Goal: Information Seeking & Learning: Learn about a topic

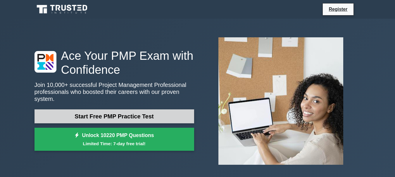
click at [132, 115] on link "Start Free PMP Practice Test" at bounding box center [114, 117] width 160 height 14
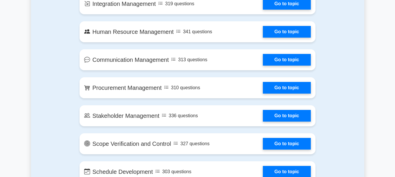
scroll to position [502, 0]
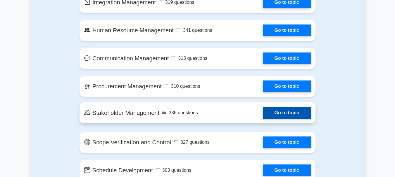
click at [263, 116] on link "Go to topic" at bounding box center [287, 113] width 48 height 12
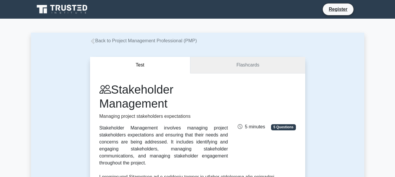
click at [213, 62] on link "Flashcards" at bounding box center [247, 65] width 115 height 17
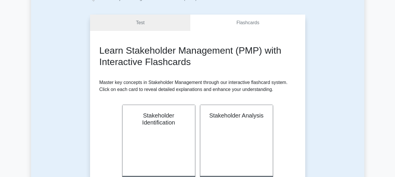
scroll to position [19, 0]
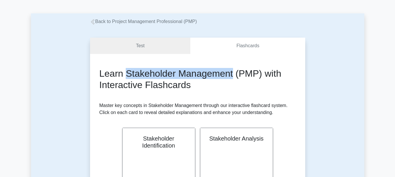
drag, startPoint x: 127, startPoint y: 74, endPoint x: 234, endPoint y: 78, distance: 106.8
click at [234, 78] on h2 "Learn Stakeholder Management (PMP) with Interactive Flashcards" at bounding box center [197, 79] width 196 height 23
copy h2 "Stakeholder Management"
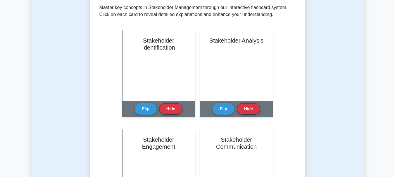
scroll to position [0, 0]
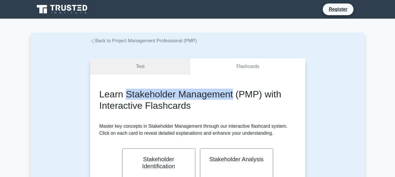
click at [114, 39] on link "Back to Project Management Professional (PMP)" at bounding box center [143, 40] width 107 height 5
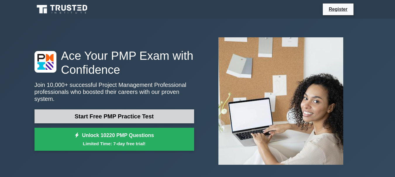
click at [147, 112] on link "Start Free PMP Practice Test" at bounding box center [114, 117] width 160 height 14
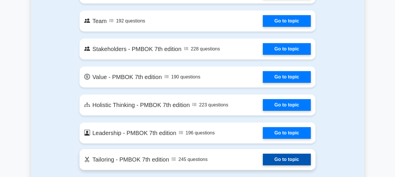
scroll to position [1206, 0]
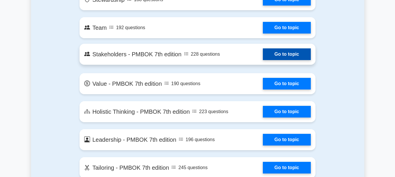
click at [263, 56] on link "Go to topic" at bounding box center [287, 55] width 48 height 12
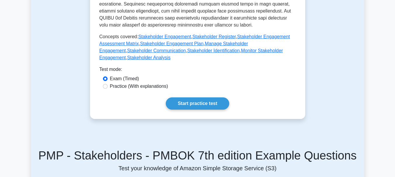
scroll to position [278, 0]
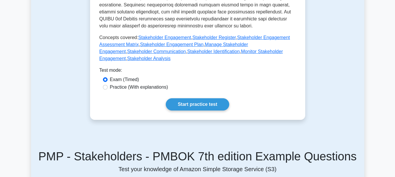
click at [128, 84] on label "Practice (With explanations)" at bounding box center [139, 87] width 58 height 7
click at [108, 85] on input "Practice (With explanations)" at bounding box center [105, 87] width 5 height 5
radio input "true"
click at [191, 100] on link "Start practice test" at bounding box center [197, 105] width 63 height 12
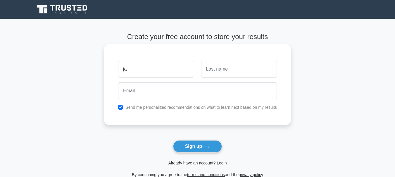
type input "jahir"
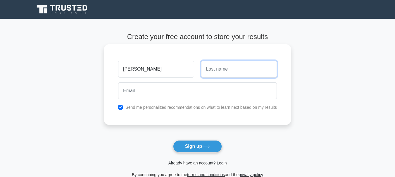
click at [217, 72] on input "text" at bounding box center [239, 69] width 76 height 17
type input "dipok"
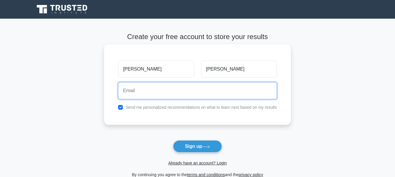
click at [219, 95] on input "email" at bounding box center [197, 90] width 159 height 17
type input "jahirdipok@gmail.com"
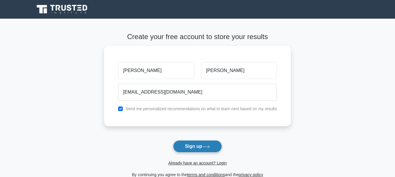
click at [201, 144] on button "Sign up" at bounding box center [197, 147] width 49 height 12
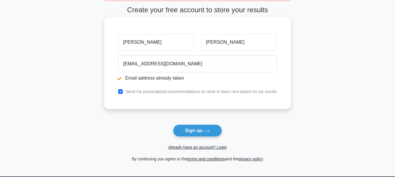
scroll to position [49, 0]
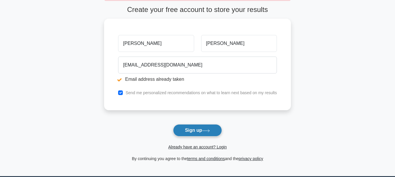
click at [187, 132] on button "Sign up" at bounding box center [197, 131] width 49 height 12
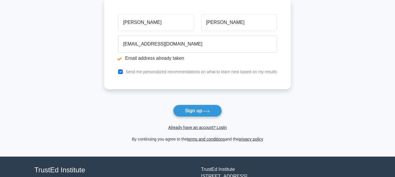
scroll to position [112, 0]
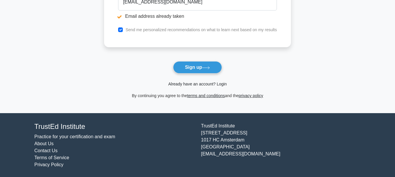
click at [197, 85] on link "Already have an account? Login" at bounding box center [197, 84] width 58 height 5
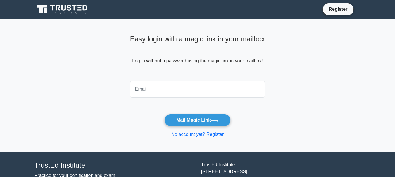
click at [196, 89] on input "email" at bounding box center [197, 89] width 135 height 17
type input "[EMAIL_ADDRESS][DOMAIN_NAME]"
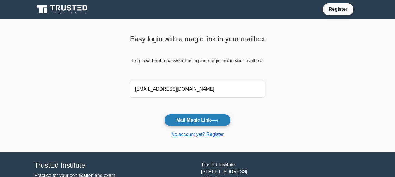
click at [195, 121] on button "Mail Magic Link" at bounding box center [197, 120] width 66 height 12
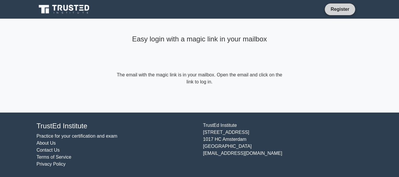
click at [332, 11] on link "Register" at bounding box center [340, 9] width 26 height 7
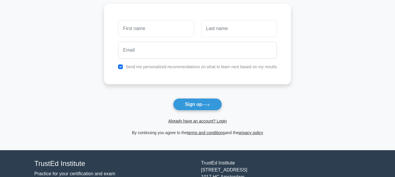
scroll to position [63, 0]
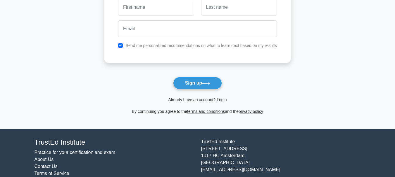
click at [198, 100] on link "Already have an account? Login" at bounding box center [197, 100] width 58 height 5
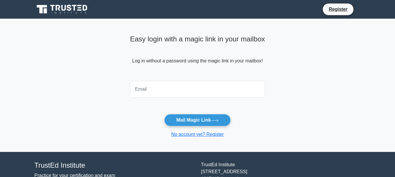
click at [182, 98] on div at bounding box center [198, 90] width 142 height 22
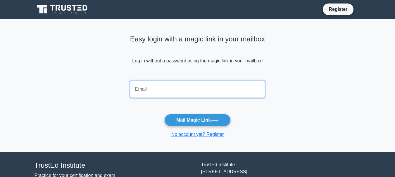
click at [186, 90] on input "email" at bounding box center [197, 89] width 135 height 17
type input "jahirdipok@gmail.com"
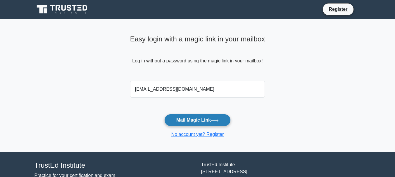
click at [186, 122] on button "Mail Magic Link" at bounding box center [197, 120] width 66 height 12
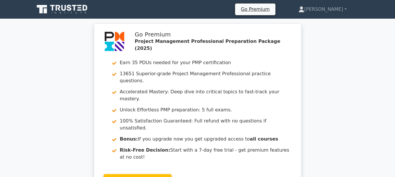
click at [82, 11] on icon at bounding box center [79, 9] width 4 height 1
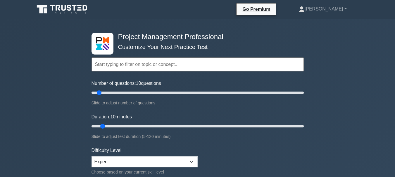
click at [142, 74] on form "Topics Scope Management Time Management Cost Management Quality Management Risk…" at bounding box center [198, 130] width 212 height 181
click at [144, 61] on input "text" at bounding box center [198, 65] width 212 height 14
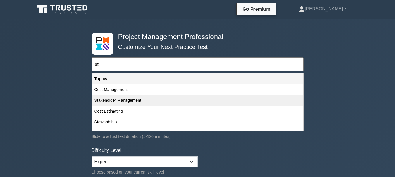
click at [130, 102] on div "Stakeholder Management" at bounding box center [197, 100] width 211 height 11
type input "Stakeholder Management"
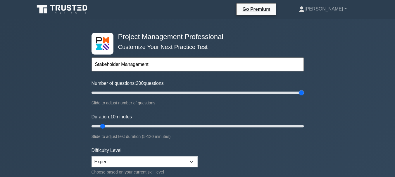
drag, startPoint x: 100, startPoint y: 93, endPoint x: 313, endPoint y: 92, distance: 213.7
type input "200"
click at [304, 92] on input "Number of questions: 200 questions" at bounding box center [198, 92] width 212 height 7
drag, startPoint x: 120, startPoint y: 125, endPoint x: 334, endPoint y: 122, distance: 214.0
type input "120"
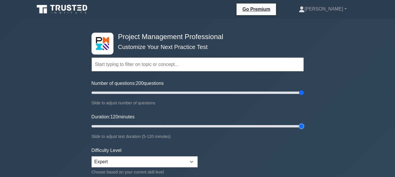
click at [304, 123] on input "Duration: 120 minutes" at bounding box center [198, 126] width 212 height 7
click at [182, 164] on select "Beginner Intermediate Expert" at bounding box center [145, 162] width 106 height 11
click at [92, 157] on select "Beginner Intermediate Expert" at bounding box center [145, 162] width 106 height 11
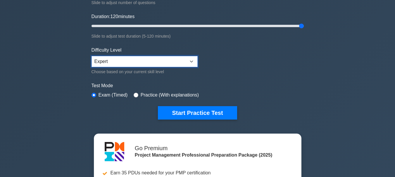
scroll to position [102, 0]
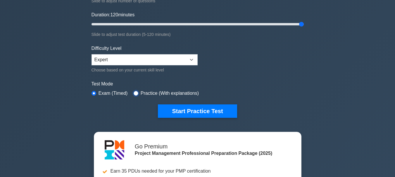
click at [136, 93] on input "radio" at bounding box center [136, 93] width 5 height 5
radio input "true"
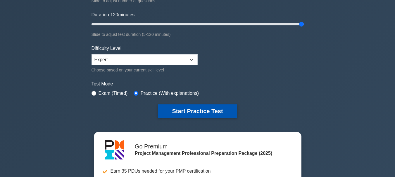
click at [166, 108] on button "Start Practice Test" at bounding box center [197, 111] width 79 height 13
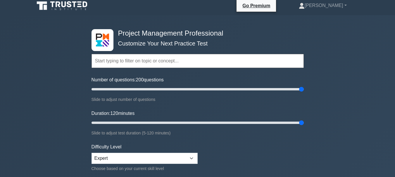
scroll to position [5, 0]
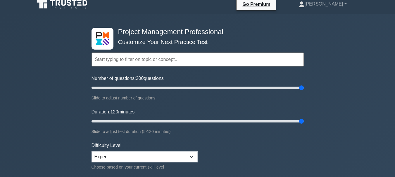
click at [109, 63] on input "text" at bounding box center [198, 60] width 212 height 14
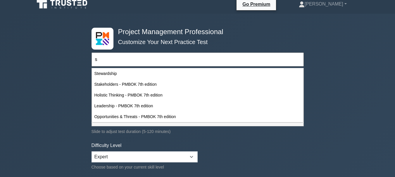
scroll to position [200, 0]
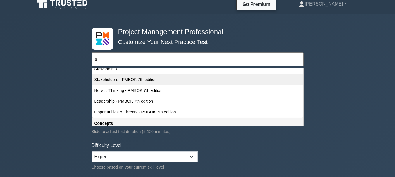
click at [118, 82] on div "Stakeholders - PMBOK 7th edition" at bounding box center [197, 80] width 211 height 11
type input "Stakeholders - PMBOK 7th edition"
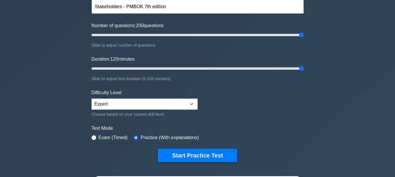
scroll to position [58, 0]
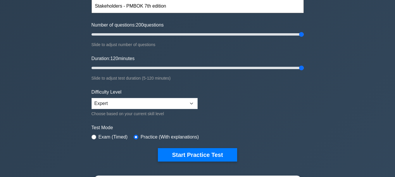
click at [106, 139] on label "Exam (Timed)" at bounding box center [113, 137] width 29 height 7
click at [94, 136] on input "radio" at bounding box center [94, 137] width 5 height 5
radio input "true"
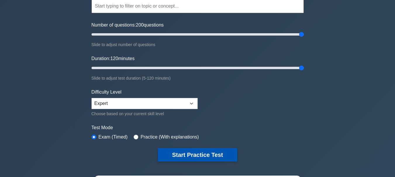
click at [182, 153] on button "Start Practice Test" at bounding box center [197, 155] width 79 height 13
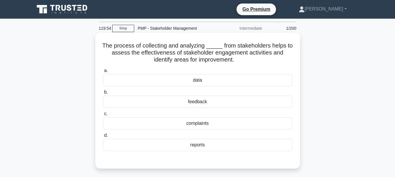
click at [181, 83] on div "data" at bounding box center [197, 80] width 189 height 12
click at [103, 73] on input "a. data" at bounding box center [103, 71] width 0 height 4
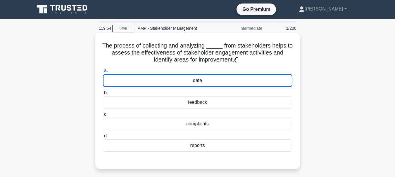
click at [181, 83] on div "data" at bounding box center [197, 80] width 189 height 13
click at [103, 73] on input "a. data" at bounding box center [103, 71] width 0 height 4
click at [181, 83] on div "data" at bounding box center [197, 80] width 189 height 13
click at [103, 73] on input "a. data" at bounding box center [103, 71] width 0 height 4
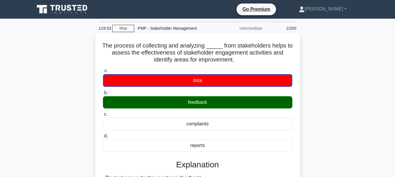
click at [181, 83] on div "data" at bounding box center [197, 80] width 189 height 13
click at [103, 73] on input "a. data" at bounding box center [103, 71] width 0 height 4
click at [181, 83] on div "data" at bounding box center [197, 80] width 189 height 13
click at [103, 73] on input "a. data" at bounding box center [103, 71] width 0 height 4
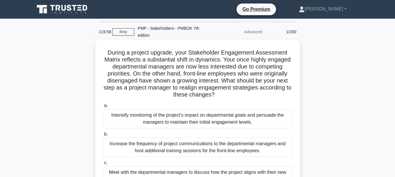
click at [202, 117] on div "Intensify monitoring of the project's impact on departmental goals and persuade…" at bounding box center [197, 118] width 189 height 19
click at [103, 108] on input "a. Intensify monitoring of the project's impact on departmental goals and persu…" at bounding box center [103, 106] width 0 height 4
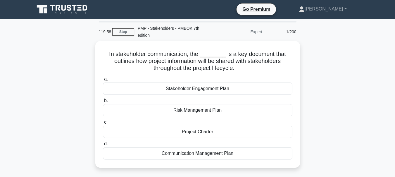
click at [202, 117] on div "a. Stakeholder Engagement [MEDICAL_DATA]. Risk Management Plan c. d." at bounding box center [197, 118] width 196 height 87
click at [202, 117] on div "a. Stakeholder Engagement Plan b. Risk Management Plan c. d." at bounding box center [197, 118] width 196 height 87
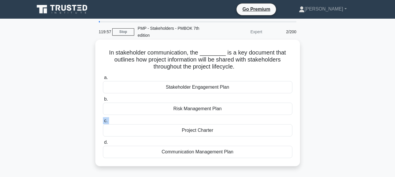
click at [204, 110] on div "Risk Management Plan" at bounding box center [197, 109] width 189 height 12
click at [103, 101] on input "b. Risk Management Plan" at bounding box center [103, 100] width 0 height 4
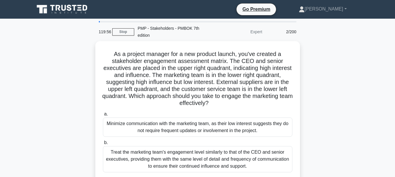
click at [204, 111] on label "a. Minimize communication with the marketing team, as their low interest sugges…" at bounding box center [197, 124] width 189 height 26
click at [103, 113] on input "a. Minimize communication with the marketing team, as their low interest sugges…" at bounding box center [103, 115] width 0 height 4
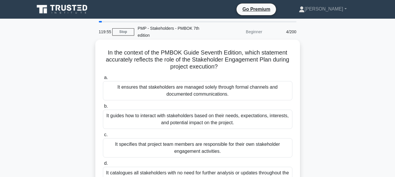
click at [207, 92] on div "It ensures that stakeholders are managed solely through formal channels and doc…" at bounding box center [197, 90] width 189 height 19
click at [103, 80] on input "a. It ensures that stakeholders are managed solely through formal channels and …" at bounding box center [103, 78] width 0 height 4
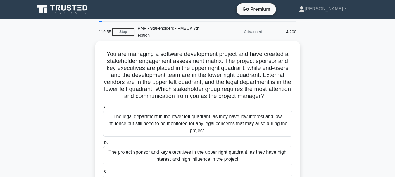
click at [207, 92] on h5 "You are managing a software development project and have created a stakeholder …" at bounding box center [197, 76] width 191 height 50
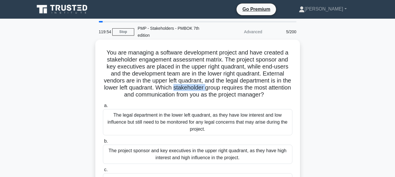
click at [202, 122] on div "The legal department in the lower left quadrant, as they have low interest and …" at bounding box center [197, 122] width 189 height 26
click at [103, 108] on input "a. The legal department in the lower left quadrant, as they have low interest a…" at bounding box center [103, 106] width 0 height 4
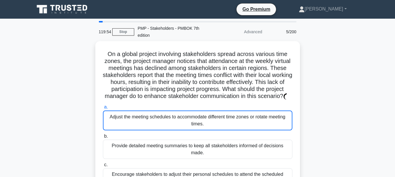
click at [202, 122] on div "Adjust the meeting schedules to accommodate different time zones or rotate meet…" at bounding box center [197, 121] width 189 height 20
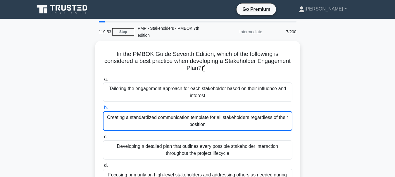
click at [202, 122] on div "Creating a standardized communication template for all stakeholders regardless …" at bounding box center [197, 121] width 189 height 20
click at [103, 110] on input "b. Creating a standardized communication template for all stakeholders regardle…" at bounding box center [103, 108] width 0 height 4
click at [202, 122] on div "Creating a standardized communication template for all stakeholders regardless …" at bounding box center [197, 121] width 189 height 20
click at [103, 110] on input "b. Creating a standardized communication template for all stakeholders regardle…" at bounding box center [103, 108] width 0 height 4
click at [202, 122] on div "Creating a standardized communication template for all stakeholders regardless …" at bounding box center [197, 121] width 189 height 20
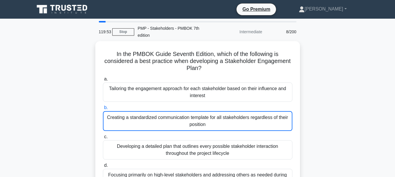
click at [103, 110] on input "b. Creating a standardized communication template for all stakeholders regardle…" at bounding box center [103, 108] width 0 height 4
click at [202, 122] on div "Creating a standardized communication template for all stakeholders regardless …" at bounding box center [197, 121] width 189 height 20
click at [103, 110] on input "b. Creating a standardized communication template for all stakeholders regardle…" at bounding box center [103, 108] width 0 height 4
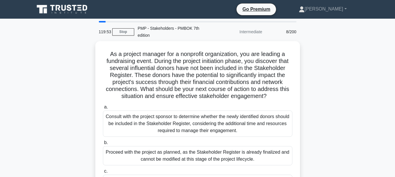
click at [202, 122] on div "Consult with the project sponsor to determine whether the newly identified dono…" at bounding box center [197, 124] width 189 height 26
click at [103, 109] on input "a. Consult with the project sponsor to determine whether the newly identified d…" at bounding box center [103, 108] width 0 height 4
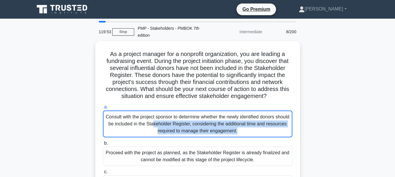
click at [202, 122] on div "Consult with the project sponsor to determine whether the newly identified dono…" at bounding box center [197, 124] width 189 height 27
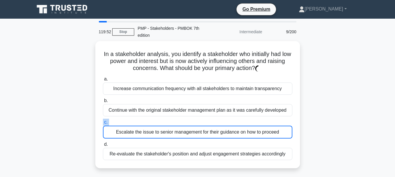
click at [202, 122] on label "c. Escalate the issue to senior management for their guidance on how to proceed" at bounding box center [197, 129] width 189 height 20
click at [103, 122] on input "c. Escalate the issue to senior management for their guidance on how to proceed" at bounding box center [103, 123] width 0 height 4
click at [202, 122] on label "c. Escalate the issue to senior management for their guidance on how to proceed" at bounding box center [197, 129] width 189 height 20
click at [103, 122] on input "c. Escalate the issue to senior management for their guidance on how to proceed" at bounding box center [103, 123] width 0 height 4
click at [202, 122] on label "c. Escalate the issue to senior management for their guidance on how to proceed" at bounding box center [197, 129] width 189 height 20
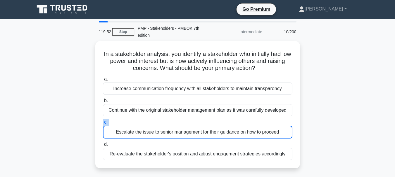
click at [103, 122] on input "c. Escalate the issue to senior management for their guidance on how to proceed" at bounding box center [103, 123] width 0 height 4
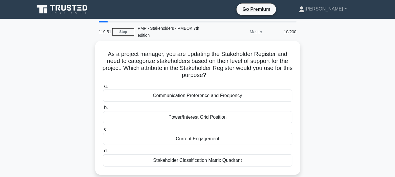
click at [202, 122] on div "Power/Interest Grid Position" at bounding box center [197, 117] width 189 height 12
click at [103, 110] on input "b. Power/Interest Grid Position" at bounding box center [103, 108] width 0 height 4
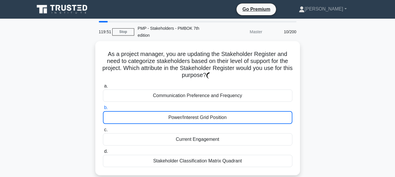
click at [202, 122] on div "Power/Interest Grid Position" at bounding box center [197, 117] width 189 height 13
click at [103, 110] on input "b. Power/Interest Grid Position" at bounding box center [103, 108] width 0 height 4
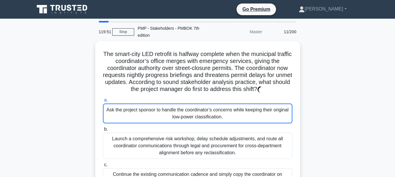
click at [202, 122] on div "Ask the project sponsor to handle the coordinator’s concerns while keeping thei…" at bounding box center [197, 114] width 189 height 20
click at [103, 102] on input "a. Ask the project sponsor to handle the coordinator’s concerns while keeping t…" at bounding box center [103, 101] width 0 height 4
click at [202, 122] on div "Ask the project sponsor to handle the coordinator’s concerns while keeping thei…" at bounding box center [197, 114] width 189 height 20
click at [103, 102] on input "a. Ask the project sponsor to handle the coordinator’s concerns while keeping t…" at bounding box center [103, 101] width 0 height 4
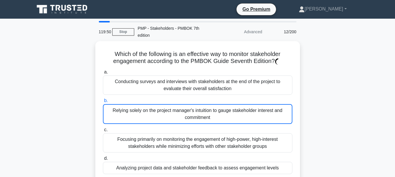
click at [202, 122] on div "Relying solely on the project manager's intuition to gauge stakeholder interest…" at bounding box center [197, 114] width 189 height 20
click at [103, 103] on input "b. Relying solely on the project manager's intuition to gauge stakeholder inter…" at bounding box center [103, 101] width 0 height 4
click at [202, 122] on div "Relying solely on the project manager's intuition to gauge stakeholder interest…" at bounding box center [197, 114] width 189 height 20
click at [103, 103] on input "b. Relying solely on the project manager's intuition to gauge stakeholder inter…" at bounding box center [103, 101] width 0 height 4
click at [202, 122] on div "Relying solely on the project manager's intuition to gauge stakeholder interest…" at bounding box center [197, 114] width 189 height 20
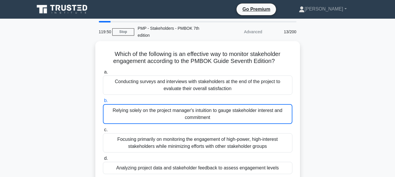
click at [103, 103] on input "b. Relying solely on the project manager's intuition to gauge stakeholder inter…" at bounding box center [103, 101] width 0 height 4
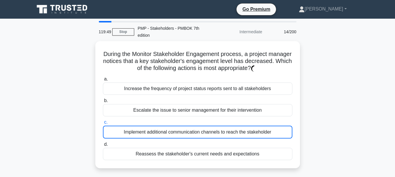
click at [202, 122] on label "c. Implement additional communication channels to reach the stakeholder" at bounding box center [197, 129] width 189 height 20
click at [103, 122] on input "c. Implement additional communication channels to reach the stakeholder" at bounding box center [103, 123] width 0 height 4
click at [202, 122] on label "c. Implement additional communication channels to reach the stakeholder" at bounding box center [197, 129] width 189 height 20
click at [103, 122] on input "c. Implement additional communication channels to reach the stakeholder" at bounding box center [103, 123] width 0 height 4
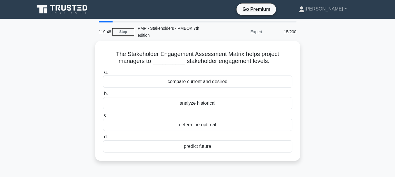
click at [202, 122] on div "determine optimal" at bounding box center [197, 125] width 189 height 12
click at [103, 118] on input "c. determine optimal" at bounding box center [103, 116] width 0 height 4
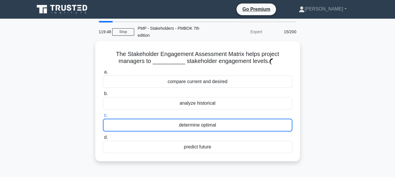
click at [202, 122] on div "determine optimal" at bounding box center [197, 125] width 189 height 13
click at [103, 118] on input "c. determine optimal" at bounding box center [103, 116] width 0 height 4
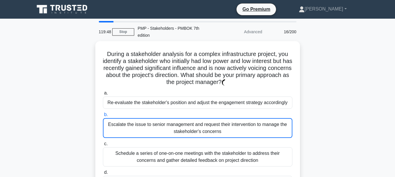
click at [202, 122] on div "Escalate the issue to senior management and request their intervention to manag…" at bounding box center [197, 128] width 189 height 20
click at [103, 117] on input "b. Escalate the issue to senior management and request their intervention to ma…" at bounding box center [103, 115] width 0 height 4
click at [202, 122] on div "Escalate the issue to senior management and request their intervention to manag…" at bounding box center [197, 128] width 189 height 20
click at [103, 117] on input "b. Escalate the issue to senior management and request their intervention to ma…" at bounding box center [103, 115] width 0 height 4
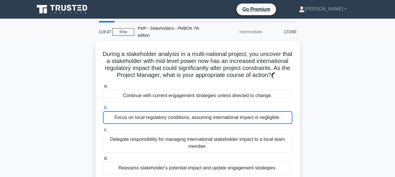
click at [202, 122] on div "Focus on local regulatory conditions, assuming international impact is negligib…" at bounding box center [197, 117] width 189 height 13
click at [103, 110] on input "b. Focus on local regulatory conditions, assuming international impact is negli…" at bounding box center [103, 108] width 0 height 4
click at [202, 122] on div "Focus on local regulatory conditions, assuming international impact is negligib…" at bounding box center [197, 117] width 189 height 13
click at [103, 110] on input "b. Focus on local regulatory conditions, assuming international impact is negli…" at bounding box center [103, 108] width 0 height 4
click at [202, 122] on div "Focus on local regulatory conditions, assuming international impact is negligib…" at bounding box center [197, 117] width 189 height 13
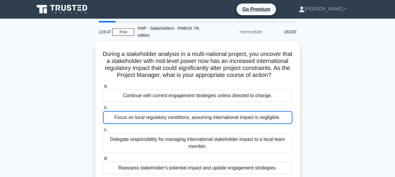
click at [103, 110] on input "b. Focus on local regulatory conditions, assuming international impact is negli…" at bounding box center [103, 108] width 0 height 4
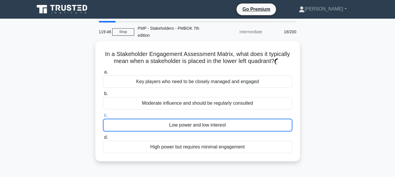
click at [202, 122] on div "Low power and low interest" at bounding box center [197, 125] width 189 height 13
click at [103, 118] on input "c. Low power and low interest" at bounding box center [103, 116] width 0 height 4
click at [202, 122] on div "Low power and low interest" at bounding box center [197, 125] width 189 height 13
click at [103, 118] on input "c. Low power and low interest" at bounding box center [103, 116] width 0 height 4
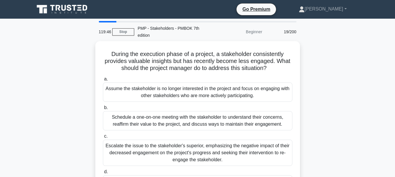
click at [202, 122] on div "Schedule a one-on-one meeting with the stakeholder to understand their concerns…" at bounding box center [197, 120] width 189 height 19
click at [103, 110] on input "b. Schedule a one-on-one meeting with the stakeholder to understand their conce…" at bounding box center [103, 108] width 0 height 4
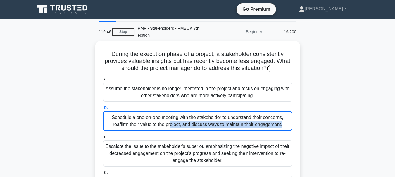
click at [202, 122] on div "Schedule a one-on-one meeting with the stakeholder to understand their concerns…" at bounding box center [197, 121] width 189 height 20
click at [103, 110] on input "b. Schedule a one-on-one meeting with the stakeholder to understand their conce…" at bounding box center [103, 108] width 0 height 4
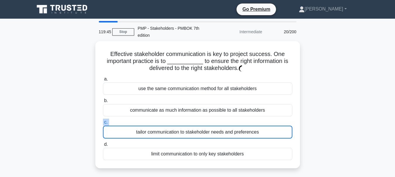
click at [202, 122] on label "c. tailor communication to stakeholder needs and preferences" at bounding box center [197, 129] width 189 height 20
click at [103, 122] on input "c. tailor communication to stakeholder needs and preferences" at bounding box center [103, 123] width 0 height 4
click at [202, 122] on label "c. tailor communication to stakeholder needs and preferences" at bounding box center [197, 129] width 189 height 20
click at [103, 122] on input "c. tailor communication to stakeholder needs and preferences" at bounding box center [103, 123] width 0 height 4
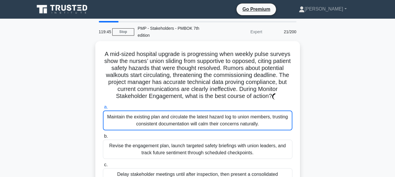
click at [202, 122] on div "Maintain the existing plan and circulate the latest hazard log to union members…" at bounding box center [197, 121] width 189 height 20
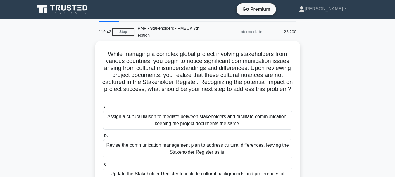
click at [202, 122] on div "Assign a cultural liaison to mediate between stakeholders and facilitate commun…" at bounding box center [197, 120] width 189 height 19
click at [103, 109] on input "a. Assign a cultural liaison to mediate between stakeholders and facilitate com…" at bounding box center [103, 108] width 0 height 4
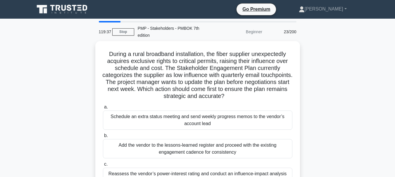
click at [202, 122] on div "Schedule an extra status meeting and send weekly progress memos to the vendor’s…" at bounding box center [197, 120] width 189 height 19
click at [103, 109] on input "a. Schedule an extra status meeting and send weekly progress memos to the vendo…" at bounding box center [103, 108] width 0 height 4
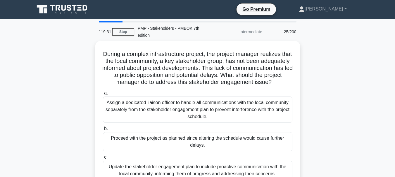
click at [202, 122] on div "Assign a dedicated liaison officer to handle all communications with the local …" at bounding box center [197, 110] width 189 height 26
click at [103, 95] on input "a. Assign a dedicated liaison officer to handle all communications with the loc…" at bounding box center [103, 94] width 0 height 4
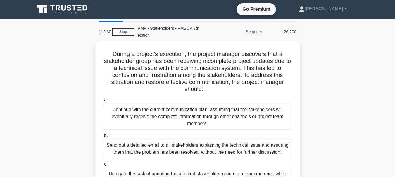
click at [202, 122] on div "Continue with the current communication plan, assuming that the stakeholders wi…" at bounding box center [197, 117] width 189 height 26
click at [103, 102] on input "a. Continue with the current communication plan, assuming that the stakeholders…" at bounding box center [103, 101] width 0 height 4
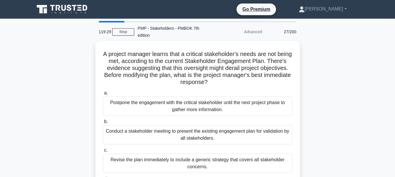
click at [202, 122] on label "b. Conduct a stakeholder meeting to present the existing engagement plan for va…" at bounding box center [197, 131] width 189 height 26
click at [103, 122] on input "b. Conduct a stakeholder meeting to present the existing engagement plan for va…" at bounding box center [103, 122] width 0 height 4
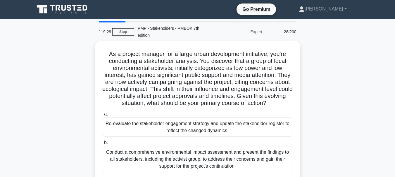
click at [202, 122] on div "Re-evaluate the stakeholder engagement strategy and update the stakeholder regi…" at bounding box center [197, 127] width 189 height 19
click at [103, 116] on input "a. Re-evaluate the stakeholder engagement strategy and update the stakeholder r…" at bounding box center [103, 115] width 0 height 4
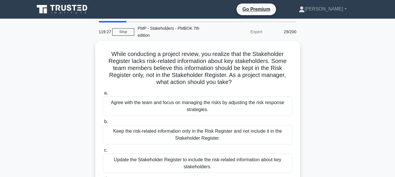
click at [202, 122] on label "b. Keep the risk-related information only in the Risk Register and not include …" at bounding box center [197, 131] width 189 height 26
click at [103, 122] on input "b. Keep the risk-related information only in the Risk Register and not include …" at bounding box center [103, 122] width 0 height 4
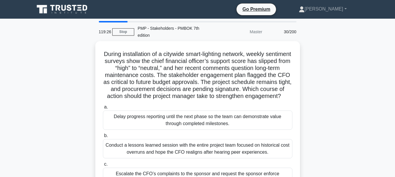
click at [202, 122] on div "Delay progress reporting until the next phase so the team can demonstrate value…" at bounding box center [197, 120] width 189 height 19
click at [103, 109] on input "a. Delay progress reporting until the next phase so the team can demonstrate va…" at bounding box center [103, 108] width 0 height 4
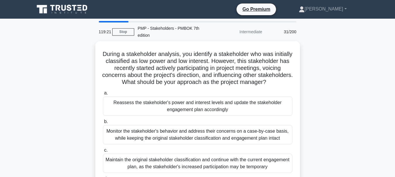
click at [202, 116] on div "Reassess the stakeholder's power and interest levels and update the stakeholder…" at bounding box center [197, 106] width 189 height 19
click at [103, 95] on input "a. Reassess the stakeholder's power and interest levels and update the stakehol…" at bounding box center [103, 94] width 0 height 4
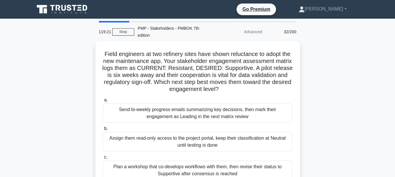
click at [202, 122] on div "Send bi-weekly progress emails summarizing key decisions, then mark their engag…" at bounding box center [197, 113] width 189 height 19
click at [103, 102] on input "a. Send bi-weekly progress emails summarizing key decisions, then mark their en…" at bounding box center [103, 101] width 0 height 4
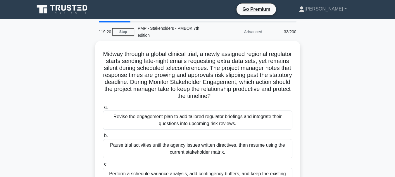
click at [202, 122] on div "Revise the engagement plan to add tailored regulator briefings and integrate th…" at bounding box center [197, 120] width 189 height 19
click at [103, 109] on input "a. Revise the engagement plan to add tailored regulator briefings and integrate…" at bounding box center [103, 108] width 0 height 4
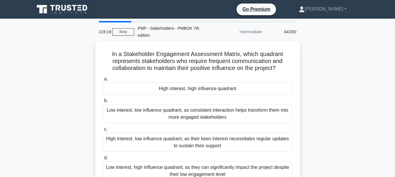
click at [202, 122] on div "Low interest, low influence quadrant, as consistent interaction helps transform…" at bounding box center [197, 113] width 189 height 19
click at [103, 103] on input "b. Low interest, low influence quadrant, as consistent interaction helps transf…" at bounding box center [103, 101] width 0 height 4
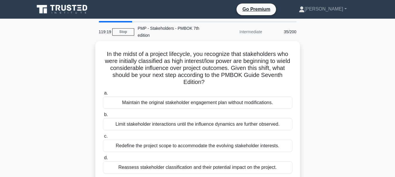
click at [202, 122] on div "Limit stakeholder interactions until the influence dynamics are further observe…" at bounding box center [197, 124] width 189 height 12
click at [103, 117] on input "b. Limit stakeholder interactions until the influence dynamics are further obse…" at bounding box center [103, 115] width 0 height 4
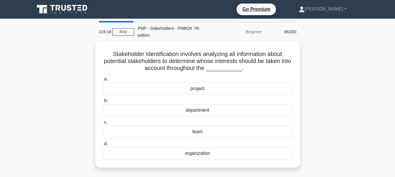
click at [202, 122] on label "c. team" at bounding box center [197, 128] width 189 height 19
click at [103, 122] on input "c. team" at bounding box center [103, 123] width 0 height 4
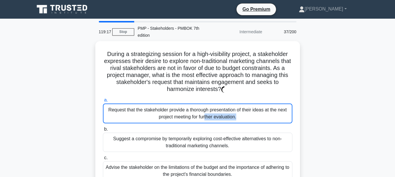
click at [202, 122] on div "Request that the stakeholder provide a thorough presentation of their ideas at …" at bounding box center [197, 114] width 189 height 20
click at [103, 102] on input "a. Request that the stakeholder provide a thorough presentation of their ideas …" at bounding box center [103, 101] width 0 height 4
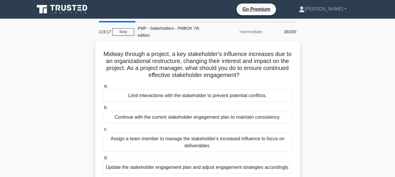
click at [202, 122] on div "Continue with the current stakeholder engagement plan to maintain consistency." at bounding box center [197, 117] width 189 height 12
click at [103, 110] on input "b. Continue with the current stakeholder engagement plan to maintain consistenc…" at bounding box center [103, 108] width 0 height 4
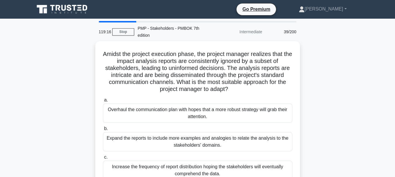
click at [202, 122] on div "Overhaul the communication plan with hopes that a more robust strategy will gra…" at bounding box center [197, 113] width 189 height 19
click at [103, 102] on input "a. Overhaul the communication plan with hopes that a more robust strategy will …" at bounding box center [103, 101] width 0 height 4
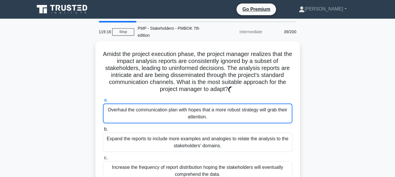
click at [202, 122] on div "Overhaul the communication plan with hopes that a more robust strategy will gra…" at bounding box center [197, 114] width 189 height 20
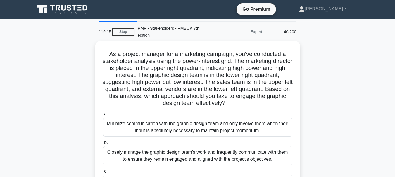
click at [202, 122] on div "Minimize communication with the graphic design team and only involve them when …" at bounding box center [197, 127] width 189 height 19
click at [103, 116] on input "a. Minimize communication with the graphic design team and only involve them wh…" at bounding box center [103, 115] width 0 height 4
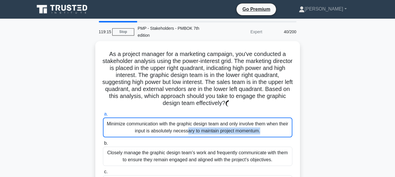
click at [202, 122] on div "Minimize communication with the graphic design team and only involve them when …" at bounding box center [197, 128] width 189 height 20
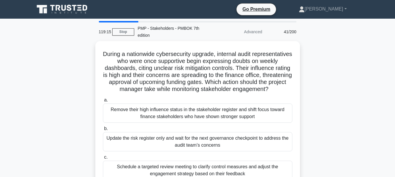
click at [202, 122] on div "Remove their high influence status in the stakeholder register and shift focus …" at bounding box center [197, 113] width 189 height 19
click at [103, 102] on input "a. Remove their high influence status in the stakeholder register and shift foc…" at bounding box center [103, 101] width 0 height 4
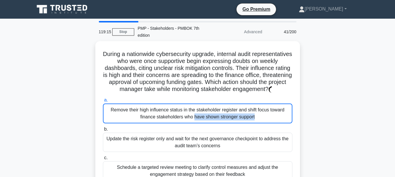
click at [202, 122] on div "Remove their high influence status in the stakeholder register and shift focus …" at bounding box center [197, 114] width 189 height 20
click at [103, 102] on input "a. Remove their high influence status in the stakeholder register and shift foc…" at bounding box center [103, 101] width 0 height 4
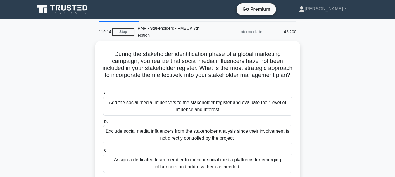
click at [202, 122] on label "b. Exclude social media influencers from the stakeholder analysis since their i…" at bounding box center [197, 131] width 189 height 26
click at [103, 122] on input "b. Exclude social media influencers from the stakeholder analysis since their i…" at bounding box center [103, 122] width 0 height 4
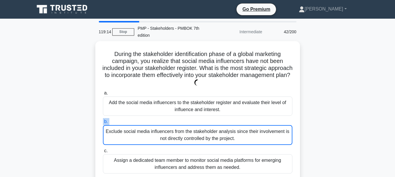
click at [202, 122] on label "b. Exclude social media influencers from the stakeholder analysis since their i…" at bounding box center [197, 131] width 189 height 27
click at [103, 122] on input "b. Exclude social media influencers from the stakeholder analysis since their i…" at bounding box center [103, 122] width 0 height 4
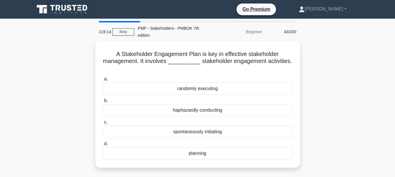
click at [202, 122] on label "c. spontaneously initiating" at bounding box center [197, 128] width 189 height 19
click at [103, 122] on input "c. spontaneously initiating" at bounding box center [103, 123] width 0 height 4
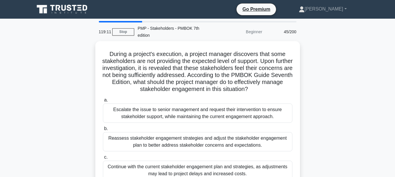
click at [202, 122] on div "Escalate the issue to senior management and request their intervention to ensur…" at bounding box center [197, 113] width 189 height 19
click at [103, 102] on input "a. Escalate the issue to senior management and request their intervention to en…" at bounding box center [103, 101] width 0 height 4
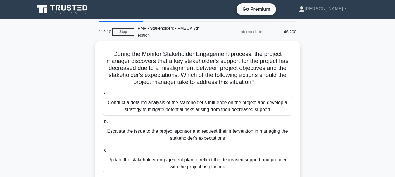
click at [202, 122] on label "b. Escalate the issue to the project sponsor and request their intervention in …" at bounding box center [197, 131] width 189 height 26
click at [103, 122] on input "b. Escalate the issue to the project sponsor and request their intervention in …" at bounding box center [103, 122] width 0 height 4
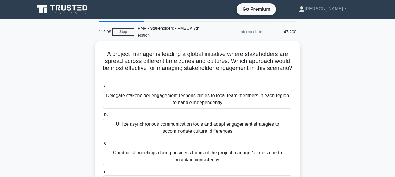
click at [202, 122] on div "Utilize asynchronous communication tools and adapt engagement strategies to acc…" at bounding box center [197, 127] width 189 height 19
click at [103, 117] on input "b. Utilize asynchronous communication tools and adapt engagement strategies to …" at bounding box center [103, 115] width 0 height 4
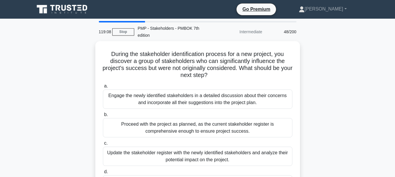
click at [202, 122] on div "Proceed with the project as planned, as the current stakeholder register is com…" at bounding box center [197, 127] width 189 height 19
click at [103, 117] on input "b. Proceed with the project as planned, as the current stakeholder register is …" at bounding box center [103, 115] width 0 height 4
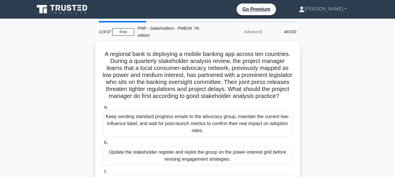
click at [202, 122] on div "Keep sending standard progress emails to the advocacy group, maintain the curre…" at bounding box center [197, 124] width 189 height 26
click at [103, 109] on input "a. Keep sending standard progress emails to the advocacy group, maintain the cu…" at bounding box center [103, 108] width 0 height 4
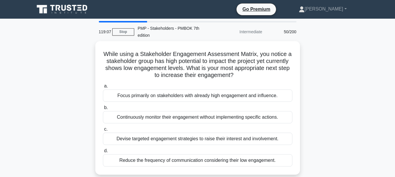
click at [202, 122] on div "Continuously monitor their engagement without implementing specific actions." at bounding box center [197, 117] width 189 height 12
click at [103, 110] on input "b. Continuously monitor their engagement without implementing specific actions." at bounding box center [103, 108] width 0 height 4
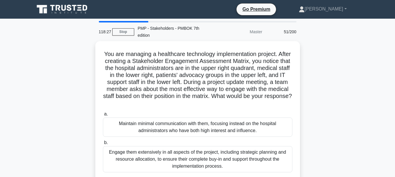
click at [202, 122] on div "Maintain minimal communication with them, focusing instead on the hospital admi…" at bounding box center [197, 127] width 189 height 19
click at [103, 116] on input "a. Maintain minimal communication with them, focusing instead on the hospital a…" at bounding box center [103, 115] width 0 height 4
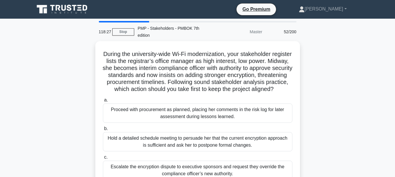
click at [202, 122] on div "Proceed with procurement as planned, placing her comments in the risk log for l…" at bounding box center [197, 113] width 189 height 19
click at [103, 102] on input "a. Proceed with procurement as planned, placing her comments in the risk log fo…" at bounding box center [103, 101] width 0 height 4
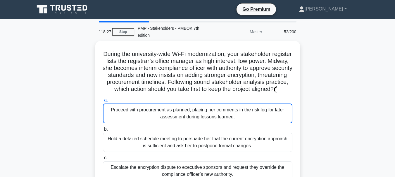
click at [202, 122] on div "Proceed with procurement as planned, placing her comments in the risk log for l…" at bounding box center [197, 114] width 189 height 20
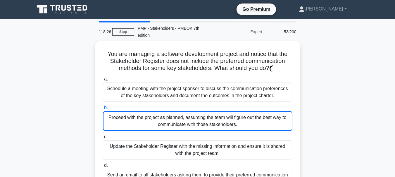
click at [202, 122] on div "Proceed with the project as planned, assuming the team will figure out the best…" at bounding box center [197, 121] width 189 height 20
click at [103, 110] on input "b. Proceed with the project as planned, assuming the team will figure out the b…" at bounding box center [103, 108] width 0 height 4
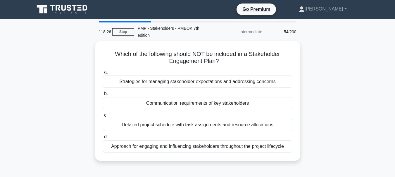
click at [202, 122] on div "Detailed project schedule with task assignments and resource allocations" at bounding box center [197, 125] width 189 height 12
click at [103, 118] on input "c. Detailed project schedule with task assignments and resource allocations" at bounding box center [103, 116] width 0 height 4
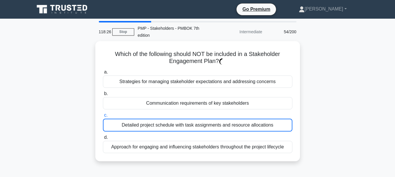
click at [202, 122] on div "Detailed project schedule with task assignments and resource allocations" at bounding box center [197, 125] width 189 height 13
click at [103, 118] on input "c. Detailed project schedule with task assignments and resource allocations" at bounding box center [103, 116] width 0 height 4
click at [202, 122] on div "Detailed project schedule with task assignments and resource allocations" at bounding box center [197, 125] width 189 height 13
click at [103, 118] on input "c. Detailed project schedule with task assignments and resource allocations" at bounding box center [103, 116] width 0 height 4
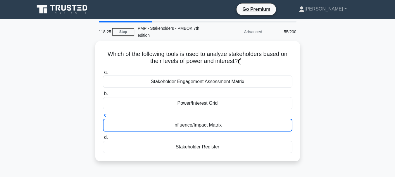
click at [202, 122] on div "Influence/Impact Matrix" at bounding box center [197, 125] width 189 height 13
click at [103, 118] on input "c. Influence/Impact Matrix" at bounding box center [103, 116] width 0 height 4
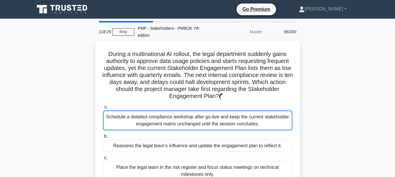
click at [202, 122] on div "Schedule a detailed compliance workshop after go-live and keep the current stak…" at bounding box center [197, 121] width 189 height 20
click at [103, 109] on input "a. Schedule a detailed compliance workshop after go-live and keep the current s…" at bounding box center [103, 108] width 0 height 4
click at [202, 122] on div "Schedule a detailed compliance workshop after go-live and keep the current stak…" at bounding box center [197, 121] width 189 height 20
click at [103, 109] on input "a. Schedule a detailed compliance workshop after go-live and keep the current s…" at bounding box center [103, 108] width 0 height 4
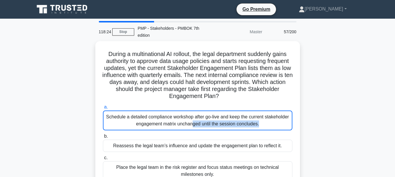
click at [202, 122] on div "Schedule a detailed compliance workshop after go-live and keep the current stak…" at bounding box center [197, 121] width 189 height 20
click at [103, 109] on input "a. Schedule a detailed compliance workshop after go-live and keep the current s…" at bounding box center [103, 108] width 0 height 4
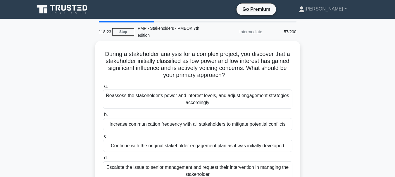
click at [202, 122] on div "Increase communication frequency with all stakeholders to mitigate potential co…" at bounding box center [197, 124] width 189 height 12
click at [103, 117] on input "b. Increase communication frequency with all stakeholders to mitigate potential…" at bounding box center [103, 115] width 0 height 4
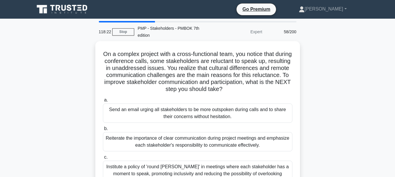
click at [202, 122] on div "Send an email urging all stakeholders to be more outspoken during calls and to …" at bounding box center [197, 113] width 189 height 19
click at [103, 102] on input "a. Send an email urging all stakeholders to be more outspoken during calls and …" at bounding box center [103, 101] width 0 height 4
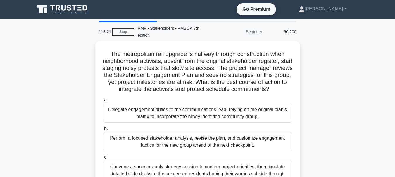
click at [202, 122] on div "Delegate engagement duties to the communications lead, relying on the original …" at bounding box center [197, 113] width 189 height 19
click at [103, 102] on input "a. Delegate engagement duties to the communications lead, relying on the origin…" at bounding box center [103, 101] width 0 height 4
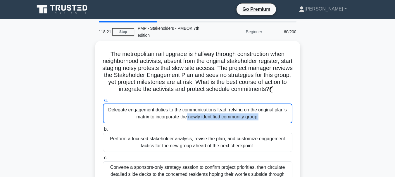
click at [202, 122] on div "Delegate engagement duties to the communications lead, relying on the original …" at bounding box center [197, 114] width 189 height 20
click at [103, 102] on input "a. Delegate engagement duties to the communications lead, relying on the origin…" at bounding box center [103, 101] width 0 height 4
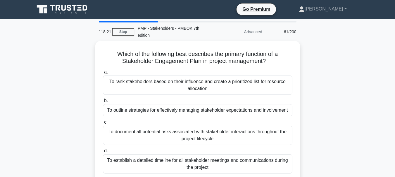
click at [202, 122] on label "c. To document all potential risks associated with stakeholder interactions thr…" at bounding box center [197, 132] width 189 height 26
click at [103, 122] on input "c. To document all potential risks associated with stakeholder interactions thr…" at bounding box center [103, 123] width 0 height 4
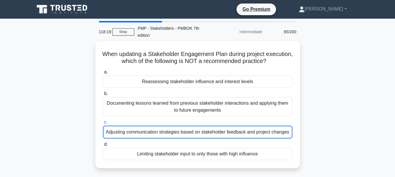
click at [202, 122] on label "c. Adjusting communication strategies based on stakeholder feedback and project…" at bounding box center [197, 129] width 189 height 20
click at [103, 122] on input "c. Adjusting communication strategies based on stakeholder feedback and project…" at bounding box center [103, 123] width 0 height 4
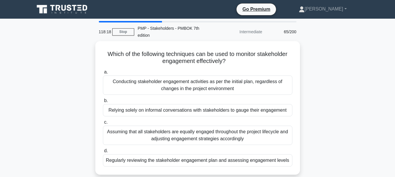
click at [202, 122] on label "c. Assuming that all stakeholders are equally engaged throughout the project li…" at bounding box center [197, 132] width 189 height 26
click at [103, 122] on input "c. Assuming that all stakeholders are equally engaged throughout the project li…" at bounding box center [103, 123] width 0 height 4
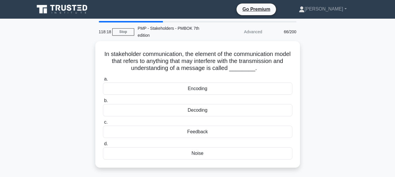
click at [202, 122] on label "c. Feedback" at bounding box center [197, 128] width 189 height 19
click at [103, 122] on input "c. Feedback" at bounding box center [103, 123] width 0 height 4
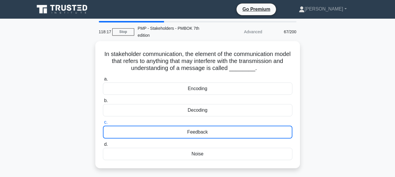
click at [202, 122] on label "c. Feedback" at bounding box center [197, 129] width 189 height 20
click at [103, 122] on input "c. Feedback" at bounding box center [103, 123] width 0 height 4
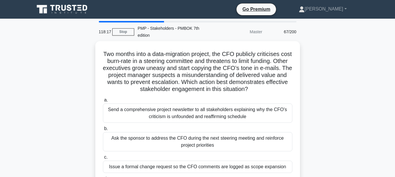
click at [202, 122] on div "Send a comprehensive project newsletter to all stakeholders explaining why the …" at bounding box center [197, 113] width 189 height 19
click at [103, 102] on input "a. Send a comprehensive project newsletter to all stakeholders explaining why t…" at bounding box center [103, 101] width 0 height 4
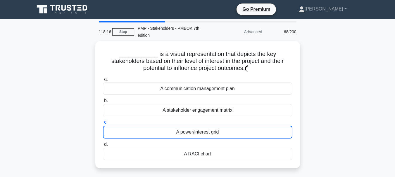
click at [202, 122] on label "c. A power/interest grid" at bounding box center [197, 129] width 189 height 20
click at [103, 122] on input "c. A power/interest grid" at bounding box center [103, 123] width 0 height 4
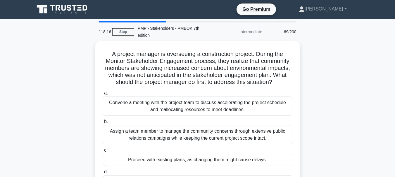
click at [202, 122] on label "b. Assign a team member to manage the community concerns through extensive publ…" at bounding box center [197, 131] width 189 height 26
click at [103, 122] on input "b. Assign a team member to manage the community concerns through extensive publ…" at bounding box center [103, 122] width 0 height 4
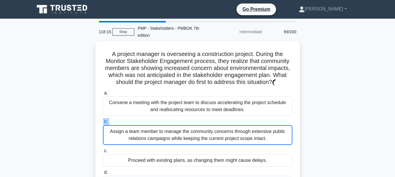
click at [202, 122] on label "b. Assign a team member to manage the community concerns through extensive publ…" at bounding box center [197, 131] width 189 height 27
click at [103, 122] on input "b. Assign a team member to manage the community concerns through extensive publ…" at bounding box center [103, 122] width 0 height 4
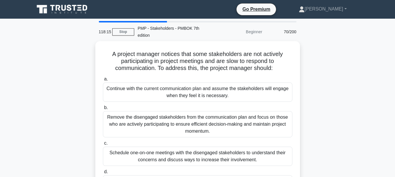
click at [202, 122] on div "Remove the disengaged stakeholders from the communication plan and focus on tho…" at bounding box center [197, 124] width 189 height 26
click at [103, 110] on input "b. Remove the disengaged stakeholders from the communication plan and focus on …" at bounding box center [103, 108] width 0 height 4
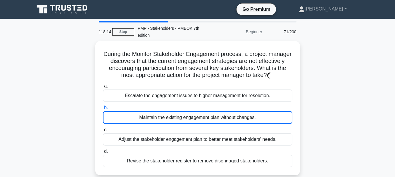
click at [202, 122] on div "Maintain the existing engagement plan without changes." at bounding box center [197, 117] width 189 height 13
click at [103, 110] on input "b. Maintain the existing engagement plan without changes." at bounding box center [103, 108] width 0 height 4
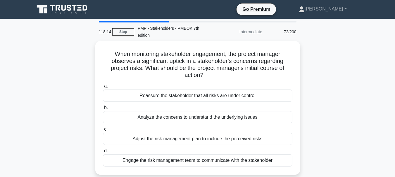
click at [202, 122] on div "Analyze the concerns to understand the underlying issues" at bounding box center [197, 117] width 189 height 12
click at [103, 110] on input "b. Analyze the concerns to understand the underlying issues" at bounding box center [103, 108] width 0 height 4
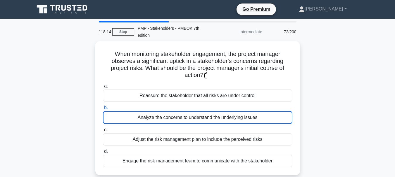
click at [202, 122] on div "Analyze the concerns to understand the underlying issues" at bounding box center [197, 117] width 189 height 13
click at [103, 110] on input "b. Analyze the concerns to understand the underlying issues" at bounding box center [103, 108] width 0 height 4
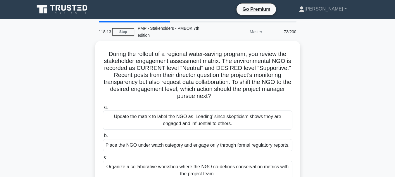
click at [202, 122] on div "Update the matrix to label the NGO as ‘Leading’ since skepticism shows they are…" at bounding box center [197, 120] width 189 height 19
click at [103, 109] on input "a. Update the matrix to label the NGO as ‘Leading’ since skepticism shows they …" at bounding box center [103, 108] width 0 height 4
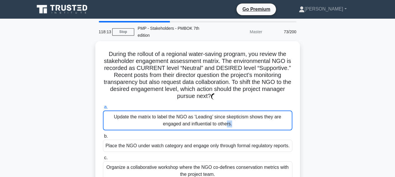
click at [202, 122] on div "Update the matrix to label the NGO as ‘Leading’ since skepticism shows they are…" at bounding box center [197, 121] width 189 height 20
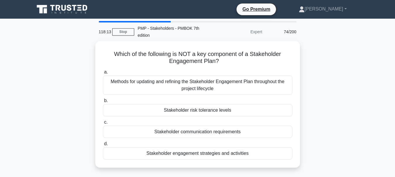
click at [202, 122] on label "c. Stakeholder communication requirements" at bounding box center [197, 128] width 189 height 19
click at [103, 122] on input "c. Stakeholder communication requirements" at bounding box center [103, 123] width 0 height 4
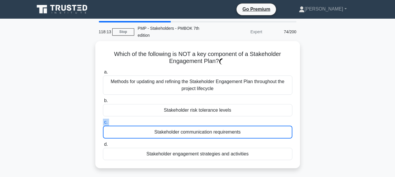
click at [202, 122] on label "c. Stakeholder communication requirements" at bounding box center [197, 129] width 189 height 20
click at [103, 122] on input "c. Stakeholder communication requirements" at bounding box center [103, 123] width 0 height 4
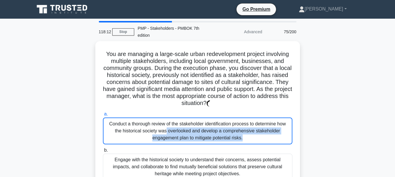
click at [202, 122] on div "Conduct a thorough review of the stakeholder identification process to determin…" at bounding box center [197, 131] width 189 height 27
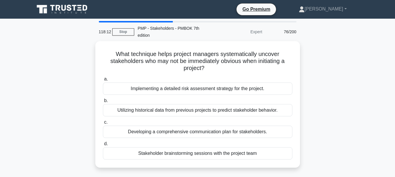
click at [202, 122] on label "c. Developing a comprehensive communication plan for stakeholders." at bounding box center [197, 128] width 189 height 19
click at [103, 122] on input "c. Developing a comprehensive communication plan for stakeholders." at bounding box center [103, 123] width 0 height 4
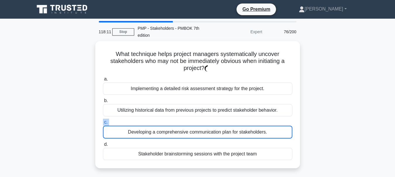
click at [202, 122] on label "c. Developing a comprehensive communication plan for stakeholders." at bounding box center [197, 129] width 189 height 20
click at [103, 122] on input "c. Developing a comprehensive communication plan for stakeholders." at bounding box center [103, 123] width 0 height 4
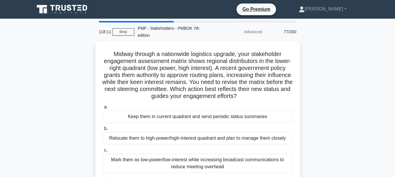
click at [202, 122] on div "Keep them in current quadrant and send periodic status summaries" at bounding box center [197, 117] width 189 height 12
click at [103, 109] on input "a. Keep them in current quadrant and send periodic status summaries" at bounding box center [103, 108] width 0 height 4
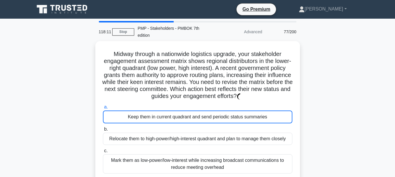
click at [202, 122] on div "Keep them in current quadrant and send periodic status summaries" at bounding box center [197, 117] width 189 height 13
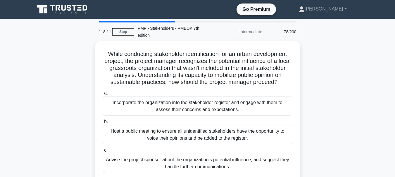
click at [202, 116] on div "Incorporate the organization into the stakeholder register and engage with them…" at bounding box center [197, 106] width 189 height 19
click at [103, 95] on input "a. Incorporate the organization into the stakeholder register and engage with t…" at bounding box center [103, 94] width 0 height 4
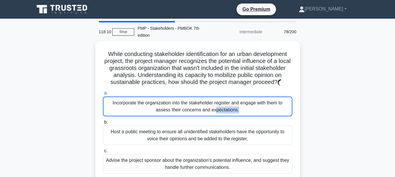
click at [202, 117] on div "Incorporate the organization into the stakeholder register and engage with them…" at bounding box center [197, 107] width 189 height 20
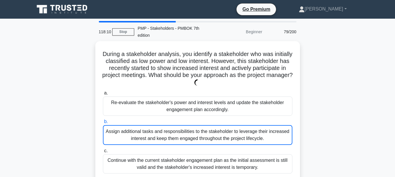
click at [202, 122] on label "b. Assign additional tasks and responsibilities to the stakeholder to leverage …" at bounding box center [197, 131] width 189 height 27
click at [103, 122] on input "b. Assign additional tasks and responsibilities to the stakeholder to leverage …" at bounding box center [103, 122] width 0 height 4
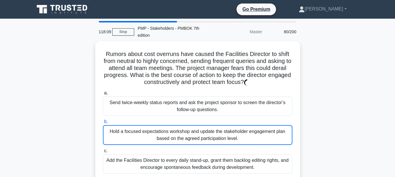
click at [202, 122] on label "b. Hold a focused expectations workshop and update the stakeholder engagement p…" at bounding box center [197, 131] width 189 height 27
click at [103, 122] on input "b. Hold a focused expectations workshop and update the stakeholder engagement p…" at bounding box center [103, 122] width 0 height 4
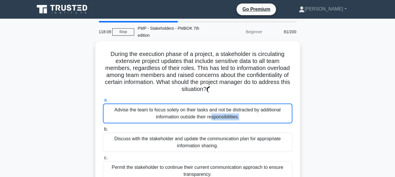
click at [202, 122] on div "Advise the team to focus solely on their tasks and not be distracted by additio…" at bounding box center [197, 114] width 189 height 20
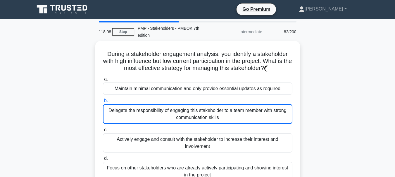
click at [202, 122] on div "Delegate the responsibility of engaging this stakeholder to a team member with …" at bounding box center [197, 114] width 189 height 20
click at [103, 103] on input "b. Delegate the responsibility of engaging this stakeholder to a team member wi…" at bounding box center [103, 101] width 0 height 4
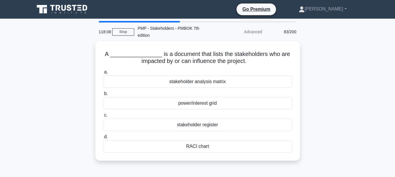
click at [202, 122] on div "stakeholder register" at bounding box center [197, 125] width 189 height 12
click at [103, 118] on input "c. stakeholder register" at bounding box center [103, 116] width 0 height 4
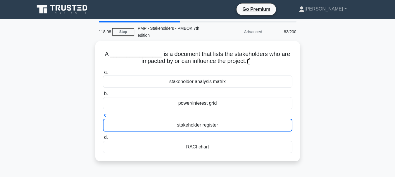
click at [202, 122] on div "stakeholder register" at bounding box center [197, 125] width 189 height 13
click at [103, 118] on input "c. stakeholder register" at bounding box center [103, 116] width 0 height 4
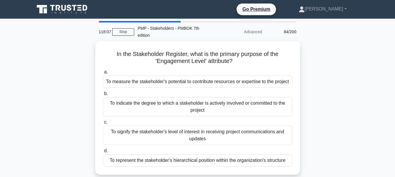
click at [202, 122] on label "c. To signify the stakeholder's level of interest in receiving project communic…" at bounding box center [197, 132] width 189 height 26
click at [103, 122] on input "c. To signify the stakeholder's level of interest in receiving project communic…" at bounding box center [103, 123] width 0 height 4
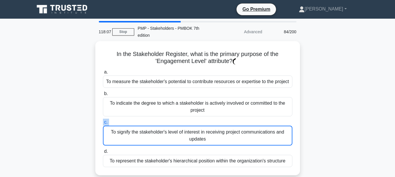
click at [202, 122] on label "c. To signify the stakeholder's level of interest in receiving project communic…" at bounding box center [197, 132] width 189 height 27
click at [103, 122] on input "c. To signify the stakeholder's level of interest in receiving project communic…" at bounding box center [103, 123] width 0 height 4
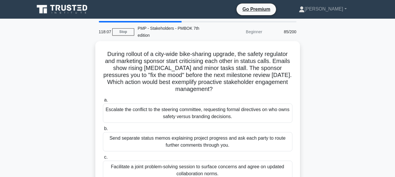
click at [202, 122] on div "Escalate the conflict to the steering committee, requesting formal directives o…" at bounding box center [197, 113] width 189 height 19
click at [103, 102] on input "a. Escalate the conflict to the steering committee, requesting formal directive…" at bounding box center [103, 101] width 0 height 4
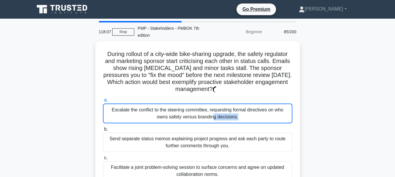
click at [202, 122] on div "Escalate the conflict to the steering committee, requesting formal directives o…" at bounding box center [197, 114] width 189 height 20
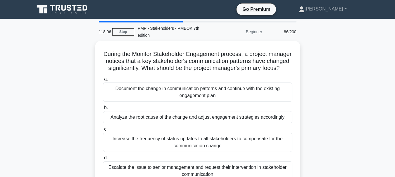
click at [202, 122] on div "Analyze the root cause of the change and adjust engagement strategies according…" at bounding box center [197, 117] width 189 height 12
click at [103, 110] on input "b. Analyze the root cause of the change and adjust engagement strategies accord…" at bounding box center [103, 108] width 0 height 4
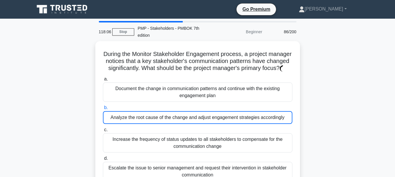
click at [202, 122] on div "Analyze the root cause of the change and adjust engagement strategies according…" at bounding box center [197, 117] width 189 height 13
click at [103, 110] on input "b. Analyze the root cause of the change and adjust engagement strategies accord…" at bounding box center [103, 108] width 0 height 4
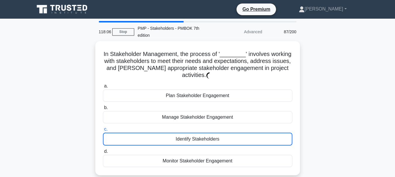
click at [202, 126] on label "c. Identify Stakeholders" at bounding box center [197, 136] width 189 height 20
click at [103, 128] on input "c. Identify Stakeholders" at bounding box center [103, 130] width 0 height 4
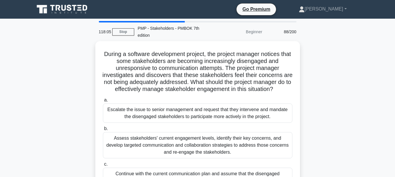
click at [202, 122] on div "Escalate the issue to senior management and request that they intervene and man…" at bounding box center [197, 113] width 189 height 19
click at [103, 102] on input "a. Escalate the issue to senior management and request that they intervene and …" at bounding box center [103, 101] width 0 height 4
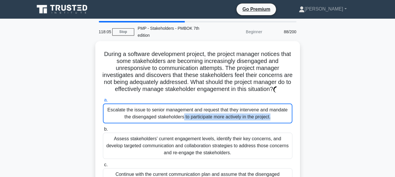
click at [202, 122] on div "Escalate the issue to senior management and request that they intervene and man…" at bounding box center [197, 114] width 189 height 20
click at [103, 102] on input "a. Escalate the issue to senior management and request that they intervene and …" at bounding box center [103, 101] width 0 height 4
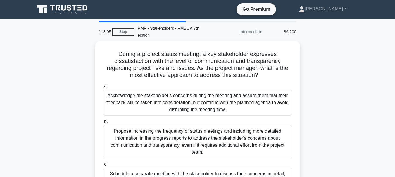
click at [202, 122] on label "b. Propose increasing the frequency of status meetings and including more detai…" at bounding box center [197, 138] width 189 height 40
click at [103, 122] on input "b. Propose increasing the frequency of status meetings and including more detai…" at bounding box center [103, 122] width 0 height 4
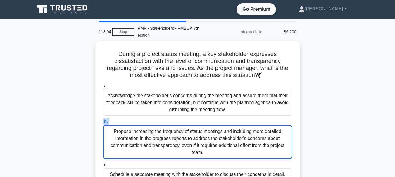
click at [202, 122] on label "b. Propose increasing the frequency of status meetings and including more detai…" at bounding box center [197, 138] width 189 height 41
click at [103, 122] on input "b. Propose increasing the frequency of status meetings and including more detai…" at bounding box center [103, 122] width 0 height 4
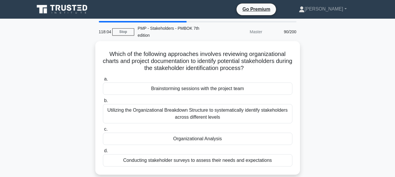
click at [202, 122] on div "Utilizing the Organizational Breakdown Structure to systematically identify sta…" at bounding box center [197, 113] width 189 height 19
click at [103, 103] on input "b. Utilizing the Organizational Breakdown Structure to systematically identify …" at bounding box center [103, 101] width 0 height 4
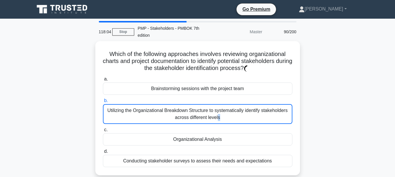
click at [202, 122] on div "Utilizing the Organizational Breakdown Structure to systematically identify sta…" at bounding box center [197, 114] width 189 height 20
click at [103, 103] on input "b. Utilizing the Organizational Breakdown Structure to systematically identify …" at bounding box center [103, 101] width 0 height 4
click at [202, 122] on div "Utilizing the Organizational Breakdown Structure to systematically identify sta…" at bounding box center [197, 114] width 189 height 20
click at [103, 103] on input "b. Utilizing the Organizational Breakdown Structure to systematically identify …" at bounding box center [103, 101] width 0 height 4
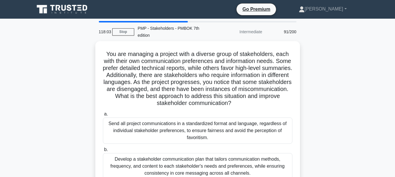
click at [202, 122] on div "Send all project communications in a standardized format and language, regardle…" at bounding box center [197, 131] width 189 height 26
click at [103, 116] on input "a. Send all project communications in a standardized format and language, regar…" at bounding box center [103, 115] width 0 height 4
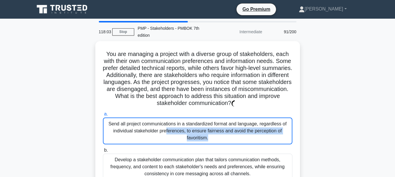
click at [202, 122] on div "Send all project communications in a standardized format and language, regardle…" at bounding box center [197, 131] width 189 height 27
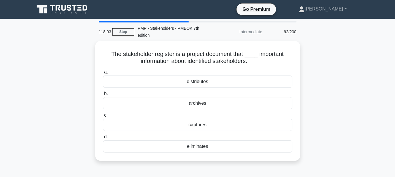
click at [202, 122] on div "captures" at bounding box center [197, 125] width 189 height 12
click at [103, 118] on input "c. captures" at bounding box center [103, 116] width 0 height 4
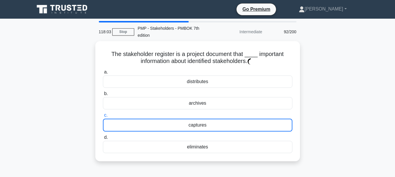
click at [202, 122] on div "captures" at bounding box center [197, 125] width 189 height 13
click at [103, 118] on input "c. captures" at bounding box center [103, 116] width 0 height 4
click at [202, 122] on div "captures" at bounding box center [197, 125] width 189 height 13
click at [103, 118] on input "c. captures" at bounding box center [103, 116] width 0 height 4
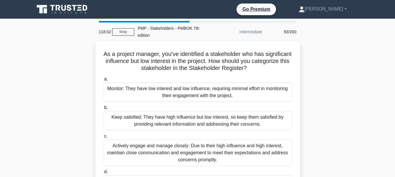
click at [202, 122] on div "Keep satisfied: They have high influence but low interest, so keep them satisfi…" at bounding box center [197, 120] width 189 height 19
click at [103, 110] on input "b. Keep satisfied: They have high influence but low interest, so keep them sati…" at bounding box center [103, 108] width 0 height 4
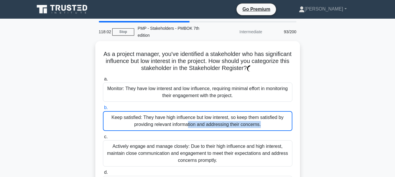
click at [202, 122] on div "Keep satisfied: They have high influence but low interest, so keep them satisfi…" at bounding box center [197, 121] width 189 height 20
click at [103, 110] on input "b. Keep satisfied: They have high influence but low interest, so keep them sati…" at bounding box center [103, 108] width 0 height 4
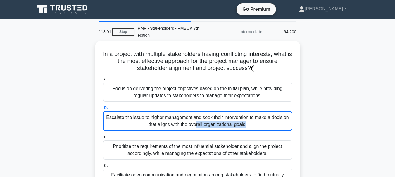
click at [202, 122] on div "Escalate the issue to higher management and seek their intervention to make a d…" at bounding box center [197, 121] width 189 height 20
click at [103, 110] on input "b. Escalate the issue to higher management and seek their intervention to make …" at bounding box center [103, 108] width 0 height 4
click at [202, 122] on div "Escalate the issue to higher management and seek their intervention to make a d…" at bounding box center [197, 121] width 189 height 20
click at [103, 110] on input "b. Escalate the issue to higher management and seek their intervention to make …" at bounding box center [103, 108] width 0 height 4
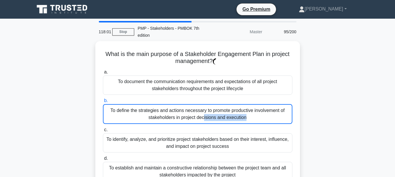
click at [202, 122] on div "To define the strategies and actions necessary to promote productive involvemen…" at bounding box center [197, 114] width 189 height 20
click at [103, 103] on input "b. To define the strategies and actions necessary to promote productive involve…" at bounding box center [103, 101] width 0 height 4
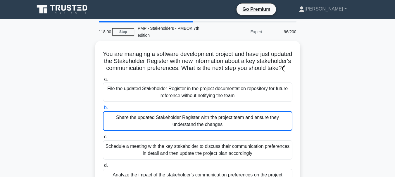
click at [202, 122] on div "Share the updated Stakeholder Register with the project team and ensure they un…" at bounding box center [197, 121] width 189 height 20
click at [103, 110] on input "b. Share the updated Stakeholder Register with the project team and ensure they…" at bounding box center [103, 108] width 0 height 4
click at [202, 122] on div "Share the updated Stakeholder Register with the project team and ensure they un…" at bounding box center [197, 121] width 189 height 20
click at [103, 110] on input "b. Share the updated Stakeholder Register with the project team and ensure they…" at bounding box center [103, 108] width 0 height 4
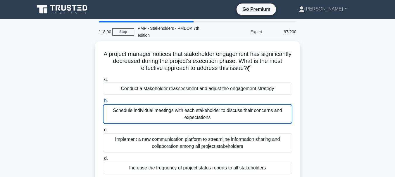
click at [202, 122] on div "Schedule individual meetings with each stakeholder to discuss their concerns an…" at bounding box center [197, 114] width 189 height 20
click at [103, 103] on input "b. Schedule individual meetings with each stakeholder to discuss their concerns…" at bounding box center [103, 101] width 0 height 4
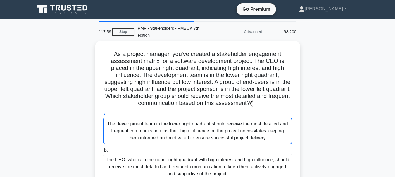
click at [202, 122] on div "The development team in the lower right quadrant should receive the most detail…" at bounding box center [197, 131] width 189 height 27
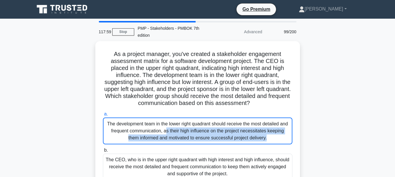
click at [202, 122] on div "The development team in the lower right quadrant should receive the most detail…" at bounding box center [197, 131] width 189 height 27
click at [103, 116] on input "a. The development team in the lower right quadrant should receive the most det…" at bounding box center [103, 115] width 0 height 4
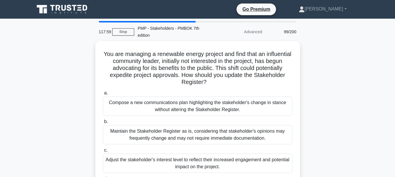
click at [202, 122] on label "b. Maintain the Stakeholder Register as is, considering that stakeholder's opin…" at bounding box center [197, 131] width 189 height 26
click at [103, 122] on input "b. Maintain the Stakeholder Register as is, considering that stakeholder's opin…" at bounding box center [103, 122] width 0 height 4
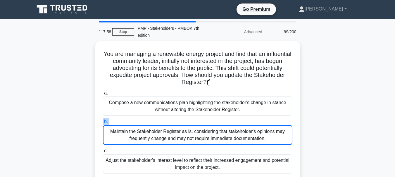
click at [202, 122] on label "b. Maintain the Stakeholder Register as is, considering that stakeholder's opin…" at bounding box center [197, 131] width 189 height 27
click at [103, 122] on input "b. Maintain the Stakeholder Register as is, considering that stakeholder's opin…" at bounding box center [103, 122] width 0 height 4
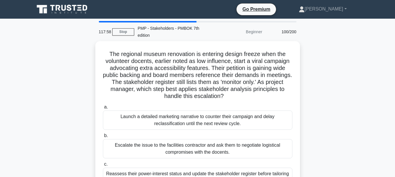
click at [202, 122] on div "Launch a detailed marketing narrative to counter their campaign and delay recla…" at bounding box center [197, 120] width 189 height 19
click at [103, 109] on input "a. Launch a detailed marketing narrative to counter their campaign and delay re…" at bounding box center [103, 108] width 0 height 4
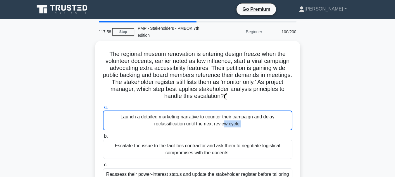
click at [202, 122] on div "Launch a detailed marketing narrative to counter their campaign and delay recla…" at bounding box center [197, 121] width 189 height 20
click at [103, 109] on input "a. Launch a detailed marketing narrative to counter their campaign and delay re…" at bounding box center [103, 108] width 0 height 4
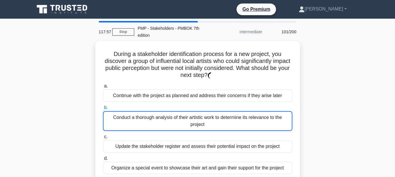
click at [202, 122] on div "Conduct a thorough analysis of their artistic work to determine its relevance t…" at bounding box center [197, 121] width 189 height 20
click at [103, 110] on input "b. Conduct a thorough analysis of their artistic work to determine its relevanc…" at bounding box center [103, 108] width 0 height 4
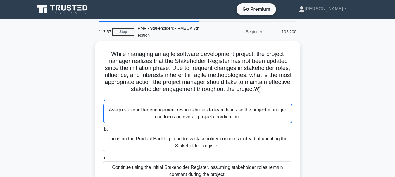
click at [202, 122] on div "Assign stakeholder engagement responsibilities to team leads so the project man…" at bounding box center [197, 114] width 189 height 20
click at [103, 102] on input "a. Assign stakeholder engagement responsibilities to team leads so the project …" at bounding box center [103, 101] width 0 height 4
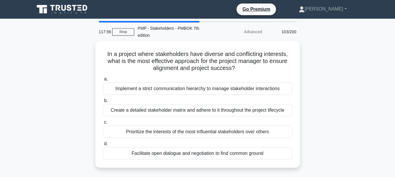
click at [202, 122] on label "c. Prioritize the interests of the most influential stakeholders over others" at bounding box center [197, 128] width 189 height 19
click at [103, 122] on input "c. Prioritize the interests of the most influential stakeholders over others" at bounding box center [103, 123] width 0 height 4
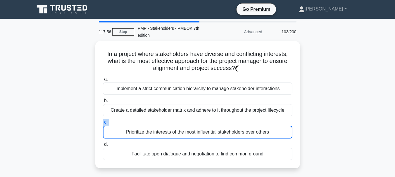
click at [202, 122] on label "c. Prioritize the interests of the most influential stakeholders over others" at bounding box center [197, 129] width 189 height 20
click at [103, 122] on input "c. Prioritize the interests of the most influential stakeholders over others" at bounding box center [103, 123] width 0 height 4
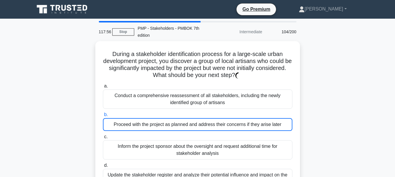
click at [202, 122] on div "Proceed with the project as planned and address their concerns if they arise la…" at bounding box center [197, 124] width 189 height 13
click at [103, 117] on input "b. Proceed with the project as planned and address their concerns if they arise…" at bounding box center [103, 115] width 0 height 4
click at [202, 122] on div "Proceed with the project as planned and address their concerns if they arise la…" at bounding box center [197, 124] width 189 height 13
click at [103, 117] on input "b. Proceed with the project as planned and address their concerns if they arise…" at bounding box center [103, 115] width 0 height 4
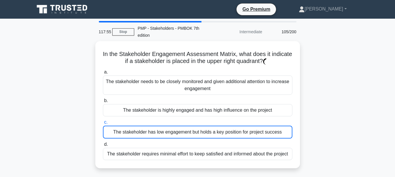
click at [202, 122] on label "c. The stakeholder has low engagement but holds a key position for project succ…" at bounding box center [197, 129] width 189 height 20
click at [103, 122] on input "c. The stakeholder has low engagement but holds a key position for project succ…" at bounding box center [103, 123] width 0 height 4
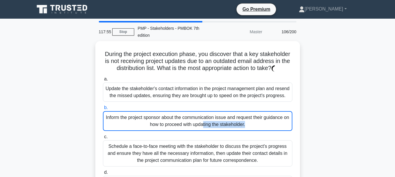
click at [202, 122] on div "Inform the project sponsor about the communication issue and request their guid…" at bounding box center [197, 121] width 189 height 20
click at [103, 110] on input "b. Inform the project sponsor about the communication issue and request their g…" at bounding box center [103, 108] width 0 height 4
click at [202, 122] on div "Inform the project sponsor about the communication issue and request their guid…" at bounding box center [197, 121] width 189 height 20
click at [103, 110] on input "b. Inform the project sponsor about the communication issue and request their g…" at bounding box center [103, 108] width 0 height 4
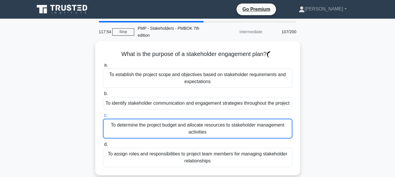
click at [202, 122] on label "c. To determine the project budget and allocate resources to stakeholder manage…" at bounding box center [197, 125] width 189 height 27
click at [103, 118] on input "c. To determine the project budget and allocate resources to stakeholder manage…" at bounding box center [103, 116] width 0 height 4
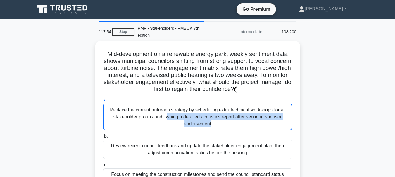
click at [202, 122] on div "Replace the current outreach strategy by scheduling extra technical workshops f…" at bounding box center [197, 117] width 189 height 27
click at [103, 102] on input "a. Replace the current outreach strategy by scheduling extra technical workshop…" at bounding box center [103, 101] width 0 height 4
click at [202, 122] on div "Replace the current outreach strategy by scheduling extra technical workshops f…" at bounding box center [197, 117] width 189 height 27
click at [103, 102] on input "a. Replace the current outreach strategy by scheduling extra technical workshop…" at bounding box center [103, 101] width 0 height 4
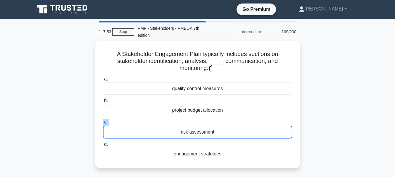
click at [202, 122] on label "c. risk assessment" at bounding box center [197, 129] width 189 height 20
click at [103, 122] on input "c. risk assessment" at bounding box center [103, 123] width 0 height 4
click at [202, 122] on label "c. risk assessment" at bounding box center [197, 129] width 189 height 20
click at [103, 122] on input "c. risk assessment" at bounding box center [103, 123] width 0 height 4
click at [202, 122] on label "c. risk assessment" at bounding box center [197, 129] width 189 height 20
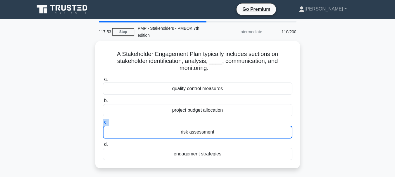
click at [103, 122] on input "c. risk assessment" at bounding box center [103, 123] width 0 height 4
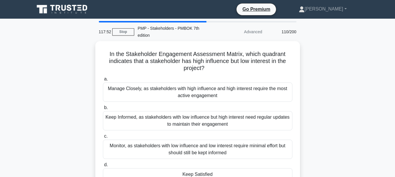
click at [202, 122] on div "Keep Informed, as stakeholders with low influence but high interest need regula…" at bounding box center [197, 120] width 189 height 19
click at [103, 110] on input "b. Keep Informed, as stakeholders with low influence but high interest need reg…" at bounding box center [103, 108] width 0 height 4
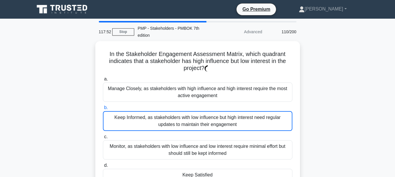
click at [202, 122] on div "Keep Informed, as stakeholders with low influence but high interest need regula…" at bounding box center [197, 121] width 189 height 20
click at [103, 110] on input "b. Keep Informed, as stakeholders with low influence but high interest need reg…" at bounding box center [103, 108] width 0 height 4
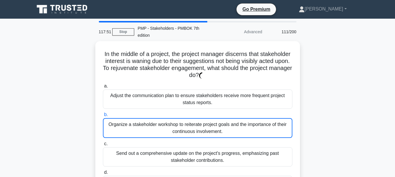
click at [202, 122] on div "Organize a stakeholder workshop to reiterate project goals and the importance o…" at bounding box center [197, 128] width 189 height 20
click at [103, 117] on input "b. Organize a stakeholder workshop to reiterate project goals and the importanc…" at bounding box center [103, 115] width 0 height 4
click at [202, 122] on div "Organize a stakeholder workshop to reiterate project goals and the importance o…" at bounding box center [197, 128] width 189 height 20
click at [103, 117] on input "b. Organize a stakeholder workshop to reiterate project goals and the importanc…" at bounding box center [103, 115] width 0 height 4
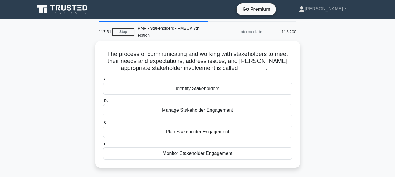
click at [202, 122] on label "c. Plan Stakeholder Engagement" at bounding box center [197, 128] width 189 height 19
click at [103, 122] on input "c. Plan Stakeholder Engagement" at bounding box center [103, 123] width 0 height 4
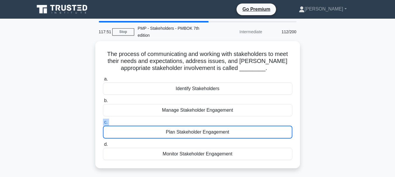
click at [202, 122] on label "c. Plan Stakeholder Engagement" at bounding box center [197, 129] width 189 height 20
click at [103, 122] on input "c. Plan Stakeholder Engagement" at bounding box center [103, 123] width 0 height 4
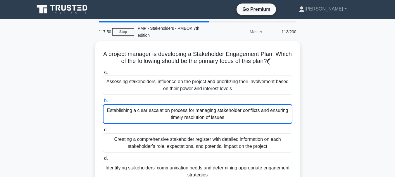
click at [202, 122] on div "Establishing a clear escalation process for managing stakeholder conflicts and …" at bounding box center [197, 114] width 189 height 20
click at [103, 103] on input "b. Establishing a clear escalation process for managing stakeholder conflicts a…" at bounding box center [103, 101] width 0 height 4
click at [202, 122] on div "Establishing a clear escalation process for managing stakeholder conflicts and …" at bounding box center [197, 114] width 189 height 20
click at [103, 103] on input "b. Establishing a clear escalation process for managing stakeholder conflicts a…" at bounding box center [103, 101] width 0 height 4
click at [202, 122] on div "Establishing a clear escalation process for managing stakeholder conflicts and …" at bounding box center [197, 114] width 189 height 20
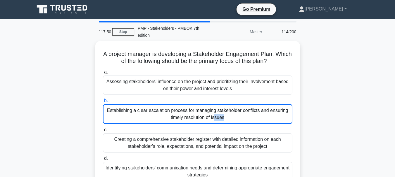
click at [103, 103] on input "b. Establishing a clear escalation process for managing stakeholder conflicts a…" at bounding box center [103, 101] width 0 height 4
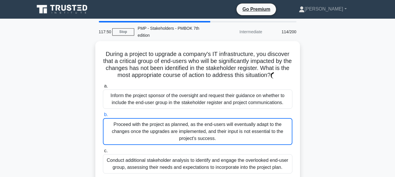
click at [202, 122] on div "Proceed with the project as planned, as the end-users will eventually adapt to …" at bounding box center [197, 131] width 189 height 27
click at [103, 117] on input "b. Proceed with the project as planned, as the end-users will eventually adapt …" at bounding box center [103, 115] width 0 height 4
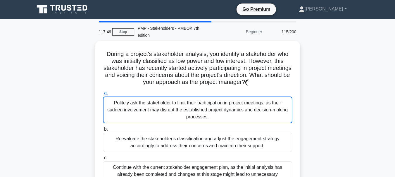
click at [202, 122] on div "Politely ask the stakeholder to limit their participation in project meetings, …" at bounding box center [197, 110] width 189 height 27
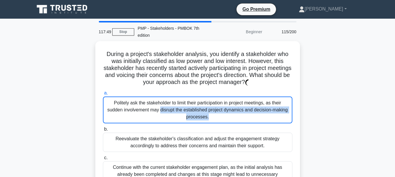
click at [202, 122] on div "Politely ask the stakeholder to limit their participation in project meetings, …" at bounding box center [197, 110] width 189 height 27
click at [103, 95] on input "a. Politely ask the stakeholder to limit their participation in project meeting…" at bounding box center [103, 94] width 0 height 4
click at [202, 122] on div "Politely ask the stakeholder to limit their participation in project meetings, …" at bounding box center [197, 110] width 189 height 27
click at [103, 95] on input "a. Politely ask the stakeholder to limit their participation in project meeting…" at bounding box center [103, 94] width 0 height 4
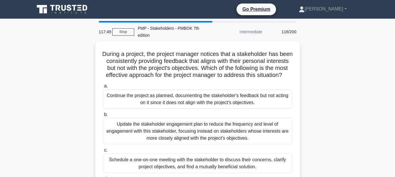
click at [202, 122] on label "b. Update the stakeholder engagement plan to reduce the frequency and level of …" at bounding box center [197, 127] width 189 height 33
click at [103, 117] on input "b. Update the stakeholder engagement plan to reduce the frequency and level of …" at bounding box center [103, 115] width 0 height 4
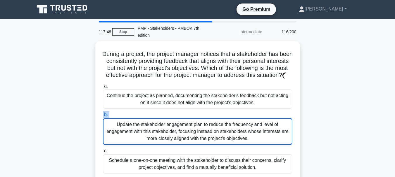
click at [202, 122] on label "b. Update the stakeholder engagement plan to reduce the frequency and level of …" at bounding box center [197, 128] width 189 height 34
click at [103, 117] on input "b. Update the stakeholder engagement plan to reduce the frequency and level of …" at bounding box center [103, 115] width 0 height 4
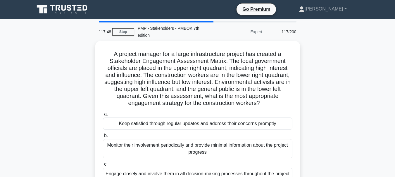
click at [202, 122] on div "Keep satisfied through regular updates and address their concerns promptly" at bounding box center [197, 124] width 189 height 12
click at [103, 116] on input "a. Keep satisfied through regular updates and address their concerns promptly" at bounding box center [103, 115] width 0 height 4
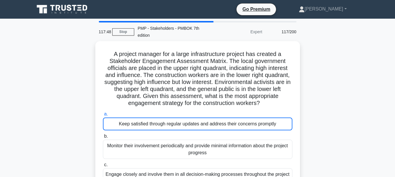
click at [202, 122] on div "Keep satisfied through regular updates and address their concerns promptly" at bounding box center [197, 124] width 189 height 13
click at [103, 116] on input "a. Keep satisfied through regular updates and address their concerns promptly" at bounding box center [103, 115] width 0 height 4
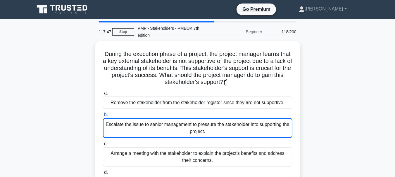
click at [202, 122] on div "Escalate the issue to senior management to pressure the stakeholder into suppor…" at bounding box center [197, 128] width 189 height 20
click at [103, 117] on input "b. Escalate the issue to senior management to pressure the stakeholder into sup…" at bounding box center [103, 115] width 0 height 4
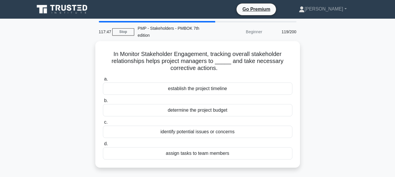
click at [202, 122] on label "c. identify potential issues or concerns" at bounding box center [197, 128] width 189 height 19
click at [103, 122] on input "c. identify potential issues or concerns" at bounding box center [103, 123] width 0 height 4
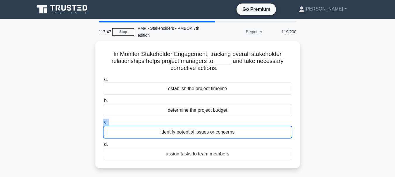
click at [202, 122] on label "c. identify potential issues or concerns" at bounding box center [197, 129] width 189 height 20
click at [103, 122] on input "c. identify potential issues or concerns" at bounding box center [103, 123] width 0 height 4
click at [202, 122] on label "c. identify potential issues or concerns" at bounding box center [197, 129] width 189 height 20
click at [103, 122] on input "c. identify potential issues or concerns" at bounding box center [103, 123] width 0 height 4
click at [202, 122] on label "c. identify potential issues or concerns" at bounding box center [197, 129] width 189 height 20
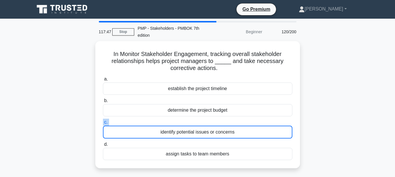
click at [103, 122] on input "c. identify potential issues or concerns" at bounding box center [103, 123] width 0 height 4
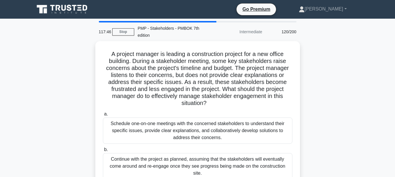
click at [202, 122] on div "Schedule one-on-one meetings with the concerned stakeholders to understand thei…" at bounding box center [197, 131] width 189 height 26
click at [103, 116] on input "a. Schedule one-on-one meetings with the concerned stakeholders to understand t…" at bounding box center [103, 115] width 0 height 4
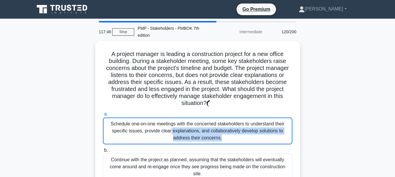
click at [202, 122] on div "Schedule one-on-one meetings with the concerned stakeholders to understand thei…" at bounding box center [197, 131] width 189 height 27
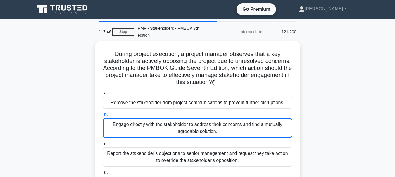
click at [202, 122] on div "Engage directly with the stakeholder to address their concerns and find a mutua…" at bounding box center [197, 128] width 189 height 20
click at [103, 117] on input "b. Engage directly with the stakeholder to address their concerns and find a mu…" at bounding box center [103, 115] width 0 height 4
click at [202, 122] on div "Engage directly with the stakeholder to address their concerns and find a mutua…" at bounding box center [197, 128] width 189 height 20
click at [103, 117] on input "b. Engage directly with the stakeholder to address their concerns and find a mu…" at bounding box center [103, 115] width 0 height 4
click at [202, 122] on div "Engage directly with the stakeholder to address their concerns and find a mutua…" at bounding box center [197, 128] width 189 height 20
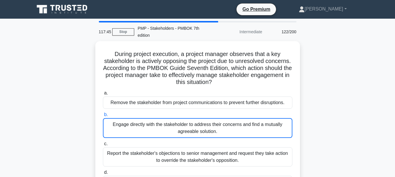
click at [103, 117] on input "b. Engage directly with the stakeholder to address their concerns and find a mu…" at bounding box center [103, 115] width 0 height 4
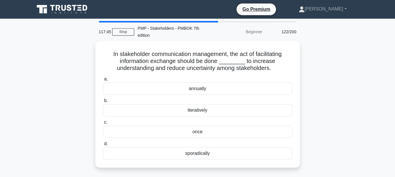
click at [202, 122] on label "c. once" at bounding box center [197, 128] width 189 height 19
click at [103, 122] on input "c. once" at bounding box center [103, 123] width 0 height 4
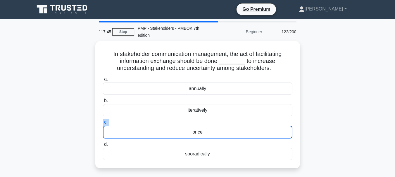
click at [202, 122] on label "c. once" at bounding box center [197, 129] width 189 height 20
click at [103, 122] on input "c. once" at bounding box center [103, 123] width 0 height 4
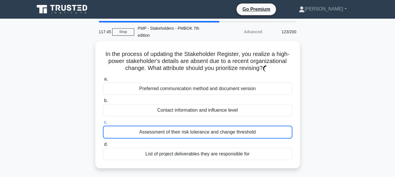
click at [202, 122] on label "c. Assessment of their risk tolerance and change threshold" at bounding box center [197, 129] width 189 height 20
click at [103, 122] on input "c. Assessment of their risk tolerance and change threshold" at bounding box center [103, 123] width 0 height 4
click at [202, 122] on label "c. Assessment of their risk tolerance and change threshold" at bounding box center [197, 129] width 189 height 20
click at [103, 122] on input "c. Assessment of their risk tolerance and change threshold" at bounding box center [103, 123] width 0 height 4
click at [202, 122] on label "c. Assessment of their risk tolerance and change threshold" at bounding box center [197, 129] width 189 height 20
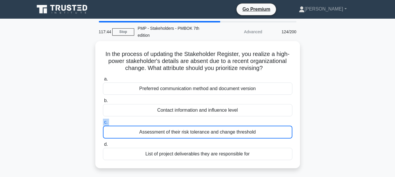
click at [103, 122] on input "c. Assessment of their risk tolerance and change threshold" at bounding box center [103, 123] width 0 height 4
click at [202, 122] on label "c. Assessment of their risk tolerance and change threshold" at bounding box center [197, 129] width 189 height 20
click at [103, 122] on input "c. Assessment of their risk tolerance and change threshold" at bounding box center [103, 123] width 0 height 4
click at [202, 122] on label "c. Assessment of their risk tolerance and change threshold" at bounding box center [197, 129] width 189 height 20
click at [103, 122] on input "c. Assessment of their risk tolerance and change threshold" at bounding box center [103, 123] width 0 height 4
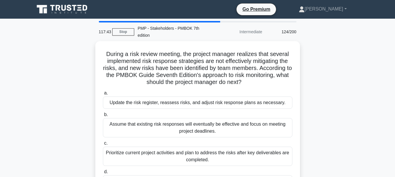
click at [202, 122] on div "Assume that existing risk responses will eventually be effective and focus on m…" at bounding box center [197, 127] width 189 height 19
click at [103, 117] on input "b. Assume that existing risk responses will eventually be effective and focus o…" at bounding box center [103, 115] width 0 height 4
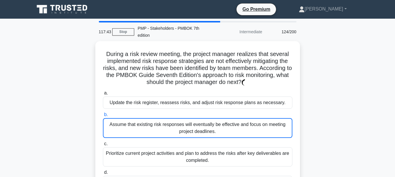
click at [202, 122] on div "Assume that existing risk responses will eventually be effective and focus on m…" at bounding box center [197, 128] width 189 height 20
click at [103, 117] on input "b. Assume that existing risk responses will eventually be effective and focus o…" at bounding box center [103, 115] width 0 height 4
click at [202, 122] on div "Assume that existing risk responses will eventually be effective and focus on m…" at bounding box center [197, 128] width 189 height 20
click at [103, 117] on input "b. Assume that existing risk responses will eventually be effective and focus o…" at bounding box center [103, 115] width 0 height 4
click at [202, 122] on div "Assume that existing risk responses will eventually be effective and focus on m…" at bounding box center [197, 128] width 189 height 20
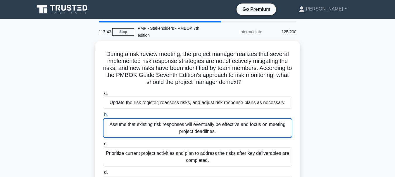
click at [103, 117] on input "b. Assume that existing risk responses will eventually be effective and focus o…" at bounding box center [103, 115] width 0 height 4
click at [202, 122] on div "Assume that existing risk responses will eventually be effective and focus on m…" at bounding box center [197, 128] width 189 height 20
click at [103, 117] on input "b. Assume that existing risk responses will eventually be effective and focus o…" at bounding box center [103, 115] width 0 height 4
click at [202, 122] on div "Assume that existing risk responses will eventually be effective and focus on m…" at bounding box center [197, 128] width 189 height 20
click at [103, 117] on input "b. Assume that existing risk responses will eventually be effective and focus o…" at bounding box center [103, 115] width 0 height 4
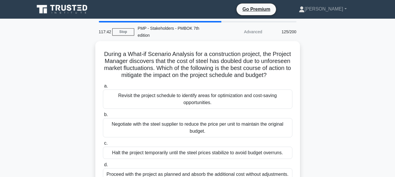
click at [202, 122] on label "b. Negotiate with the steel supplier to reduce the price per unit to maintain t…" at bounding box center [197, 124] width 189 height 26
click at [103, 117] on input "b. Negotiate with the steel supplier to reduce the price per unit to maintain t…" at bounding box center [103, 115] width 0 height 4
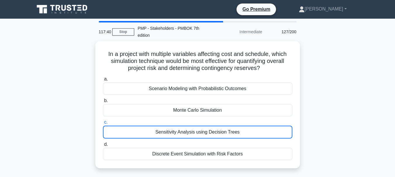
click at [202, 122] on label "c. Sensitivity Analysis using Decision Trees" at bounding box center [197, 129] width 189 height 20
click at [103, 122] on input "c. Sensitivity Analysis using Decision Trees" at bounding box center [103, 123] width 0 height 4
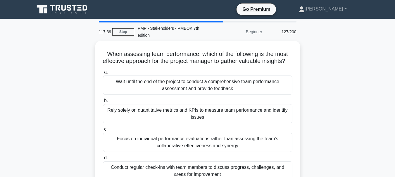
click at [202, 122] on div "Rely solely on quantitative metrics and KPIs to measure team performance and id…" at bounding box center [197, 113] width 189 height 19
click at [103, 103] on input "b. Rely solely on quantitative metrics and KPIs to measure team performance and…" at bounding box center [103, 101] width 0 height 4
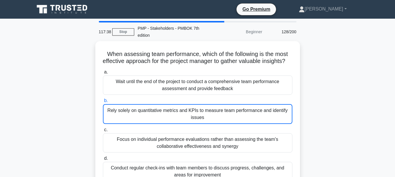
click at [202, 122] on div "Rely solely on quantitative metrics and KPIs to measure team performance and id…" at bounding box center [197, 114] width 189 height 20
click at [103, 103] on input "b. Rely solely on quantitative metrics and KPIs to measure team performance and…" at bounding box center [103, 101] width 0 height 4
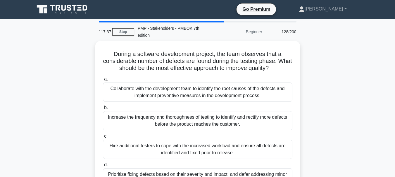
click at [202, 122] on div "Increase the frequency and thoroughness of testing to identify and rectify more…" at bounding box center [197, 120] width 189 height 19
click at [103, 110] on input "b. Increase the frequency and thoroughness of testing to identify and rectify m…" at bounding box center [103, 108] width 0 height 4
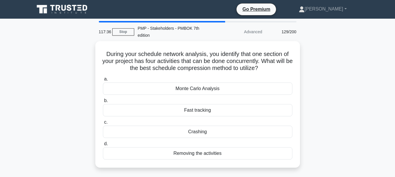
click at [202, 122] on label "c. Crashing" at bounding box center [197, 128] width 189 height 19
click at [103, 122] on input "c. Crashing" at bounding box center [103, 123] width 0 height 4
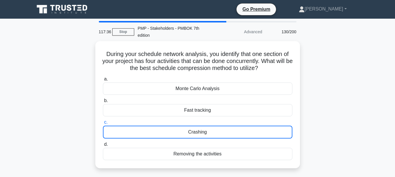
click at [202, 122] on label "c. Crashing" at bounding box center [197, 129] width 189 height 20
click at [103, 122] on input "c. Crashing" at bounding box center [103, 123] width 0 height 4
click at [202, 122] on label "c. Crashing" at bounding box center [197, 129] width 189 height 20
click at [103, 122] on input "c. Crashing" at bounding box center [103, 123] width 0 height 4
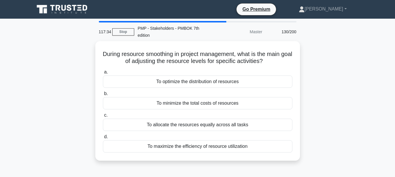
click at [202, 122] on div "To allocate the resources equally across all tasks" at bounding box center [197, 125] width 189 height 12
click at [103, 118] on input "c. To allocate the resources equally across all tasks" at bounding box center [103, 116] width 0 height 4
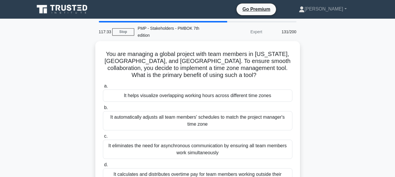
click at [202, 122] on div "It automatically adjusts all team members' schedules to match the project manag…" at bounding box center [197, 120] width 189 height 19
click at [103, 110] on input "b. It automatically adjusts all team members' schedules to match the project ma…" at bounding box center [103, 108] width 0 height 4
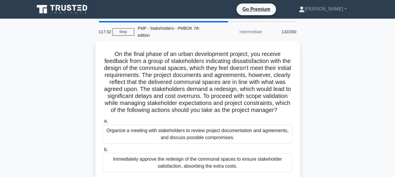
click at [202, 122] on div "On the final phase of an urban development project, you receive feedback from a…" at bounding box center [198, 140] width 200 height 192
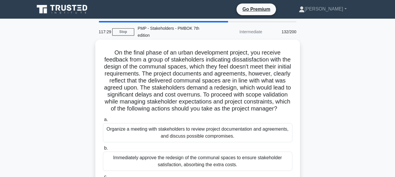
click at [202, 134] on div "Organize a meeting with stakeholders to review project documentation and agreem…" at bounding box center [197, 132] width 189 height 19
click at [103, 122] on input "a. Organize a meeting with stakeholders to review project documentation and agr…" at bounding box center [103, 120] width 0 height 4
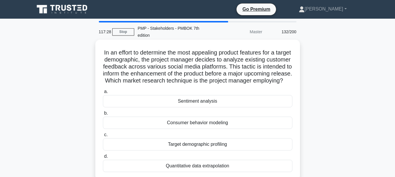
click at [201, 129] on div "Consumer behavior modeling" at bounding box center [197, 123] width 189 height 12
click at [103, 115] on input "b. Consumer behavior modeling" at bounding box center [103, 114] width 0 height 4
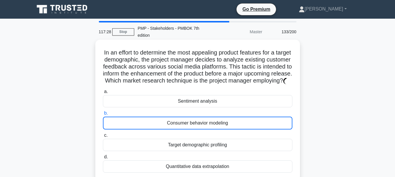
click at [201, 130] on div "Consumer behavior modeling" at bounding box center [197, 123] width 189 height 13
click at [103, 115] on input "b. Consumer behavior modeling" at bounding box center [103, 114] width 0 height 4
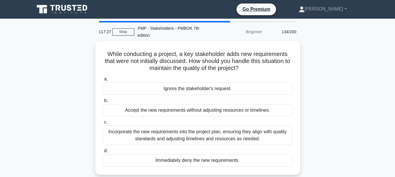
click at [201, 134] on div "Incorporate the new requirements into the project plan, ensuring they align wit…" at bounding box center [197, 135] width 189 height 19
click at [103, 125] on input "c. Incorporate the new requirements into the project plan, ensuring they align …" at bounding box center [103, 123] width 0 height 4
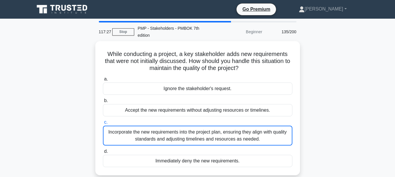
click at [201, 134] on div "Incorporate the new requirements into the project plan, ensuring they align wit…" at bounding box center [197, 136] width 189 height 20
click at [103, 125] on input "c. Incorporate the new requirements into the project plan, ensuring they align …" at bounding box center [103, 123] width 0 height 4
click at [201, 134] on div "Incorporate the new requirements into the project plan, ensuring they align wit…" at bounding box center [197, 136] width 189 height 20
click at [103, 125] on input "c. Incorporate the new requirements into the project plan, ensuring they align …" at bounding box center [103, 123] width 0 height 4
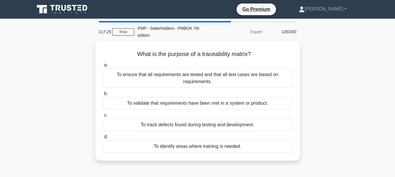
click at [201, 134] on label "d. To identify areas where training is needed." at bounding box center [197, 143] width 189 height 19
click at [103, 135] on input "d. To identify areas where training is needed." at bounding box center [103, 137] width 0 height 4
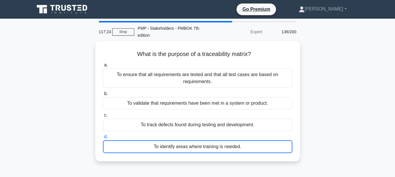
click at [201, 134] on label "d. To identify areas where training is needed." at bounding box center [197, 144] width 189 height 20
click at [103, 135] on input "d. To identify areas where training is needed." at bounding box center [103, 137] width 0 height 4
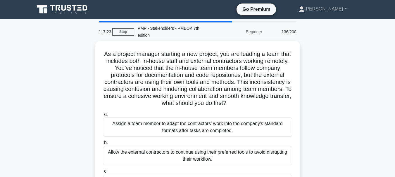
click at [201, 134] on div "Assign a team member to adapt the contractors' work into the company's standard…" at bounding box center [197, 127] width 189 height 19
click at [103, 116] on input "a. Assign a team member to adapt the contractors' work into the company's stand…" at bounding box center [103, 115] width 0 height 4
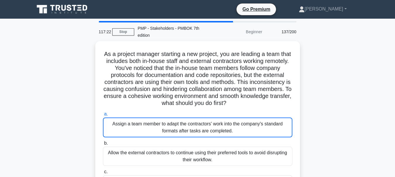
click at [201, 134] on div "Assign a team member to adapt the contractors' work into the company's standard…" at bounding box center [197, 128] width 189 height 20
click at [103, 116] on input "a. Assign a team member to adapt the contractors' work into the company's stand…" at bounding box center [103, 115] width 0 height 4
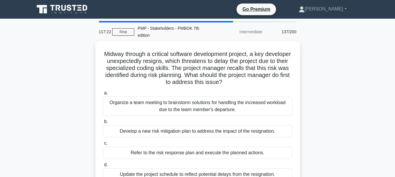
click at [201, 134] on div "Develop a new risk mitigation plan to address the impact of the resignation." at bounding box center [197, 131] width 189 height 12
click at [103, 124] on input "b. Develop a new risk mitigation plan to address the impact of the resignation." at bounding box center [103, 122] width 0 height 4
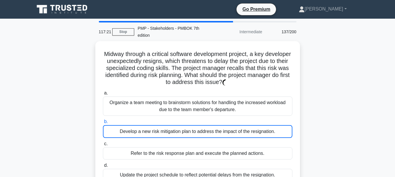
click at [201, 134] on div "Develop a new risk mitigation plan to address the impact of the resignation." at bounding box center [197, 131] width 189 height 13
click at [103, 124] on input "b. Develop a new risk mitigation plan to address the impact of the resignation." at bounding box center [103, 122] width 0 height 4
click at [201, 134] on div "Develop a new risk mitigation plan to address the impact of the resignation." at bounding box center [197, 131] width 189 height 13
click at [103, 124] on input "b. Develop a new risk mitigation plan to address the impact of the resignation." at bounding box center [103, 122] width 0 height 4
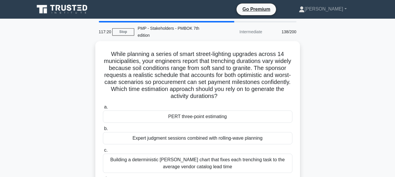
click at [201, 134] on div "Expert judgment sessions combined with rolling-wave planning" at bounding box center [197, 138] width 189 height 12
click at [103, 131] on input "b. Expert judgment sessions combined with rolling-wave planning" at bounding box center [103, 129] width 0 height 4
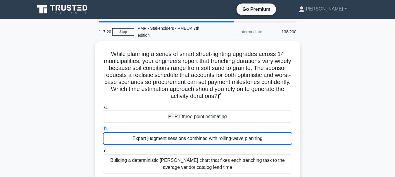
click at [201, 134] on div "Expert judgment sessions combined with rolling-wave planning" at bounding box center [197, 138] width 189 height 13
click at [103, 131] on input "b. Expert judgment sessions combined with rolling-wave planning" at bounding box center [103, 129] width 0 height 4
click at [201, 134] on div "Expert judgment sessions combined with rolling-wave planning" at bounding box center [197, 138] width 189 height 13
click at [103, 131] on input "b. Expert judgment sessions combined with rolling-wave planning" at bounding box center [103, 129] width 0 height 4
click at [201, 134] on div "Expert judgment sessions combined with rolling-wave planning" at bounding box center [197, 138] width 189 height 13
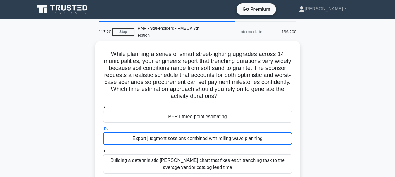
click at [103, 131] on input "b. Expert judgment sessions combined with rolling-wave planning" at bounding box center [103, 129] width 0 height 4
click at [201, 134] on div "Expert judgment sessions combined with rolling-wave planning" at bounding box center [197, 138] width 189 height 13
click at [103, 131] on input "b. Expert judgment sessions combined with rolling-wave planning" at bounding box center [103, 129] width 0 height 4
click at [201, 134] on div "Expert judgment sessions combined with rolling-wave planning" at bounding box center [197, 138] width 189 height 13
click at [103, 131] on input "b. Expert judgment sessions combined with rolling-wave planning" at bounding box center [103, 129] width 0 height 4
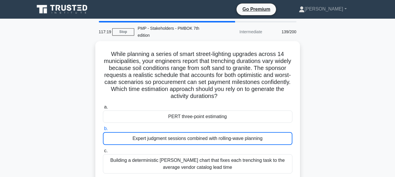
click at [201, 134] on div "Expert judgment sessions combined with rolling-wave planning" at bounding box center [197, 138] width 189 height 13
click at [103, 131] on input "b. Expert judgment sessions combined with rolling-wave planning" at bounding box center [103, 129] width 0 height 4
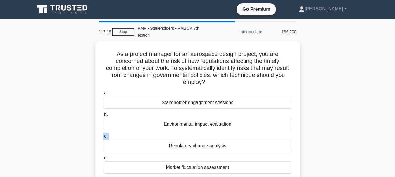
click at [201, 134] on label "c. Regulatory change analysis" at bounding box center [197, 142] width 189 height 19
click at [103, 135] on input "c. Regulatory change analysis" at bounding box center [103, 137] width 0 height 4
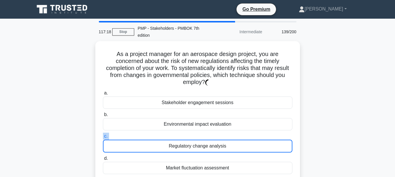
click at [201, 134] on label "c. Regulatory change analysis" at bounding box center [197, 143] width 189 height 20
click at [103, 135] on input "c. Regulatory change analysis" at bounding box center [103, 137] width 0 height 4
click at [201, 134] on label "c. Regulatory change analysis" at bounding box center [197, 143] width 189 height 20
click at [103, 135] on input "c. Regulatory change analysis" at bounding box center [103, 137] width 0 height 4
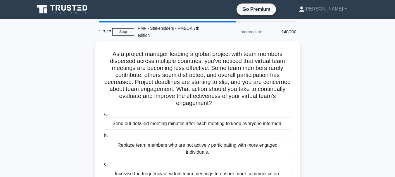
click at [201, 134] on label "b. Replace team members who are not actively participating with more engaged in…" at bounding box center [197, 145] width 189 height 26
click at [103, 134] on input "b. Replace team members who are not actively participating with more engaged in…" at bounding box center [103, 136] width 0 height 4
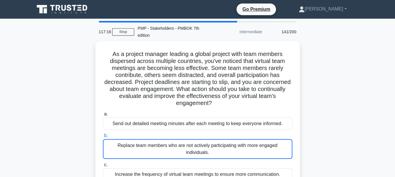
click at [201, 134] on label "b. Replace team members who are not actively participating with more engaged in…" at bounding box center [197, 145] width 189 height 27
click at [103, 134] on input "b. Replace team members who are not actively participating with more engaged in…" at bounding box center [103, 136] width 0 height 4
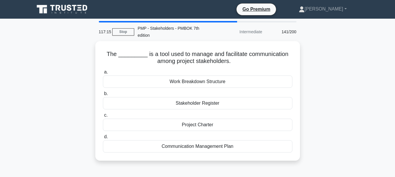
click at [201, 134] on label "d. Communication Management Plan" at bounding box center [197, 143] width 189 height 19
click at [103, 135] on input "d. Communication Management Plan" at bounding box center [103, 137] width 0 height 4
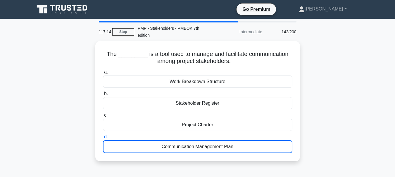
click at [201, 134] on label "d. Communication Management Plan" at bounding box center [197, 144] width 189 height 20
click at [103, 135] on input "d. Communication Management Plan" at bounding box center [103, 137] width 0 height 4
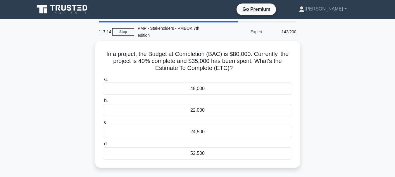
click at [201, 134] on div "24,500" at bounding box center [197, 132] width 189 height 12
click at [103, 125] on input "c. 24,500" at bounding box center [103, 123] width 0 height 4
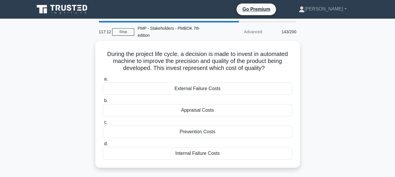
click at [201, 134] on div "Prevention Costs" at bounding box center [197, 132] width 189 height 12
click at [103, 125] on input "c. Prevention Costs" at bounding box center [103, 123] width 0 height 4
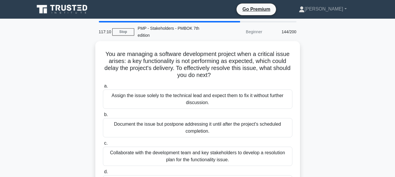
click at [201, 134] on div "Document the issue but postpone addressing it until after the project's schedul…" at bounding box center [197, 127] width 189 height 19
click at [103, 117] on input "b. Document the issue but postpone addressing it until after the project's sche…" at bounding box center [103, 115] width 0 height 4
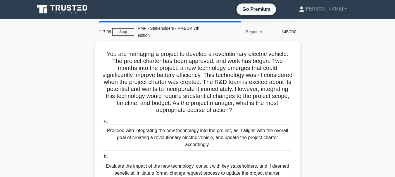
click at [201, 134] on div "Proceed with integrating the new technology into the project, as it aligns with…" at bounding box center [197, 138] width 189 height 26
click at [103, 123] on input "a. Proceed with integrating the new technology into the project, as it aligns w…" at bounding box center [103, 122] width 0 height 4
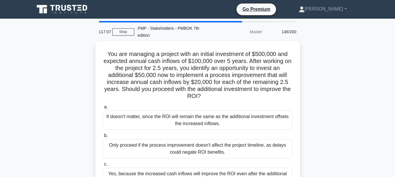
click at [201, 134] on label "b. Only proceed if the process improvement doesn't affect the project timeline,…" at bounding box center [197, 145] width 189 height 26
click at [103, 134] on input "b. Only proceed if the process improvement doesn't affect the project timeline,…" at bounding box center [103, 136] width 0 height 4
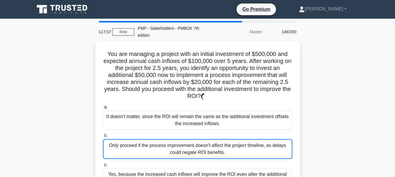
click at [201, 134] on label "b. Only proceed if the process improvement doesn't affect the project timeline,…" at bounding box center [197, 145] width 189 height 27
click at [103, 134] on input "b. Only proceed if the process improvement doesn't affect the project timeline,…" at bounding box center [103, 136] width 0 height 4
click at [201, 134] on label "b. Only proceed if the process improvement doesn't affect the project timeline,…" at bounding box center [197, 145] width 189 height 27
click at [103, 134] on input "b. Only proceed if the process improvement doesn't affect the project timeline,…" at bounding box center [103, 136] width 0 height 4
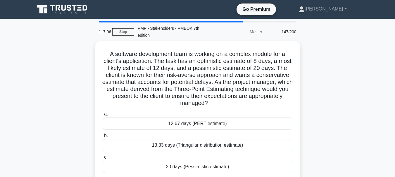
click at [201, 134] on label "b. 13.33 days (Triangular distribution estimate)" at bounding box center [197, 141] width 189 height 19
click at [103, 134] on input "b. 13.33 days (Triangular distribution estimate)" at bounding box center [103, 136] width 0 height 4
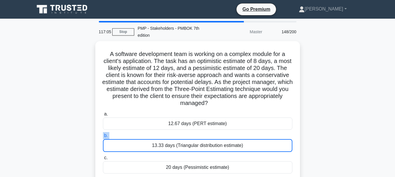
click at [201, 134] on label "b. 13.33 days (Triangular distribution estimate)" at bounding box center [197, 142] width 189 height 20
click at [103, 134] on input "b. 13.33 days (Triangular distribution estimate)" at bounding box center [103, 136] width 0 height 4
click at [201, 134] on label "b. 13.33 days (Triangular distribution estimate)" at bounding box center [197, 142] width 189 height 20
click at [103, 134] on input "b. 13.33 days (Triangular distribution estimate)" at bounding box center [103, 136] width 0 height 4
click at [201, 134] on label "b. 13.33 days (Triangular distribution estimate)" at bounding box center [197, 142] width 189 height 20
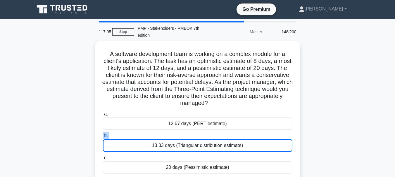
click at [103, 134] on input "b. 13.33 days (Triangular distribution estimate)" at bounding box center [103, 136] width 0 height 4
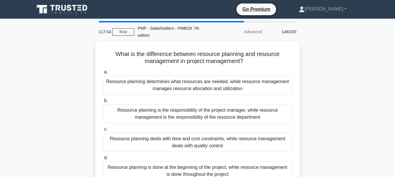
click at [201, 134] on div "Resource planning deals with time and cost constraints, while resource manageme…" at bounding box center [197, 142] width 189 height 19
click at [103, 132] on input "c. Resource planning deals with time and cost constraints, while resource manag…" at bounding box center [103, 130] width 0 height 4
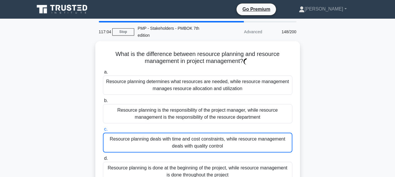
click at [201, 134] on div "Resource planning deals with time and cost constraints, while resource manageme…" at bounding box center [197, 143] width 189 height 20
click at [103, 132] on input "c. Resource planning deals with time and cost constraints, while resource manag…" at bounding box center [103, 130] width 0 height 4
click at [201, 134] on div "Resource planning deals with time and cost constraints, while resource manageme…" at bounding box center [197, 143] width 189 height 20
click at [103, 132] on input "c. Resource planning deals with time and cost constraints, while resource manag…" at bounding box center [103, 130] width 0 height 4
click at [201, 134] on div "Resource planning deals with time and cost constraints, while resource manageme…" at bounding box center [197, 143] width 189 height 20
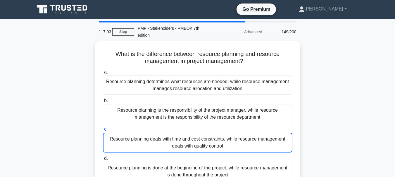
click at [103, 132] on input "c. Resource planning deals with time and cost constraints, while resource manag…" at bounding box center [103, 130] width 0 height 4
click at [201, 134] on div "Resource planning deals with time and cost constraints, while resource manageme…" at bounding box center [197, 143] width 189 height 20
click at [103, 132] on input "c. Resource planning deals with time and cost constraints, while resource manag…" at bounding box center [103, 130] width 0 height 4
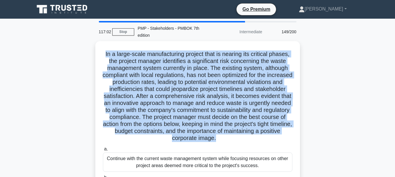
click at [201, 134] on h5 "In a large-scale manufacturing project that is nearing its critical phases, the…" at bounding box center [197, 97] width 191 height 92
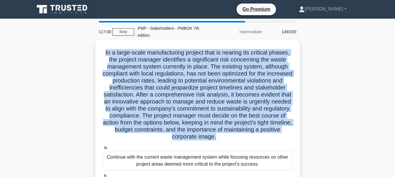
click at [198, 161] on div "Continue with the current waste management system while focusing resources on o…" at bounding box center [197, 160] width 189 height 19
click at [103, 150] on input "a. Continue with the current waste management system while focusing resources o…" at bounding box center [103, 148] width 0 height 4
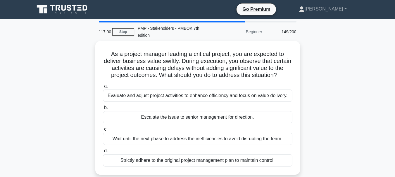
click at [198, 161] on div "Strictly adhere to the original project management plan to maintain control." at bounding box center [197, 161] width 189 height 12
click at [103, 153] on input "d. Strictly adhere to the original project management plan to maintain control." at bounding box center [103, 151] width 0 height 4
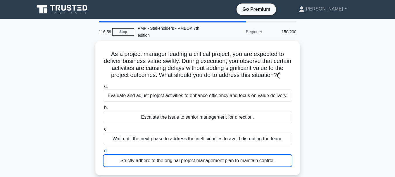
click at [198, 161] on div "Strictly adhere to the original project management plan to maintain control." at bounding box center [197, 161] width 189 height 13
click at [103, 153] on input "d. Strictly adhere to the original project management plan to maintain control." at bounding box center [103, 151] width 0 height 4
click at [198, 161] on div "Strictly adhere to the original project management plan to maintain control." at bounding box center [197, 161] width 189 height 13
click at [103, 153] on input "d. Strictly adhere to the original project management plan to maintain control." at bounding box center [103, 151] width 0 height 4
click at [198, 161] on div "Strictly adhere to the original project management plan to maintain control." at bounding box center [197, 161] width 189 height 13
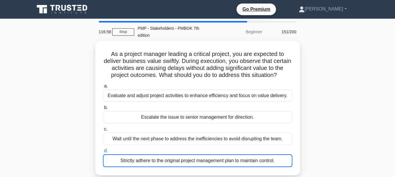
click at [103, 153] on input "d. Strictly adhere to the original project management plan to maintain control." at bounding box center [103, 151] width 0 height 4
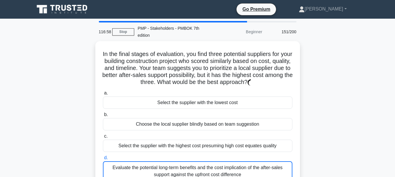
click at [198, 162] on div "Evaluate the potential long-term benefits and the cost implication of the after…" at bounding box center [197, 172] width 189 height 20
click at [103, 160] on input "d. Evaluate the potential long-term benefits and the cost implication of the af…" at bounding box center [103, 158] width 0 height 4
click at [198, 162] on div "Evaluate the potential long-term benefits and the cost implication of the after…" at bounding box center [197, 172] width 189 height 20
click at [103, 160] on input "d. Evaluate the potential long-term benefits and the cost implication of the af…" at bounding box center [103, 158] width 0 height 4
click at [198, 162] on div "Evaluate the potential long-term benefits and the cost implication of the after…" at bounding box center [197, 172] width 189 height 20
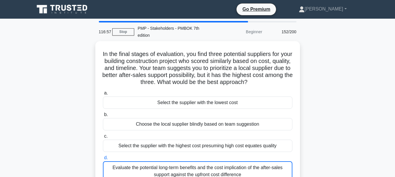
click at [103, 160] on input "d. Evaluate the potential long-term benefits and the cost implication of the af…" at bounding box center [103, 158] width 0 height 4
click at [198, 162] on div "Evaluate the potential long-term benefits and the cost implication of the after…" at bounding box center [197, 172] width 189 height 20
click at [103, 160] on input "d. Evaluate the potential long-term benefits and the cost implication of the af…" at bounding box center [103, 158] width 0 height 4
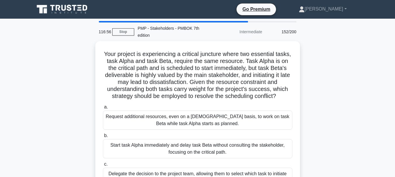
click at [198, 159] on div "Start task Alpha immediately and delay task Beta without consulting the stakeho…" at bounding box center [197, 148] width 189 height 19
click at [103, 138] on input "b. Start task Alpha immediately and delay task Beta without consulting the stak…" at bounding box center [103, 136] width 0 height 4
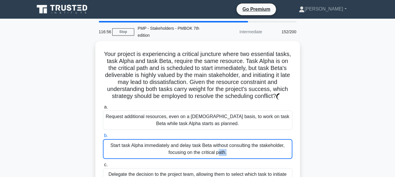
click at [198, 159] on div "Start task Alpha immediately and delay task Beta without consulting the stakeho…" at bounding box center [197, 149] width 189 height 20
click at [103, 138] on input "b. Start task Alpha immediately and delay task Beta without consulting the stak…" at bounding box center [103, 136] width 0 height 4
click at [198, 159] on div "Start task Alpha immediately and delay task Beta without consulting the stakeho…" at bounding box center [197, 149] width 189 height 20
click at [103, 138] on input "b. Start task Alpha immediately and delay task Beta without consulting the stak…" at bounding box center [103, 136] width 0 height 4
click at [198, 159] on div "Start task Alpha immediately and delay task Beta without consulting the stakeho…" at bounding box center [197, 149] width 189 height 20
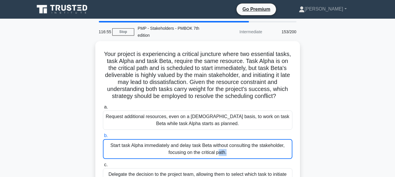
click at [103, 138] on input "b. Start task Alpha immediately and delay task Beta without consulting the stak…" at bounding box center [103, 136] width 0 height 4
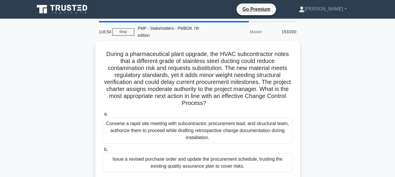
click at [198, 161] on div "Issue a revised purchase order and update the procurement schedule, trusting th…" at bounding box center [197, 162] width 189 height 19
click at [103, 152] on input "b. Issue a revised purchase order and update the procurement schedule, trusting…" at bounding box center [103, 150] width 0 height 4
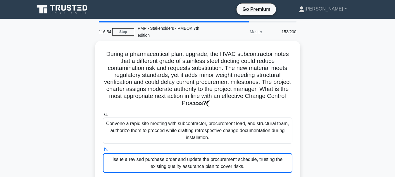
click at [198, 161] on div "Issue a revised purchase order and update the procurement schedule, trusting th…" at bounding box center [197, 163] width 189 height 20
click at [103, 152] on input "b. Issue a revised purchase order and update the procurement schedule, trusting…" at bounding box center [103, 150] width 0 height 4
click at [198, 161] on div "Issue a revised purchase order and update the procurement schedule, trusting th…" at bounding box center [197, 163] width 189 height 20
click at [103, 152] on input "b. Issue a revised purchase order and update the procurement schedule, trusting…" at bounding box center [103, 150] width 0 height 4
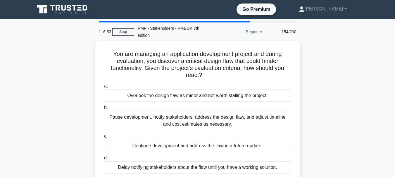
click at [198, 162] on div "Delay notifying stakeholders about the flaw until you have a working solution." at bounding box center [197, 168] width 189 height 12
click at [103, 160] on input "d. Delay notifying stakeholders about the flaw until you have a working solutio…" at bounding box center [103, 158] width 0 height 4
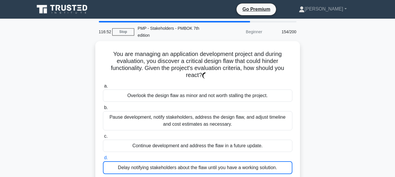
click at [198, 162] on div "Delay notifying stakeholders about the flaw until you have a working solution." at bounding box center [197, 168] width 189 height 13
click at [103, 160] on input "d. Delay notifying stakeholders about the flaw until you have a working solutio…" at bounding box center [103, 158] width 0 height 4
click at [198, 162] on div "Delay notifying stakeholders about the flaw until you have a working solution." at bounding box center [197, 168] width 189 height 13
click at [103, 160] on input "d. Delay notifying stakeholders about the flaw until you have a working solutio…" at bounding box center [103, 158] width 0 height 4
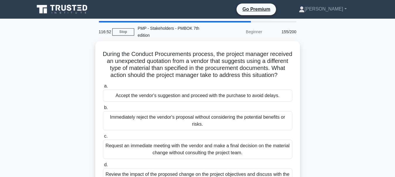
click at [198, 159] on div "Request an immediate meeting with the vendor and make a final decision on the m…" at bounding box center [197, 149] width 189 height 19
click at [103, 139] on input "c. Request an immediate meeting with the vendor and make a final decision on th…" at bounding box center [103, 137] width 0 height 4
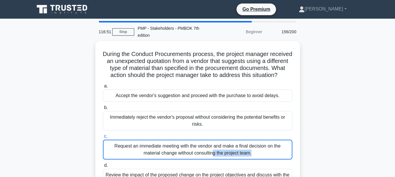
click at [198, 160] on div "Request an immediate meeting with the vendor and make a final decision on the m…" at bounding box center [197, 150] width 189 height 20
click at [103, 139] on input "c. Request an immediate meeting with the vendor and make a final decision on th…" at bounding box center [103, 137] width 0 height 4
click at [198, 160] on div "Request an immediate meeting with the vendor and make a final decision on the m…" at bounding box center [197, 150] width 189 height 20
click at [103, 139] on input "c. Request an immediate meeting with the vendor and make a final decision on th…" at bounding box center [103, 137] width 0 height 4
click at [198, 160] on div "Request an immediate meeting with the vendor and make a final decision on the m…" at bounding box center [197, 150] width 189 height 20
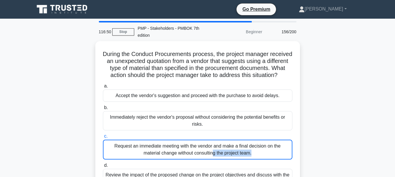
click at [103, 139] on input "c. Request an immediate meeting with the vendor and make a final decision on th…" at bounding box center [103, 137] width 0 height 4
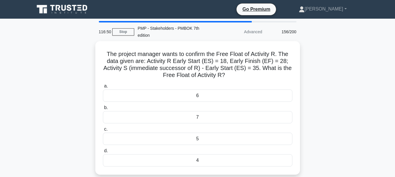
click at [198, 161] on div "4" at bounding box center [197, 161] width 189 height 12
click at [103, 153] on input "d. 4" at bounding box center [103, 151] width 0 height 4
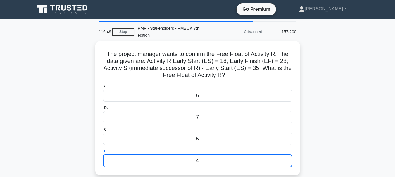
click at [198, 161] on div "4" at bounding box center [197, 161] width 189 height 13
click at [103, 153] on input "d. 4" at bounding box center [103, 151] width 0 height 4
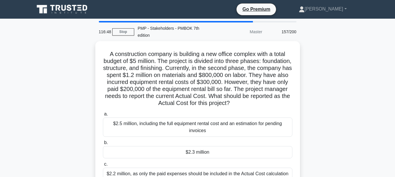
click at [198, 161] on label "c. $2.2 million, as only the paid expenses should be included in the Actual Cos…" at bounding box center [197, 170] width 189 height 19
click at [103, 163] on input "c. $2.2 million, as only the paid expenses should be included in the Actual Cos…" at bounding box center [103, 165] width 0 height 4
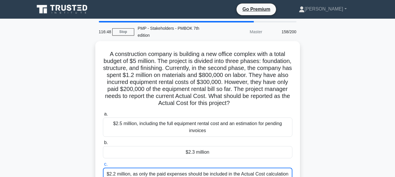
click at [198, 161] on label "c. $2.2 million, as only the paid expenses should be included in the Actual Cos…" at bounding box center [197, 171] width 189 height 20
click at [103, 163] on input "c. $2.2 million, as only the paid expenses should be included in the Actual Cos…" at bounding box center [103, 165] width 0 height 4
click at [198, 161] on label "c. $2.2 million, as only the paid expenses should be included in the Actual Cos…" at bounding box center [197, 171] width 189 height 20
click at [103, 163] on input "c. $2.2 million, as only the paid expenses should be included in the Actual Cos…" at bounding box center [103, 165] width 0 height 4
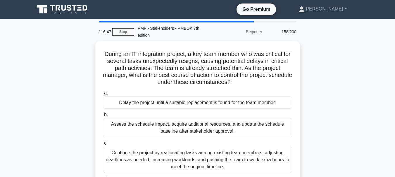
click at [198, 161] on div "Continue the project by reallocating tasks among existing team members, adjusti…" at bounding box center [197, 160] width 189 height 26
click at [103, 146] on input "c. Continue the project by reallocating tasks among existing team members, adju…" at bounding box center [103, 144] width 0 height 4
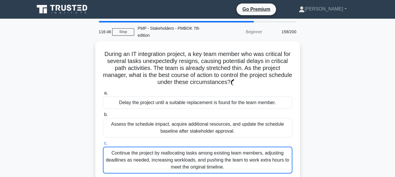
click at [198, 161] on div "Continue the project by reallocating tasks among existing team members, adjusti…" at bounding box center [197, 160] width 189 height 27
click at [103, 146] on input "c. Continue the project by reallocating tasks among existing team members, adju…" at bounding box center [103, 144] width 0 height 4
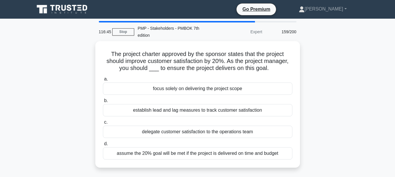
click at [198, 161] on div "The project charter approved by the sponsor states that the project should impr…" at bounding box center [198, 105] width 200 height 122
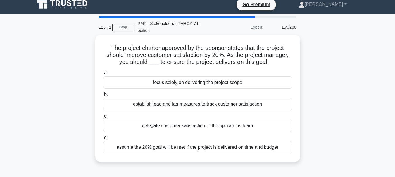
scroll to position [10, 0]
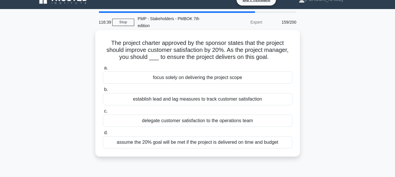
click at [221, 107] on div "a. focus solely on delivering the project scope b. establish lead and lag measu…" at bounding box center [197, 106] width 196 height 87
click at [224, 99] on div "establish lead and lag measures to track customer satisfaction" at bounding box center [197, 99] width 189 height 12
click at [103, 92] on input "b. establish lead and lag measures to track customer satisfaction" at bounding box center [103, 90] width 0 height 4
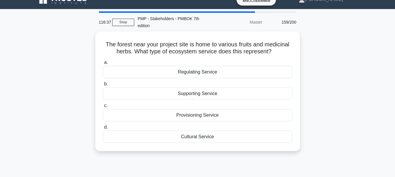
click at [224, 99] on div "Supporting Service" at bounding box center [197, 94] width 189 height 12
click at [103, 86] on input "b. Supporting Service" at bounding box center [103, 84] width 0 height 4
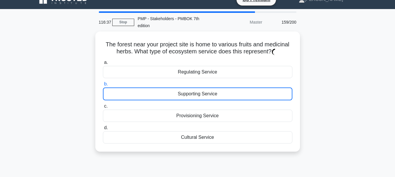
scroll to position [0, 0]
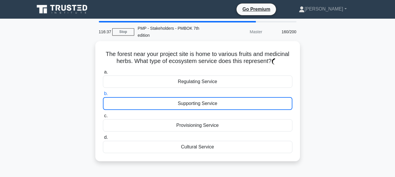
click at [224, 99] on div "Supporting Service" at bounding box center [197, 103] width 189 height 13
click at [103, 96] on input "b. Supporting Service" at bounding box center [103, 94] width 0 height 4
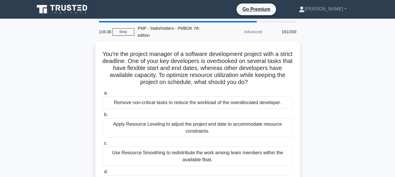
click at [224, 99] on div "Remove non-critical tasks to reduce the workload of the overallocated developer." at bounding box center [197, 103] width 189 height 12
click at [103, 95] on input "a. Remove non-critical tasks to reduce the workload of the overallocated develo…" at bounding box center [103, 94] width 0 height 4
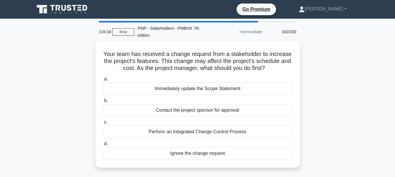
click at [224, 99] on label "b. Contact the project sponsor for approval" at bounding box center [197, 106] width 189 height 19
click at [103, 99] on input "b. Contact the project sponsor for approval" at bounding box center [103, 101] width 0 height 4
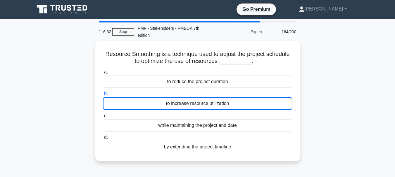
click at [224, 99] on div "to increase resource utilization" at bounding box center [197, 103] width 189 height 13
click at [103, 96] on input "b. to increase resource utilization" at bounding box center [103, 94] width 0 height 4
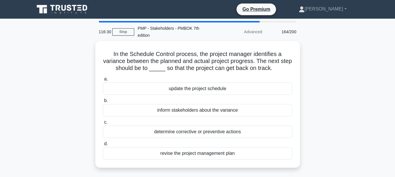
click at [224, 99] on label "b. inform stakeholders about the variance" at bounding box center [197, 106] width 189 height 19
click at [103, 99] on input "b. inform stakeholders about the variance" at bounding box center [103, 101] width 0 height 4
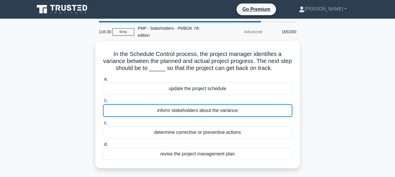
click at [224, 99] on label "b. inform stakeholders about the variance" at bounding box center [197, 107] width 189 height 20
click at [103, 99] on input "b. inform stakeholders about the variance" at bounding box center [103, 101] width 0 height 4
click at [224, 99] on label "b. inform stakeholders about the variance" at bounding box center [197, 107] width 189 height 20
click at [103, 99] on input "b. inform stakeholders about the variance" at bounding box center [103, 101] width 0 height 4
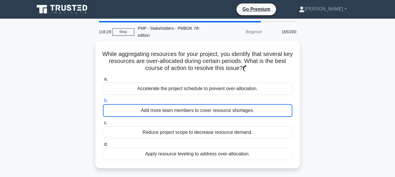
click at [224, 99] on label "b. Add more team members to cover resource shortages." at bounding box center [197, 107] width 189 height 20
click at [103, 99] on input "b. Add more team members to cover resource shortages." at bounding box center [103, 101] width 0 height 4
click at [224, 99] on label "b. Add more team members to cover resource shortages." at bounding box center [197, 107] width 189 height 20
click at [103, 99] on input "b. Add more team members to cover resource shortages." at bounding box center [103, 101] width 0 height 4
click at [224, 99] on label "b. Add more team members to cover resource shortages." at bounding box center [197, 107] width 189 height 20
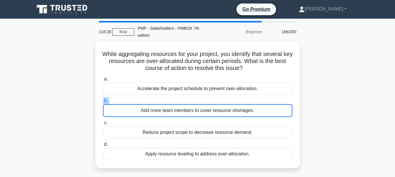
click at [103, 99] on input "b. Add more team members to cover resource shortages." at bounding box center [103, 101] width 0 height 4
click at [224, 99] on label "b. Add more team members to cover resource shortages." at bounding box center [197, 107] width 189 height 20
click at [103, 99] on input "b. Add more team members to cover resource shortages." at bounding box center [103, 101] width 0 height 4
click at [224, 99] on label "b. Add more team members to cover resource shortages." at bounding box center [197, 107] width 189 height 20
click at [103, 99] on input "b. Add more team members to cover resource shortages." at bounding box center [103, 101] width 0 height 4
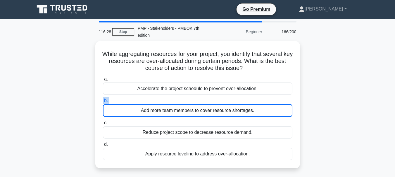
click at [224, 99] on label "b. Add more team members to cover resource shortages." at bounding box center [197, 107] width 189 height 20
click at [103, 99] on input "b. Add more team members to cover resource shortages." at bounding box center [103, 101] width 0 height 4
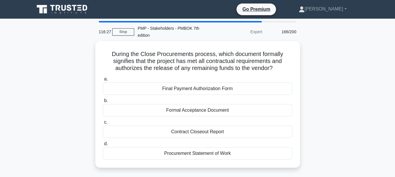
click at [224, 99] on label "b. Formal Acceptance Document" at bounding box center [197, 106] width 189 height 19
click at [103, 99] on input "b. Formal Acceptance Document" at bounding box center [103, 101] width 0 height 4
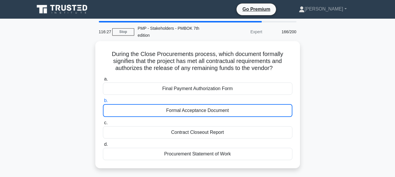
click at [224, 99] on label "b. Formal Acceptance Document" at bounding box center [197, 107] width 189 height 20
click at [103, 99] on input "b. Formal Acceptance Document" at bounding box center [103, 101] width 0 height 4
click at [224, 99] on label "b. Formal Acceptance Document" at bounding box center [197, 107] width 189 height 20
click at [103, 99] on input "b. Formal Acceptance Document" at bounding box center [103, 101] width 0 height 4
click at [224, 99] on label "b. Formal Acceptance Document" at bounding box center [197, 107] width 189 height 20
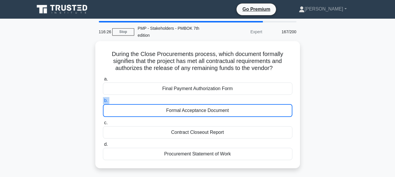
click at [103, 99] on input "b. Formal Acceptance Document" at bounding box center [103, 101] width 0 height 4
click at [224, 99] on label "b. Formal Acceptance Document" at bounding box center [197, 107] width 189 height 20
click at [103, 99] on input "b. Formal Acceptance Document" at bounding box center [103, 101] width 0 height 4
click at [224, 99] on label "b. Formal Acceptance Document" at bounding box center [197, 107] width 189 height 20
click at [103, 99] on input "b. Formal Acceptance Document" at bounding box center [103, 101] width 0 height 4
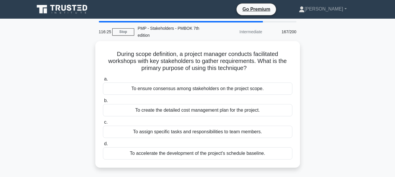
click at [224, 99] on label "b. To create the detailed cost management plan for the project." at bounding box center [197, 106] width 189 height 19
click at [103, 99] on input "b. To create the detailed cost management plan for the project." at bounding box center [103, 101] width 0 height 4
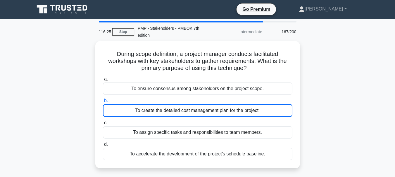
click at [224, 99] on label "b. To create the detailed cost management plan for the project." at bounding box center [197, 107] width 189 height 20
click at [103, 99] on input "b. To create the detailed cost management plan for the project." at bounding box center [103, 101] width 0 height 4
click at [224, 99] on label "b. To create the detailed cost management plan for the project." at bounding box center [197, 107] width 189 height 20
click at [103, 99] on input "b. To create the detailed cost management plan for the project." at bounding box center [103, 101] width 0 height 4
click at [224, 99] on label "b. To create the detailed cost management plan for the project." at bounding box center [197, 107] width 189 height 20
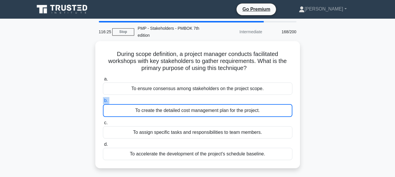
click at [103, 99] on input "b. To create the detailed cost management plan for the project." at bounding box center [103, 101] width 0 height 4
click at [224, 99] on label "b. To create the detailed cost management plan for the project." at bounding box center [197, 107] width 189 height 20
click at [103, 99] on input "b. To create the detailed cost management plan for the project." at bounding box center [103, 101] width 0 height 4
click at [224, 99] on label "b. To create the detailed cost management plan for the project." at bounding box center [197, 107] width 189 height 20
click at [103, 99] on input "b. To create the detailed cost management plan for the project." at bounding box center [103, 101] width 0 height 4
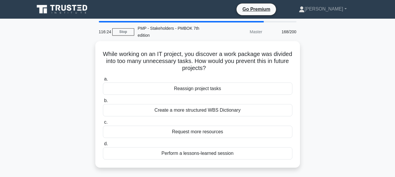
click at [224, 99] on label "b. Create a more structured WBS Dictionary" at bounding box center [197, 106] width 189 height 19
click at [103, 99] on input "b. Create a more structured WBS Dictionary" at bounding box center [103, 101] width 0 height 4
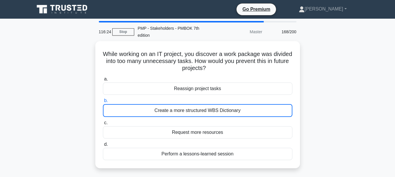
click at [224, 99] on label "b. Create a more structured WBS Dictionary" at bounding box center [197, 107] width 189 height 20
click at [103, 99] on input "b. Create a more structured WBS Dictionary" at bounding box center [103, 101] width 0 height 4
click at [224, 99] on label "b. Create a more structured WBS Dictionary" at bounding box center [197, 107] width 189 height 20
click at [103, 99] on input "b. Create a more structured WBS Dictionary" at bounding box center [103, 101] width 0 height 4
click at [224, 99] on label "b. Create a more structured WBS Dictionary" at bounding box center [197, 107] width 189 height 20
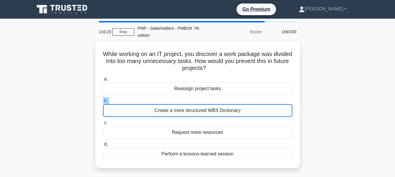
click at [103, 99] on input "b. Create a more structured WBS Dictionary" at bounding box center [103, 101] width 0 height 4
click at [224, 99] on label "b. Create a more structured WBS Dictionary" at bounding box center [197, 107] width 189 height 20
click at [103, 99] on input "b. Create a more structured WBS Dictionary" at bounding box center [103, 101] width 0 height 4
click at [224, 99] on label "b. Create a more structured WBS Dictionary" at bounding box center [197, 107] width 189 height 20
click at [103, 99] on input "b. Create a more structured WBS Dictionary" at bounding box center [103, 101] width 0 height 4
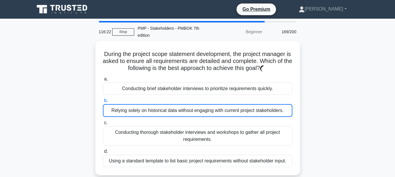
click at [224, 99] on label "b. Relying solely on historical data without engaging with current project stak…" at bounding box center [197, 107] width 189 height 20
click at [103, 99] on input "b. Relying solely on historical data without engaging with current project stak…" at bounding box center [103, 101] width 0 height 4
click at [224, 99] on label "b. Relying solely on historical data without engaging with current project stak…" at bounding box center [197, 107] width 189 height 20
click at [103, 99] on input "b. Relying solely on historical data without engaging with current project stak…" at bounding box center [103, 101] width 0 height 4
click at [224, 99] on label "b. Relying solely on historical data without engaging with current project stak…" at bounding box center [197, 107] width 189 height 20
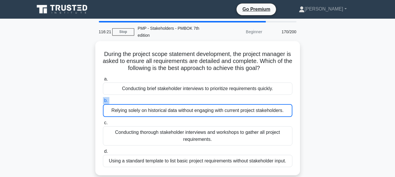
click at [103, 99] on input "b. Relying solely on historical data without engaging with current project stak…" at bounding box center [103, 101] width 0 height 4
click at [224, 99] on label "b. Relying solely on historical data without engaging with current project stak…" at bounding box center [197, 107] width 189 height 20
click at [103, 99] on input "b. Relying solely on historical data without engaging with current project stak…" at bounding box center [103, 101] width 0 height 4
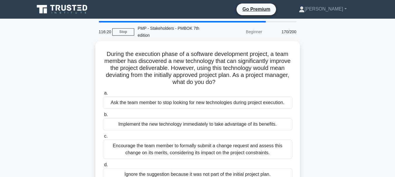
click at [224, 99] on div "Ask the team member to stop looking for new technologies during project executi…" at bounding box center [197, 103] width 189 height 12
click at [103, 95] on input "a. Ask the team member to stop looking for new technologies during project exec…" at bounding box center [103, 94] width 0 height 4
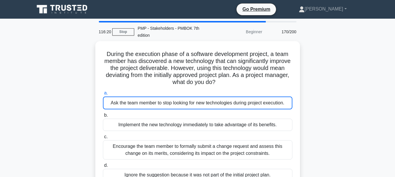
click at [224, 99] on div "Ask the team member to stop looking for new technologies during project executi…" at bounding box center [197, 103] width 189 height 13
click at [103, 95] on input "a. Ask the team member to stop looking for new technologies during project exec…" at bounding box center [103, 94] width 0 height 4
click at [224, 99] on div "Ask the team member to stop looking for new technologies during project executi…" at bounding box center [197, 103] width 189 height 13
click at [103, 95] on input "a. Ask the team member to stop looking for new technologies during project exec…" at bounding box center [103, 94] width 0 height 4
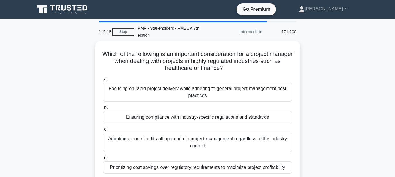
click at [224, 99] on div "Focusing on rapid project delivery while adhering to general project management…" at bounding box center [197, 92] width 189 height 19
click at [103, 81] on input "a. Focusing on rapid project delivery while adhering to general project managem…" at bounding box center [103, 79] width 0 height 4
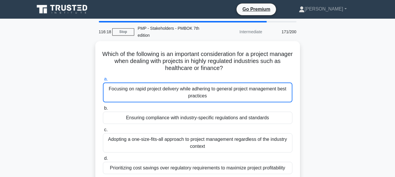
click at [224, 99] on div "Focusing on rapid project delivery while adhering to general project management…" at bounding box center [197, 93] width 189 height 20
click at [103, 81] on input "a. Focusing on rapid project delivery while adhering to general project managem…" at bounding box center [103, 79] width 0 height 4
click at [224, 99] on div "Focusing on rapid project delivery while adhering to general project management…" at bounding box center [197, 93] width 189 height 20
click at [103, 81] on input "a. Focusing on rapid project delivery while adhering to general project managem…" at bounding box center [103, 79] width 0 height 4
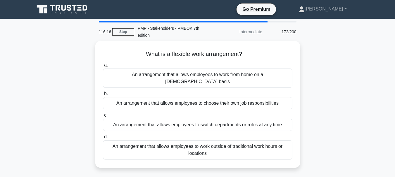
click at [224, 99] on div "An arrangement that allows employees to choose their own job responsibilities" at bounding box center [197, 103] width 189 height 12
click at [103, 96] on input "b. An arrangement that allows employees to choose their own job responsibilities" at bounding box center [103, 94] width 0 height 4
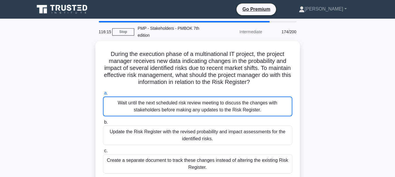
click at [224, 99] on div "Wait until the next scheduled risk review meeting to discuss the changes with s…" at bounding box center [197, 107] width 189 height 20
click at [103, 95] on input "a. Wait until the next scheduled risk review meeting to discuss the changes wit…" at bounding box center [103, 94] width 0 height 4
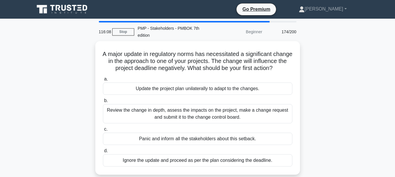
click at [224, 95] on div "Update the project plan unilaterally to adapt to the changes." at bounding box center [197, 89] width 189 height 12
click at [103, 81] on input "a. Update the project plan unilaterally to adapt to the changes." at bounding box center [103, 79] width 0 height 4
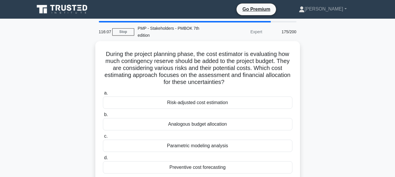
click at [224, 99] on div "Risk-adjusted cost estimation" at bounding box center [197, 103] width 189 height 12
click at [103, 95] on input "a. Risk-adjusted cost estimation" at bounding box center [103, 94] width 0 height 4
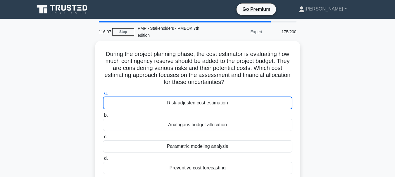
click at [224, 99] on div "Risk-adjusted cost estimation" at bounding box center [197, 103] width 189 height 13
click at [103, 95] on input "a. Risk-adjusted cost estimation" at bounding box center [103, 94] width 0 height 4
click at [224, 99] on div "Risk-adjusted cost estimation" at bounding box center [197, 103] width 189 height 13
click at [103, 95] on input "a. Risk-adjusted cost estimation" at bounding box center [103, 94] width 0 height 4
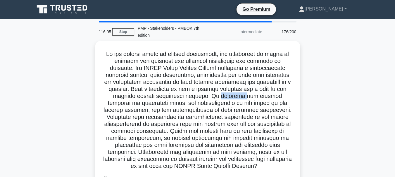
click at [224, 99] on h5 ".spinner_0XTQ{transform-origin:center;animation:spinner_y6GP .75s linear infini…" at bounding box center [197, 111] width 191 height 120
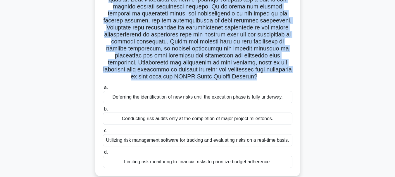
scroll to position [97, 0]
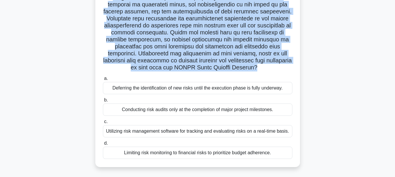
click at [225, 111] on div "Conducting risk audits only at the completion of major project milestones." at bounding box center [197, 110] width 189 height 12
click at [103, 102] on input "b. Conducting risk audits only at the completion of major project milestones." at bounding box center [103, 101] width 0 height 4
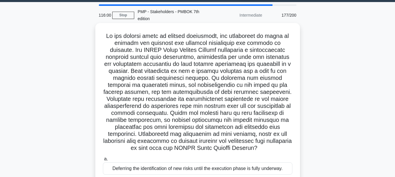
scroll to position [0, 0]
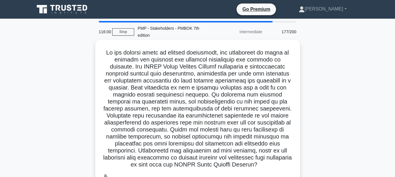
click at [225, 111] on h5 ".spinner_0XTQ{transform-origin:center;animation:spinner_y6GP .75s linear infini…" at bounding box center [197, 109] width 191 height 120
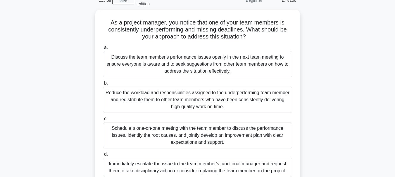
scroll to position [34, 0]
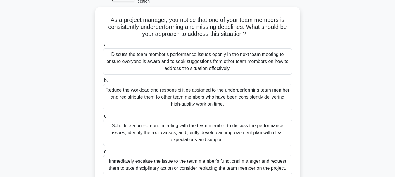
click at [225, 111] on div "a. Discuss the team member's performance issues openly in the next team meeting…" at bounding box center [197, 108] width 196 height 136
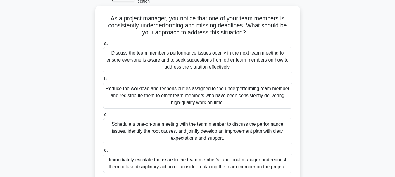
click at [229, 101] on div "Reduce the workload and responsibilities assigned to the underperforming team m…" at bounding box center [197, 96] width 189 height 26
click at [103, 81] on input "b. Reduce the workload and responsibilities assigned to the underperforming tea…" at bounding box center [103, 79] width 0 height 4
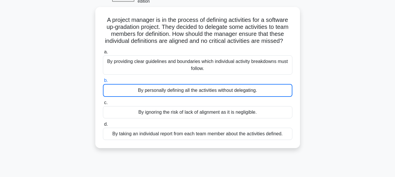
scroll to position [9, 0]
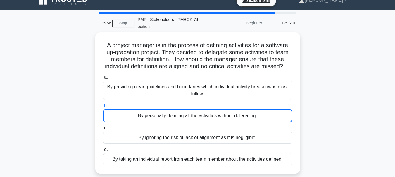
click at [229, 100] on div "By providing clear guidelines and boundaries which individual activity breakdow…" at bounding box center [197, 90] width 189 height 19
click at [103, 80] on input "a. By providing clear guidelines and boundaries which individual activity break…" at bounding box center [103, 78] width 0 height 4
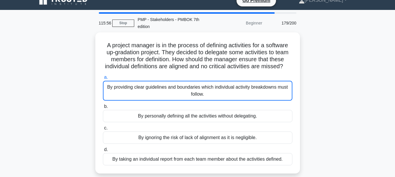
click at [229, 101] on div "By providing clear guidelines and boundaries which individual activity breakdow…" at bounding box center [197, 91] width 189 height 20
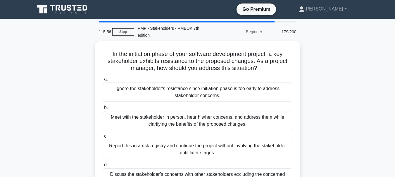
click at [229, 101] on div "Ignore the stakeholder's resistance since initiation phase is too early to addr…" at bounding box center [197, 92] width 189 height 19
click at [103, 81] on input "a. Ignore the stakeholder's resistance since initiation phase is too early to a…" at bounding box center [103, 79] width 0 height 4
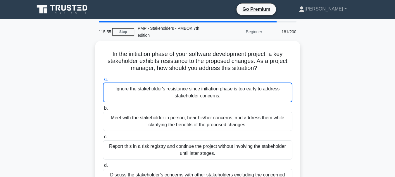
click at [229, 101] on div "Ignore the stakeholder's resistance since initiation phase is too early to addr…" at bounding box center [197, 93] width 189 height 20
click at [103, 81] on input "a. Ignore the stakeholder's resistance since initiation phase is too early to a…" at bounding box center [103, 79] width 0 height 4
click at [229, 101] on div "Ignore the stakeholder's resistance since initiation phase is too early to addr…" at bounding box center [197, 93] width 189 height 20
click at [103, 81] on input "a. Ignore the stakeholder's resistance since initiation phase is too early to a…" at bounding box center [103, 79] width 0 height 4
click at [229, 101] on div "Ignore the stakeholder's resistance since initiation phase is too early to addr…" at bounding box center [197, 93] width 189 height 20
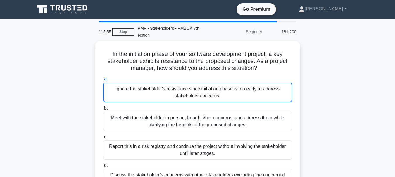
click at [103, 81] on input "a. Ignore the stakeholder's resistance since initiation phase is too early to a…" at bounding box center [103, 79] width 0 height 4
click at [229, 101] on div "Ignore the stakeholder's resistance since initiation phase is too early to addr…" at bounding box center [197, 93] width 189 height 20
click at [103, 81] on input "a. Ignore the stakeholder's resistance since initiation phase is too early to a…" at bounding box center [103, 79] width 0 height 4
click at [229, 101] on div "Ignore the stakeholder's resistance since initiation phase is too early to addr…" at bounding box center [197, 93] width 189 height 20
click at [103, 81] on input "a. Ignore the stakeholder's resistance since initiation phase is too early to a…" at bounding box center [103, 79] width 0 height 4
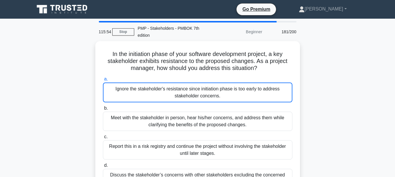
click at [229, 101] on div "Ignore the stakeholder's resistance since initiation phase is too early to addr…" at bounding box center [197, 93] width 189 height 20
click at [103, 81] on input "a. Ignore the stakeholder's resistance since initiation phase is too early to a…" at bounding box center [103, 79] width 0 height 4
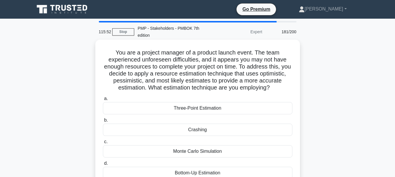
click at [238, 112] on div "Three-Point Estimation" at bounding box center [197, 108] width 189 height 12
click at [103, 101] on input "a. Three-Point Estimation" at bounding box center [103, 99] width 0 height 4
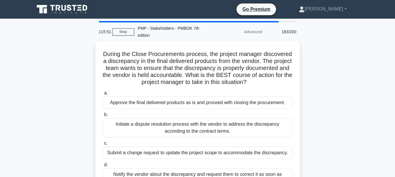
click at [238, 109] on div "Approve the final delivered products as is and proceed with closing the procure…" at bounding box center [197, 103] width 189 height 12
click at [103, 95] on input "a. Approve the final delivered products as is and proceed with closing the proc…" at bounding box center [103, 94] width 0 height 4
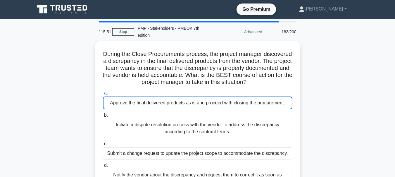
click at [238, 110] on div "Approve the final delivered products as is and proceed with closing the procure…" at bounding box center [197, 103] width 189 height 13
click at [103, 95] on input "a. Approve the final delivered products as is and proceed with closing the proc…" at bounding box center [103, 94] width 0 height 4
click at [238, 110] on div "Approve the final delivered products as is and proceed with closing the procure…" at bounding box center [197, 103] width 189 height 13
click at [103, 95] on input "a. Approve the final delivered products as is and proceed with closing the proc…" at bounding box center [103, 94] width 0 height 4
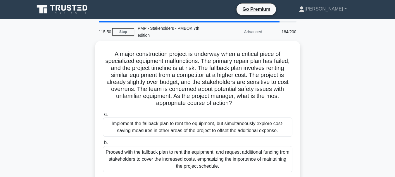
click at [238, 112] on label "a. Implement the fallback plan to rent the equipment, but simultaneously explor…" at bounding box center [197, 124] width 189 height 26
click at [103, 113] on input "a. Implement the fallback plan to rent the equipment, but simultaneously explor…" at bounding box center [103, 115] width 0 height 4
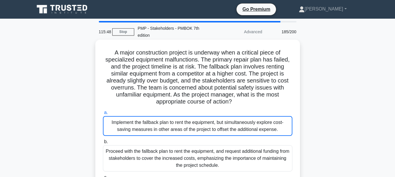
click at [239, 124] on div "Implement the fallback plan to rent the equipment, but simultaneously explore c…" at bounding box center [197, 126] width 189 height 20
click at [103, 115] on input "a. Implement the fallback plan to rent the equipment, but simultaneously explor…" at bounding box center [103, 113] width 0 height 4
click at [239, 124] on div "Implement the fallback plan to rent the equipment, but simultaneously explore c…" at bounding box center [197, 126] width 189 height 20
click at [103, 115] on input "a. Implement the fallback plan to rent the equipment, but simultaneously explor…" at bounding box center [103, 113] width 0 height 4
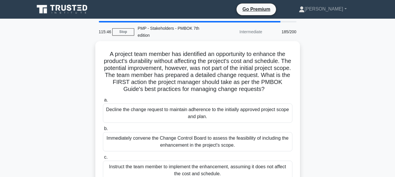
click at [239, 124] on div "a. Decline the change request to maintain adherence to the initially approved p…" at bounding box center [197, 153] width 196 height 115
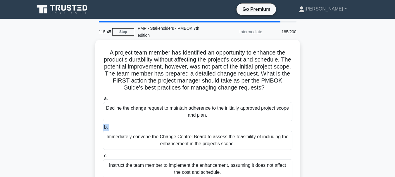
click at [241, 119] on div "Decline the change request to maintain adherence to the initially approved proj…" at bounding box center [197, 111] width 189 height 19
click at [103, 101] on input "a. Decline the change request to maintain adherence to the initially approved p…" at bounding box center [103, 99] width 0 height 4
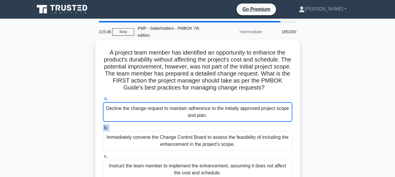
click at [241, 119] on div "Decline the change request to maintain adherence to the initially approved proj…" at bounding box center [197, 112] width 189 height 20
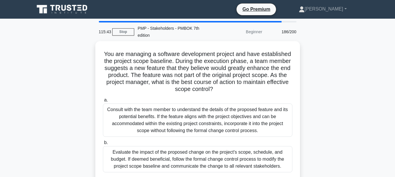
click at [241, 119] on div "Consult with the team member to understand the details of the proposed feature …" at bounding box center [197, 120] width 189 height 33
click at [103, 102] on input "a. Consult with the team member to understand the details of the proposed featu…" at bounding box center [103, 101] width 0 height 4
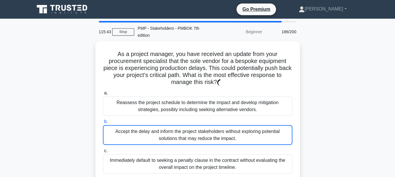
click at [241, 119] on label "b. Accept the delay and inform the project stakeholders without exploring poten…" at bounding box center [197, 131] width 189 height 27
click at [103, 120] on input "b. Accept the delay and inform the project stakeholders without exploring poten…" at bounding box center [103, 122] width 0 height 4
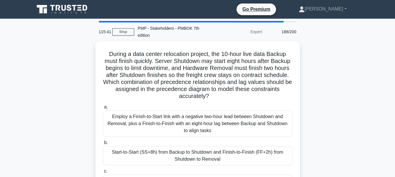
click at [241, 119] on div "Employ a Finish-to-Start link with a negative two-hour lead between Shutdown an…" at bounding box center [197, 124] width 189 height 26
click at [103, 109] on input "a. Employ a Finish-to-Start link with a negative two-hour lead between Shutdown…" at bounding box center [103, 108] width 0 height 4
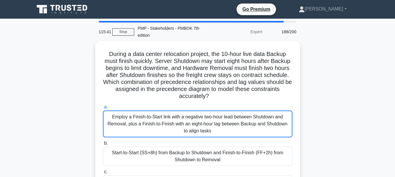
click at [241, 119] on div "Employ a Finish-to-Start link with a negative two-hour lead between Shutdown an…" at bounding box center [197, 124] width 189 height 27
click at [103, 109] on input "a. Employ a Finish-to-Start link with a negative two-hour lead between Shutdown…" at bounding box center [103, 108] width 0 height 4
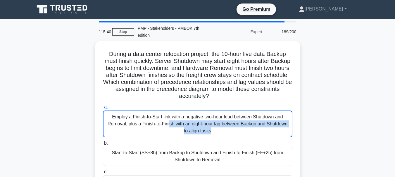
click at [241, 119] on div "Employ a Finish-to-Start link with a negative two-hour lead between Shutdown an…" at bounding box center [197, 124] width 189 height 27
click at [103, 109] on input "a. Employ a Finish-to-Start link with a negative two-hour lead between Shutdown…" at bounding box center [103, 108] width 0 height 4
click at [241, 119] on div "Employ a Finish-to-Start link with a negative two-hour lead between Shutdown an…" at bounding box center [197, 124] width 189 height 27
click at [103, 109] on input "a. Employ a Finish-to-Start link with a negative two-hour lead between Shutdown…" at bounding box center [103, 108] width 0 height 4
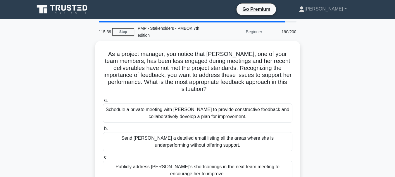
click at [241, 119] on div "Schedule a private meeting with Samantha to provide constructive feedback and c…" at bounding box center [197, 113] width 189 height 19
click at [103, 102] on input "a. Schedule a private meeting with Samantha to provide constructive feedback an…" at bounding box center [103, 101] width 0 height 4
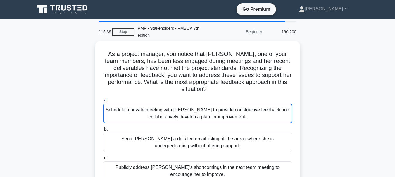
click at [241, 119] on div "Schedule a private meeting with Samantha to provide constructive feedback and c…" at bounding box center [197, 114] width 189 height 20
click at [103, 102] on input "a. Schedule a private meeting with Samantha to provide constructive feedback an…" at bounding box center [103, 101] width 0 height 4
click at [241, 119] on div "Schedule a private meeting with Samantha to provide constructive feedback and c…" at bounding box center [197, 114] width 189 height 20
click at [103, 102] on input "a. Schedule a private meeting with Samantha to provide constructive feedback an…" at bounding box center [103, 101] width 0 height 4
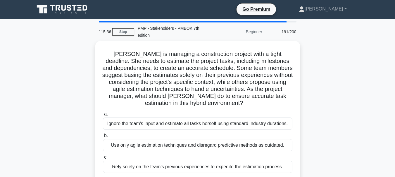
click at [241, 119] on div "Ignore the team's input and estimate all tasks herself using standard industry …" at bounding box center [197, 124] width 189 height 12
click at [103, 116] on input "a. Ignore the team's input and estimate all tasks herself using standard indust…" at bounding box center [103, 115] width 0 height 4
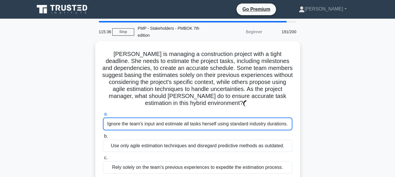
click at [241, 119] on div "Ignore the team's input and estimate all tasks herself using standard industry …" at bounding box center [197, 124] width 189 height 13
click at [103, 116] on input "a. Ignore the team's input and estimate all tasks herself using standard indust…" at bounding box center [103, 115] width 0 height 4
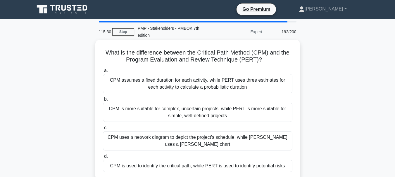
click at [248, 110] on div "CPM is more suitable for complex, uncertain projects, while PERT is more suitab…" at bounding box center [197, 112] width 189 height 19
click at [103, 101] on input "b. CPM is more suitable for complex, uncertain projects, while PERT is more sui…" at bounding box center [103, 100] width 0 height 4
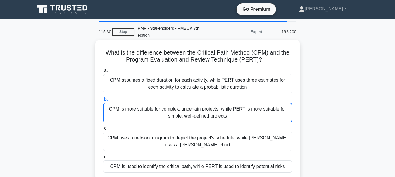
click at [248, 110] on div "CPM is more suitable for complex, uncertain projects, while PERT is more suitab…" at bounding box center [197, 113] width 189 height 20
click at [103, 101] on input "b. CPM is more suitable for complex, uncertain projects, while PERT is more sui…" at bounding box center [103, 100] width 0 height 4
click at [248, 110] on div "CPM is more suitable for complex, uncertain projects, while PERT is more suitab…" at bounding box center [197, 113] width 189 height 20
click
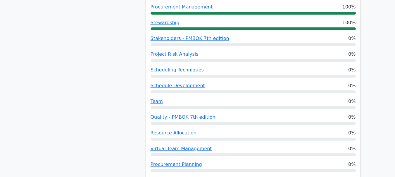
scroll to position [364, 0]
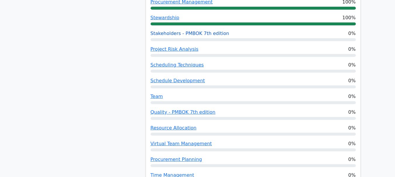
click at [212, 31] on link "Stakeholders - PMBOK 7th edition" at bounding box center [190, 34] width 79 height 6
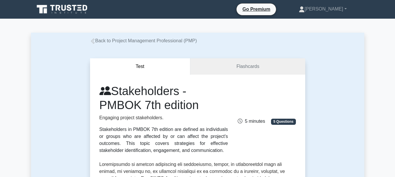
click at [93, 42] on icon at bounding box center [92, 41] width 5 height 5
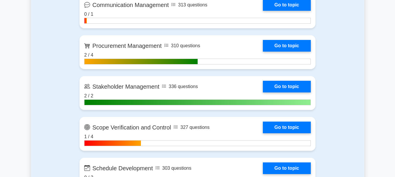
scroll to position [755, 0]
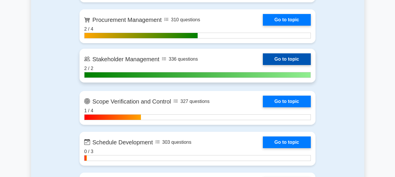
click at [263, 62] on link "Go to topic" at bounding box center [287, 59] width 48 height 12
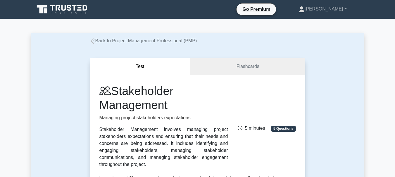
click at [92, 43] on icon at bounding box center [92, 41] width 5 height 5
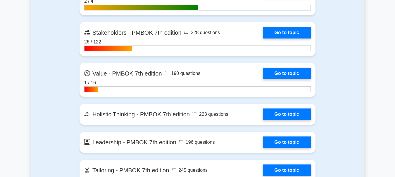
scroll to position [1681, 0]
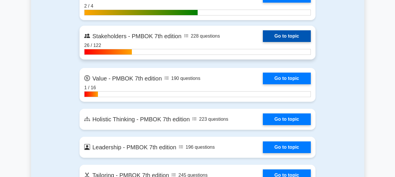
click at [263, 37] on link "Go to topic" at bounding box center [287, 36] width 48 height 12
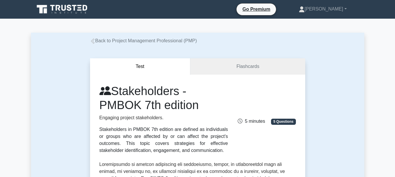
click at [151, 40] on link "Back to Project Management Professional (PMP)" at bounding box center [143, 40] width 107 height 5
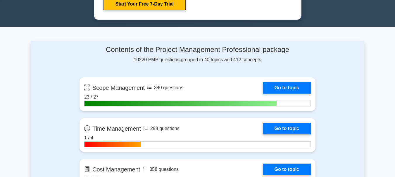
scroll to position [375, 0]
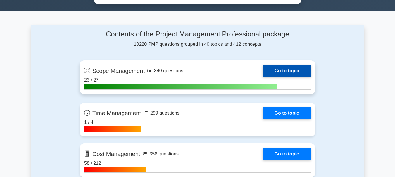
click at [263, 68] on link "Go to topic" at bounding box center [287, 71] width 48 height 12
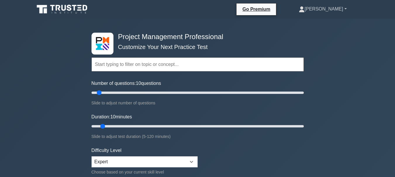
click at [338, 3] on link "[PERSON_NAME]" at bounding box center [323, 9] width 76 height 12
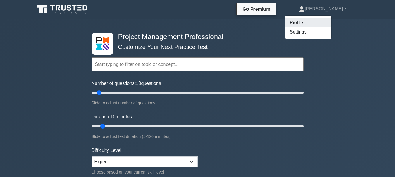
click at [331, 24] on link "Profile" at bounding box center [308, 22] width 46 height 9
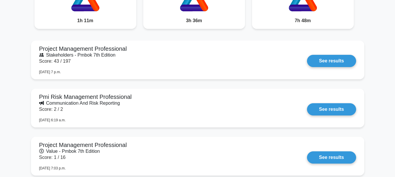
scroll to position [507, 0]
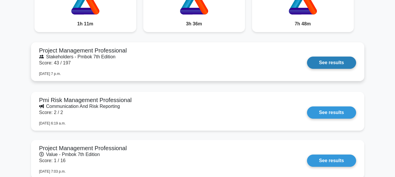
click at [328, 62] on link "See results" at bounding box center [331, 63] width 49 height 12
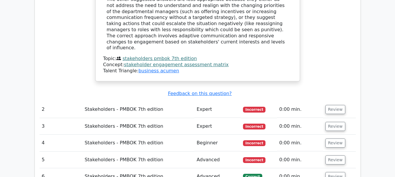
scroll to position [1204, 0]
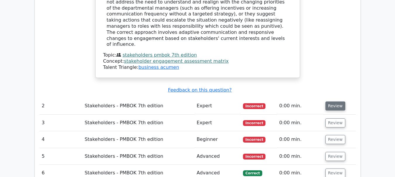
click at [331, 102] on button "Review" at bounding box center [335, 106] width 20 height 9
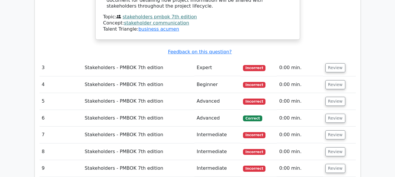
scroll to position [1608, 0]
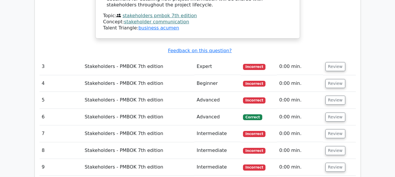
click at [336, 163] on button "Review" at bounding box center [335, 167] width 20 height 9
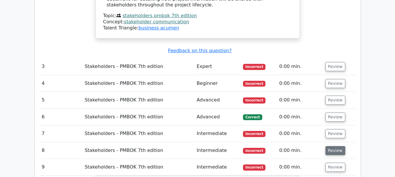
click at [336, 146] on button "Review" at bounding box center [335, 150] width 20 height 9
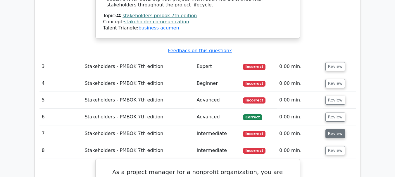
click at [337, 130] on button "Review" at bounding box center [335, 134] width 20 height 9
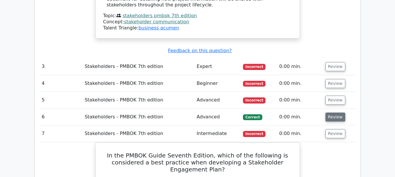
click at [336, 113] on button "Review" at bounding box center [335, 117] width 20 height 9
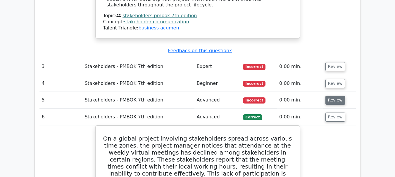
click at [337, 96] on button "Review" at bounding box center [335, 100] width 20 height 9
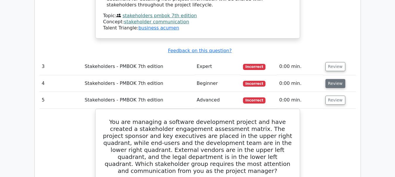
click at [337, 79] on button "Review" at bounding box center [335, 83] width 20 height 9
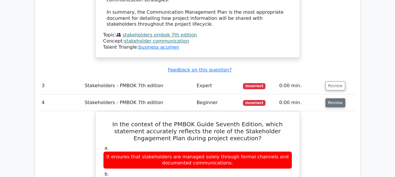
scroll to position [1588, 0]
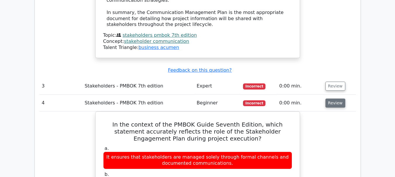
click at [337, 82] on button "Review" at bounding box center [335, 86] width 20 height 9
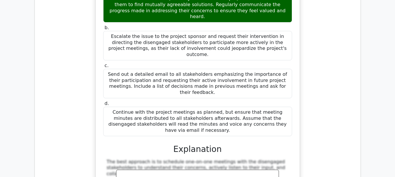
scroll to position [5549, 0]
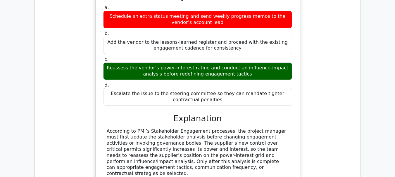
scroll to position [9238, 0]
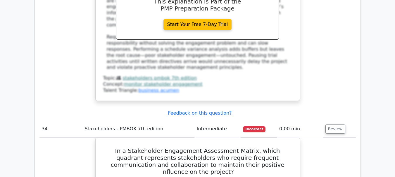
scroll to position [13068, 0]
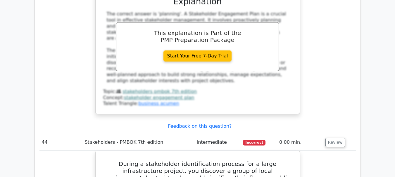
scroll to position [16255, 0]
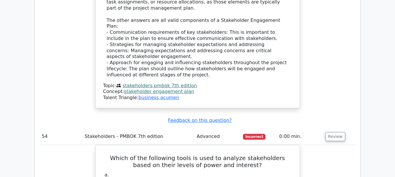
scroll to position [19934, 0]
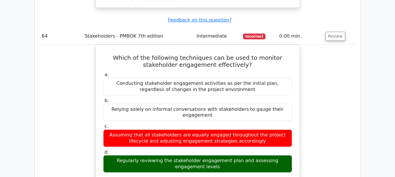
scroll to position [23525, 0]
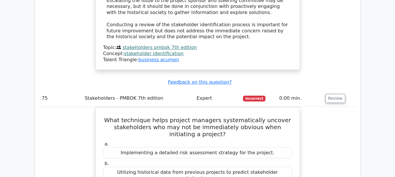
scroll to position [27019, 0]
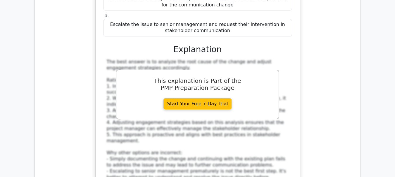
scroll to position [30644, 0]
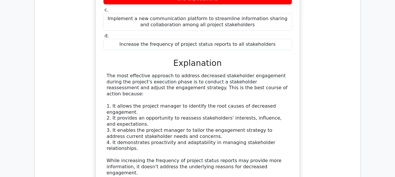
scroll to position [34054, 0]
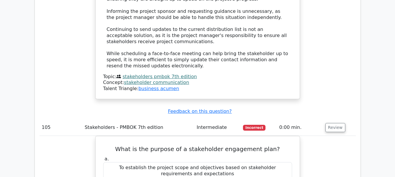
scroll to position [37601, 0]
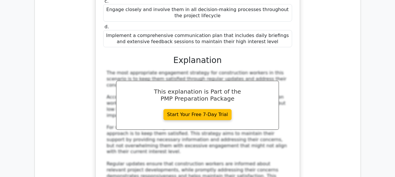
scroll to position [41240, 0]
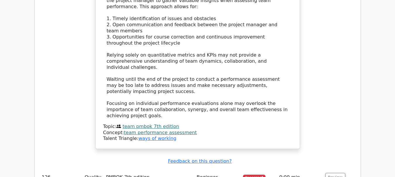
scroll to position [44689, 0]
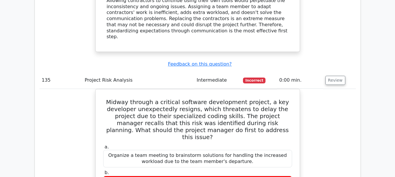
scroll to position [47675, 0]
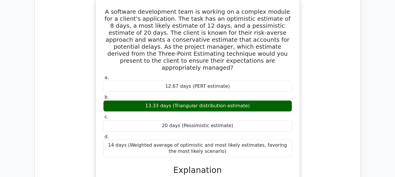
scroll to position [51072, 0]
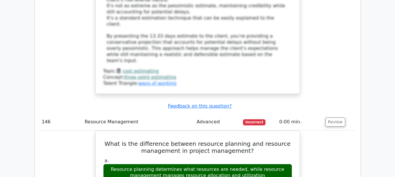
scroll to position [51427, 0]
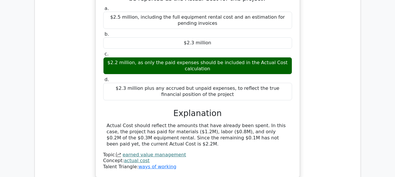
scroll to position [54570, 0]
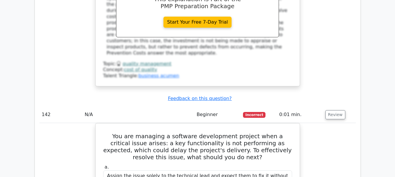
scroll to position [49906, 0]
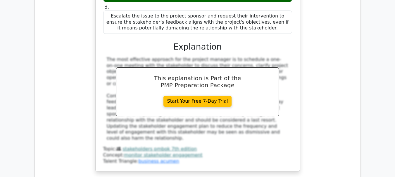
scroll to position [40897, 0]
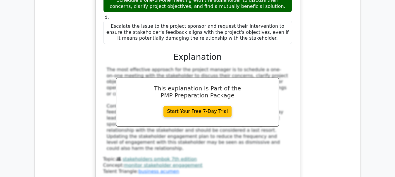
drag, startPoint x: 299, startPoint y: 55, endPoint x: 176, endPoint y: 52, distance: 123.1
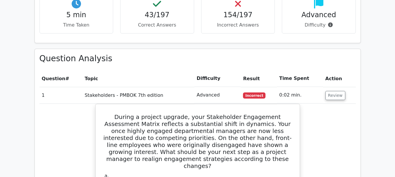
scroll to position [812, 0]
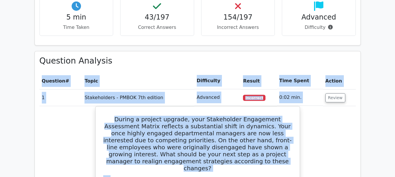
drag, startPoint x: 232, startPoint y: 93, endPoint x: 38, endPoint y: 51, distance: 198.4
copy div "Question # Topic Difficulty Result Time Spent Action 1 Stakeholders - PMBOK 7th…"
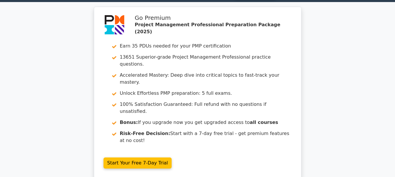
scroll to position [0, 0]
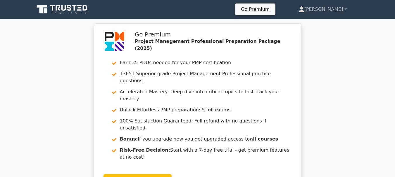
click at [40, 4] on icon at bounding box center [62, 9] width 56 height 11
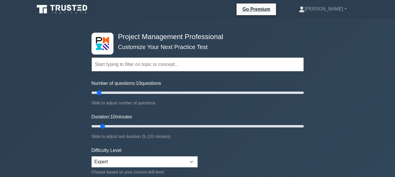
click at [154, 57] on div "Topics Scope Management Time Management Cost Management Quality Management Risk…" at bounding box center [198, 56] width 212 height 33
click at [153, 61] on input "text" at bounding box center [198, 65] width 212 height 14
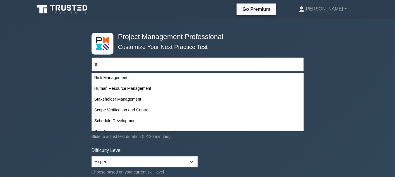
scroll to position [34, 0]
click at [152, 98] on div "Stakeholder Management" at bounding box center [197, 99] width 211 height 11
type input "Stakeholder Management"
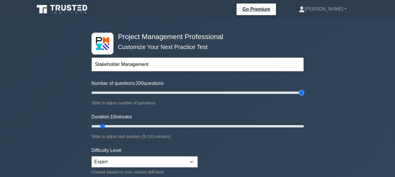
drag, startPoint x: 99, startPoint y: 93, endPoint x: 325, endPoint y: 92, distance: 226.3
type input "200"
click at [304, 92] on input "Number of questions: 200 questions" at bounding box center [198, 92] width 212 height 7
drag, startPoint x: 101, startPoint y: 126, endPoint x: 357, endPoint y: 131, distance: 255.9
type input "120"
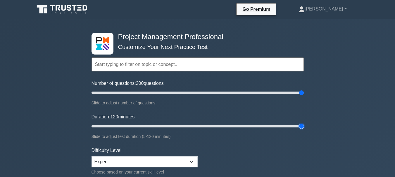
click at [304, 130] on input "Duration: 120 minutes" at bounding box center [198, 126] width 212 height 7
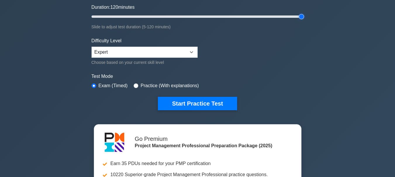
scroll to position [112, 0]
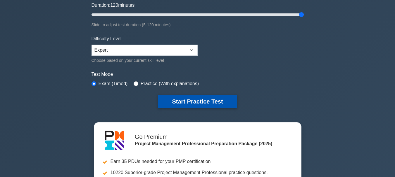
click at [191, 99] on button "Start Practice Test" at bounding box center [197, 101] width 79 height 13
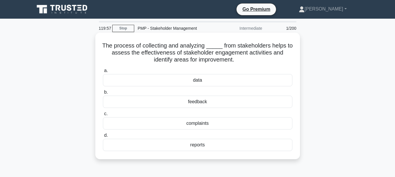
click at [191, 99] on div "feedback" at bounding box center [197, 102] width 189 height 12
click at [103, 94] on input "b. feedback" at bounding box center [103, 93] width 0 height 4
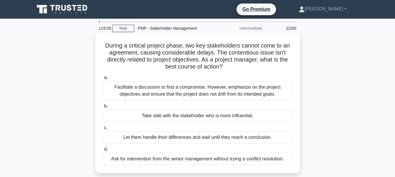
click at [196, 92] on div "Facilitate a discussion to find a compromise. However, emphasize on the project…" at bounding box center [197, 90] width 189 height 19
click at [103, 80] on input "a. Facilitate a discussion to find a compromise. However, emphasize on the proj…" at bounding box center [103, 78] width 0 height 4
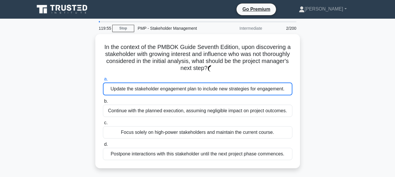
click at [196, 92] on div "Update the stakeholder engagement plan to include new strategies for engagement." at bounding box center [197, 89] width 189 height 13
click at [103, 81] on input "a. Update the stakeholder engagement plan to include new strategies for engagem…" at bounding box center [103, 79] width 0 height 4
click at [196, 92] on div "Update the stakeholder engagement plan to include new strategies for engagement." at bounding box center [197, 89] width 189 height 13
click at [103, 81] on input "a. Update the stakeholder engagement plan to include new strategies for engagem…" at bounding box center [103, 79] width 0 height 4
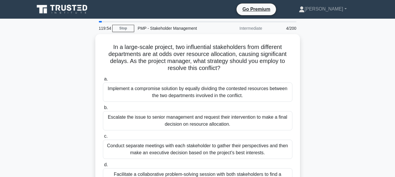
click at [196, 92] on div "Implement a compromise solution by equally dividing the contested resources bet…" at bounding box center [197, 92] width 189 height 19
click at [103, 81] on input "a. Implement a compromise solution by equally dividing the contested resources …" at bounding box center [103, 79] width 0 height 4
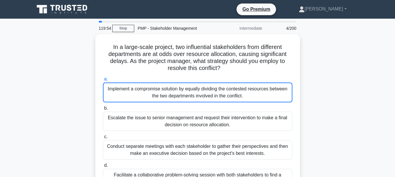
click at [196, 92] on div "Implement a compromise solution by equally dividing the contested resources bet…" at bounding box center [197, 93] width 189 height 20
click at [103, 81] on input "a. Implement a compromise solution by equally dividing the contested resources …" at bounding box center [103, 79] width 0 height 4
click at [196, 92] on div "Implement a compromise solution by equally dividing the contested resources bet…" at bounding box center [197, 93] width 189 height 20
click at [103, 81] on input "a. Implement a compromise solution by equally dividing the contested resources …" at bounding box center [103, 79] width 0 height 4
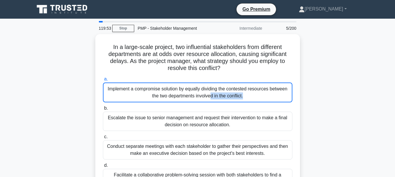
click at [196, 92] on div "Implement a compromise solution by equally dividing the contested resources bet…" at bounding box center [197, 93] width 189 height 20
click at [103, 81] on input "a. Implement a compromise solution by equally dividing the contested resources …" at bounding box center [103, 79] width 0 height 4
click at [196, 92] on div "Implement a compromise solution by equally dividing the contested resources bet…" at bounding box center [197, 93] width 189 height 20
click at [103, 81] on input "a. Implement a compromise solution by equally dividing the contested resources …" at bounding box center [103, 79] width 0 height 4
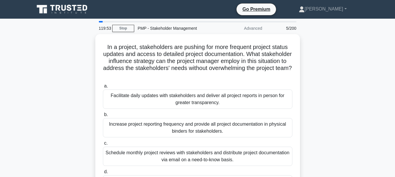
click at [196, 92] on div "Facilitate daily updates with stakeholders and deliver all project reports in p…" at bounding box center [197, 99] width 189 height 19
click at [103, 88] on input "a. Facilitate daily updates with stakeholders and deliver all project reports i…" at bounding box center [103, 86] width 0 height 4
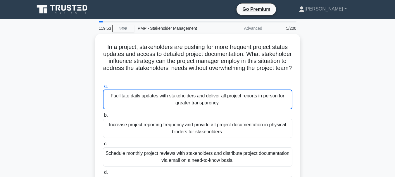
click at [196, 92] on div "Facilitate daily updates with stakeholders and deliver all project reports in p…" at bounding box center [197, 100] width 189 height 20
click at [103, 88] on input "a. Facilitate daily updates with stakeholders and deliver all project reports i…" at bounding box center [103, 86] width 0 height 4
click at [196, 92] on div "Facilitate daily updates with stakeholders and deliver all project reports in p…" at bounding box center [197, 100] width 189 height 20
click at [103, 88] on input "a. Facilitate daily updates with stakeholders and deliver all project reports i…" at bounding box center [103, 86] width 0 height 4
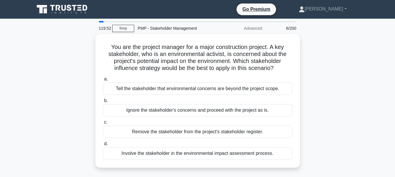
click at [196, 92] on div "Tell the stakeholder that environmental concerns are beyond the project scope." at bounding box center [197, 89] width 189 height 12
click at [103, 81] on input "a. Tell the stakeholder that environmental concerns are beyond the project scop…" at bounding box center [103, 79] width 0 height 4
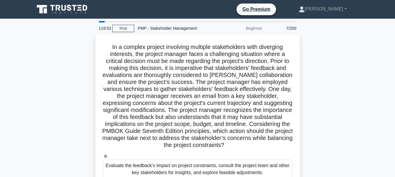
click at [196, 92] on h5 ".spinner_0XTQ{transform-origin:center;animation:spinner_y6GP .75s linear infini…" at bounding box center [197, 97] width 191 height 106
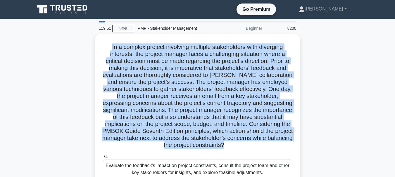
click at [196, 92] on h5 ".spinner_0XTQ{transform-origin:center;animation:spinner_y6GP .75s linear infini…" at bounding box center [197, 97] width 191 height 106
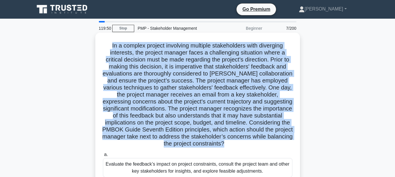
click at [218, 168] on div "Evaluate the feedback’s impact on project constraints, consult the project team…" at bounding box center [197, 167] width 189 height 19
click at [103, 157] on input "a. Evaluate the feedback’s impact on project constraints, consult the project t…" at bounding box center [103, 155] width 0 height 4
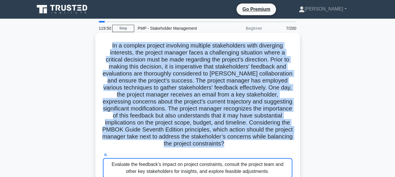
click at [218, 168] on div "Evaluate the feedback’s impact on project constraints, consult the project team…" at bounding box center [197, 168] width 189 height 20
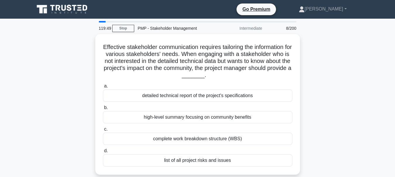
click at [218, 168] on div "Effective stakeholder communication requires tailoring the information for vari…" at bounding box center [198, 105] width 200 height 136
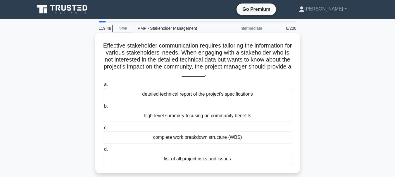
click at [221, 160] on div "list of all project risks and issues" at bounding box center [197, 159] width 189 height 12
click at [103, 152] on input "d. list of all project risks and issues" at bounding box center [103, 150] width 0 height 4
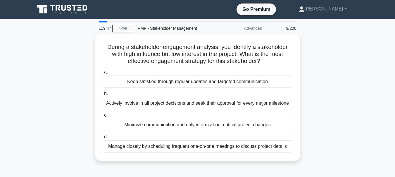
click at [221, 160] on div "During a stakeholder engagement analysis, you identify a stakeholder with high …" at bounding box center [197, 97] width 205 height 127
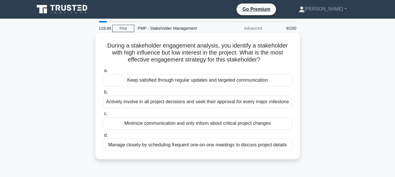
click at [233, 117] on label "c. Minimize communication and only inform about critical project changes" at bounding box center [197, 120] width 189 height 19
click at [103, 116] on input "c. Minimize communication and only inform about critical project changes" at bounding box center [103, 114] width 0 height 4
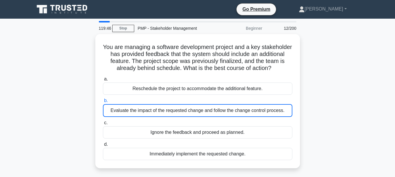
click at [233, 117] on div "a. Reschedule the project to accommodate the additional feature. b. Evaluate th…" at bounding box center [197, 118] width 196 height 87
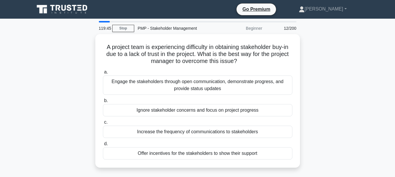
click at [233, 117] on div "a. Engage the stakeholders through open communication, demonstrate progress, an…" at bounding box center [197, 115] width 196 height 94
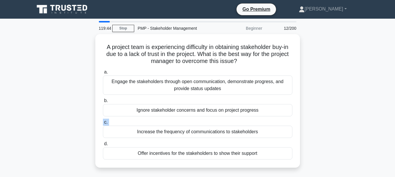
click at [233, 117] on div "a. Engage the stakeholders through open communication, demonstrate progress, an…" at bounding box center [197, 115] width 196 height 94
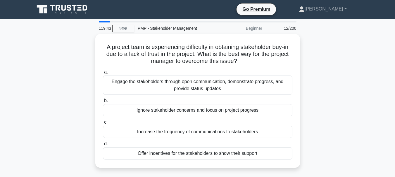
click at [233, 117] on div "a. Engage the stakeholders through open communication, demonstrate progress, an…" at bounding box center [197, 115] width 196 height 94
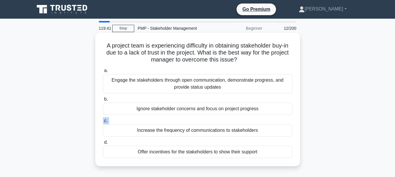
click at [242, 111] on div "Ignore stakeholder concerns and focus on project progress" at bounding box center [197, 109] width 189 height 12
click at [103, 101] on input "b. Ignore stakeholder concerns and focus on project progress" at bounding box center [103, 100] width 0 height 4
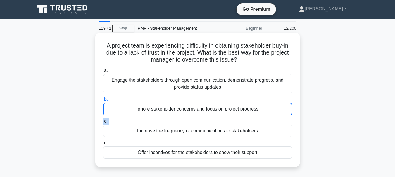
click at [242, 111] on div "Ignore stakeholder concerns and focus on project progress" at bounding box center [197, 109] width 189 height 13
click at [103, 101] on input "b. Ignore stakeholder concerns and focus on project progress" at bounding box center [103, 100] width 0 height 4
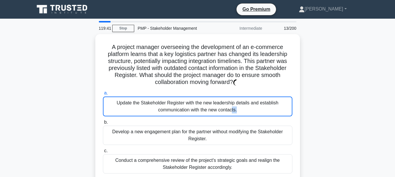
click at [242, 111] on div "Update the Stakeholder Register with the new leadership details and establish c…" at bounding box center [197, 107] width 189 height 20
click at [103, 95] on input "a. Update the Stakeholder Register with the new leadership details and establis…" at bounding box center [103, 94] width 0 height 4
click at [242, 111] on div "Update the Stakeholder Register with the new leadership details and establish c…" at bounding box center [197, 107] width 189 height 20
click at [103, 95] on input "a. Update the Stakeholder Register with the new leadership details and establis…" at bounding box center [103, 94] width 0 height 4
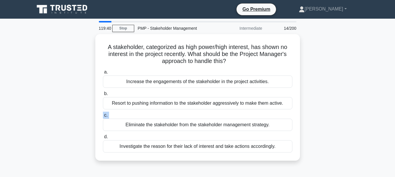
click at [242, 112] on label "c. Eliminate the stakeholder from the stakeholder management strategy." at bounding box center [197, 121] width 189 height 19
click at [103, 114] on input "c. Eliminate the stakeholder from the stakeholder management strategy." at bounding box center [103, 116] width 0 height 4
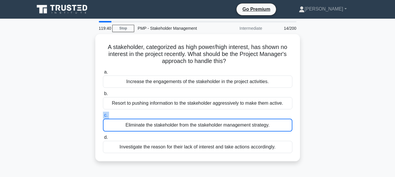
click at [242, 112] on label "c. Eliminate the stakeholder from the stakeholder management strategy." at bounding box center [197, 122] width 189 height 20
click at [103, 114] on input "c. Eliminate the stakeholder from the stakeholder management strategy." at bounding box center [103, 116] width 0 height 4
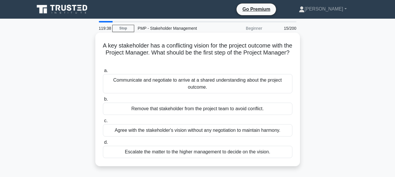
click at [243, 110] on div "Remove that stakeholder from the project team to avoid conflict." at bounding box center [197, 109] width 189 height 12
click at [103, 101] on input "b. Remove that stakeholder from the project team to avoid conflict." at bounding box center [103, 100] width 0 height 4
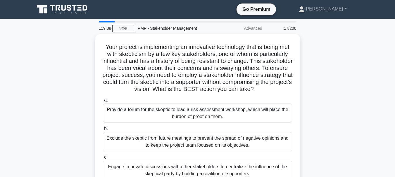
click at [243, 110] on label "a. Provide a forum for the skeptic to lead a risk assessment workshop, which wi…" at bounding box center [197, 110] width 189 height 26
click at [103, 102] on input "a. Provide a forum for the skeptic to lead a risk assessment workshop, which wi…" at bounding box center [103, 101] width 0 height 4
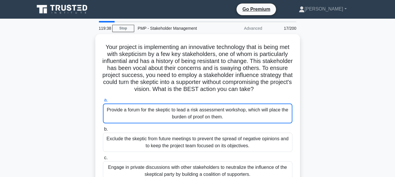
click at [243, 110] on label "a. Provide a forum for the skeptic to lead a risk assessment workshop, which wi…" at bounding box center [197, 110] width 189 height 27
click at [243, 110] on div "Provide a forum for the skeptic to lead a risk assessment workshop, which will …" at bounding box center [197, 114] width 189 height 20
click at [103, 102] on input "a. Provide a forum for the skeptic to lead a risk assessment workshop, which wi…" at bounding box center [103, 101] width 0 height 4
click at [243, 110] on div "Provide a forum for the skeptic to lead a risk assessment workshop, which will …" at bounding box center [197, 114] width 189 height 20
click at [103, 102] on input "a. Provide a forum for the skeptic to lead a risk assessment workshop, which wi…" at bounding box center [103, 101] width 0 height 4
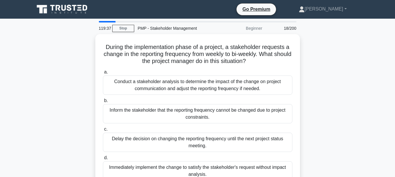
click at [243, 110] on div "Inform the stakeholder that the reporting frequency cannot be changed due to pr…" at bounding box center [197, 113] width 189 height 19
click at [103, 103] on input "b. Inform the stakeholder that the reporting frequency cannot be changed due to…" at bounding box center [103, 101] width 0 height 4
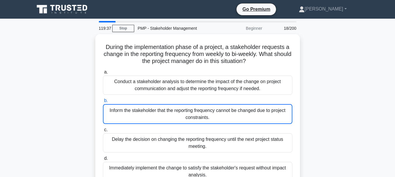
click at [243, 110] on div "Inform the stakeholder that the reporting frequency cannot be changed due to pr…" at bounding box center [197, 114] width 189 height 20
click at [103, 103] on input "b. Inform the stakeholder that the reporting frequency cannot be changed due to…" at bounding box center [103, 101] width 0 height 4
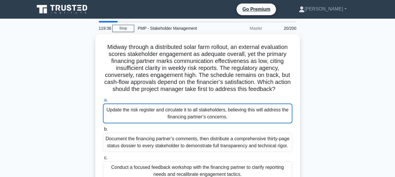
click at [243, 110] on div "Update the risk register and circulate it to all stakeholders, believing this w…" at bounding box center [197, 114] width 189 height 20
click at [103, 102] on input "a. Update the risk register and circulate it to all stakeholders, believing thi…" at bounding box center [103, 101] width 0 height 4
click at [243, 110] on div "Update the risk register and circulate it to all stakeholders, believing this w…" at bounding box center [197, 114] width 189 height 20
click at [103, 102] on input "a. Update the risk register and circulate it to all stakeholders, believing thi…" at bounding box center [103, 101] width 0 height 4
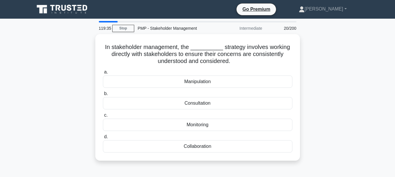
click at [243, 110] on div "a. Manipulation b. Consultation c. d." at bounding box center [197, 111] width 196 height 87
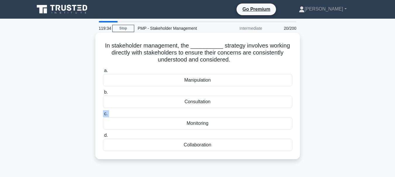
drag, startPoint x: 243, startPoint y: 110, endPoint x: 244, endPoint y: 105, distance: 5.0
click at [244, 105] on div "a. Manipulation b. Consultation c. d." at bounding box center [197, 109] width 196 height 87
click at [244, 105] on div "Consultation" at bounding box center [197, 102] width 189 height 12
click at [103, 94] on input "b. Consultation" at bounding box center [103, 93] width 0 height 4
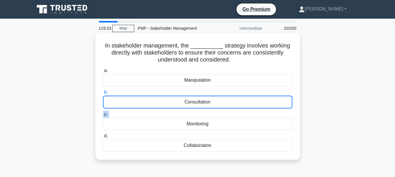
click at [244, 105] on div "Consultation" at bounding box center [197, 102] width 189 height 13
click at [103, 94] on input "b. Consultation" at bounding box center [103, 93] width 0 height 4
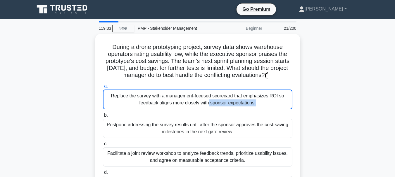
click at [244, 105] on div "Replace the survey with a management-focused scorecard that emphasizes ROI so f…" at bounding box center [197, 100] width 189 height 20
click at [103, 88] on input "a. Replace the survey with a management-focused scorecard that emphasizes ROI s…" at bounding box center [103, 86] width 0 height 4
click at [244, 105] on div "Replace the survey with a management-focused scorecard that emphasizes ROI so f…" at bounding box center [197, 100] width 189 height 20
click at [103, 88] on input "a. Replace the survey with a management-focused scorecard that emphasizes ROI s…" at bounding box center [103, 86] width 0 height 4
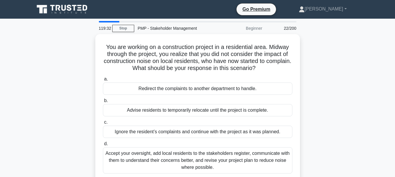
click at [244, 105] on div "Advise residents to temporarily relocate until the project is complete." at bounding box center [197, 110] width 189 height 12
click at [103, 103] on input "b. Advise residents to temporarily relocate until the project is complete." at bounding box center [103, 101] width 0 height 4
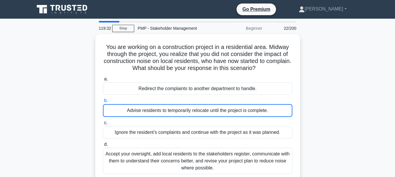
click at [244, 105] on div "Advise residents to temporarily relocate until the project is complete." at bounding box center [197, 110] width 189 height 13
click at [103, 103] on input "b. Advise residents to temporarily relocate until the project is complete." at bounding box center [103, 101] width 0 height 4
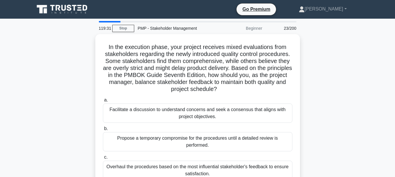
click at [244, 105] on div "Facilitate a discussion to understand concerns and seek a consensus that aligns…" at bounding box center [197, 113] width 189 height 19
click at [103, 102] on input "a. Facilitate a discussion to understand concerns and seek a consensus that ali…" at bounding box center [103, 101] width 0 height 4
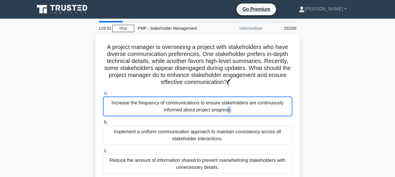
click at [244, 105] on div "Increase the frequency of communications to ensure stakeholders are continuousl…" at bounding box center [197, 107] width 189 height 20
click at [103, 95] on input "a. Increase the frequency of communications to ensure stakeholders are continuo…" at bounding box center [103, 94] width 0 height 4
click at [244, 105] on div "Increase the frequency of communications to ensure stakeholders are continuousl…" at bounding box center [197, 107] width 189 height 20
click at [103, 95] on input "a. Increase the frequency of communications to ensure stakeholders are continuo…" at bounding box center [103, 94] width 0 height 4
click at [244, 105] on div "Increase the frequency of communications to ensure stakeholders are continuousl…" at bounding box center [197, 107] width 189 height 20
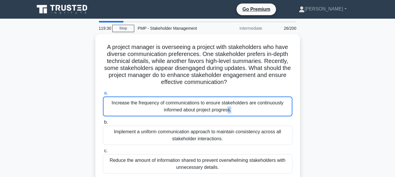
click at [103, 95] on input "a. Increase the frequency of communications to ensure stakeholders are continuo…" at bounding box center [103, 94] width 0 height 4
click at [244, 105] on div "Increase the frequency of communications to ensure stakeholders are continuousl…" at bounding box center [197, 107] width 189 height 20
click at [103, 95] on input "a. Increase the frequency of communications to ensure stakeholders are continuo…" at bounding box center [103, 94] width 0 height 4
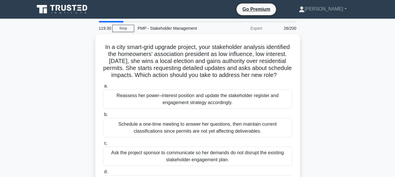
click at [244, 105] on div "Reassess her power–interest position and update the stakeholder register and en…" at bounding box center [197, 99] width 189 height 19
click at [103, 88] on input "a. Reassess her power–interest position and update the stakeholder register and…" at bounding box center [103, 86] width 0 height 4
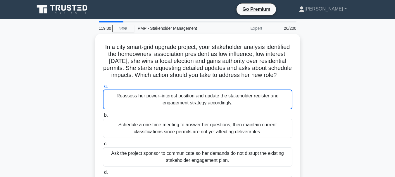
click at [244, 105] on div "Reassess her power–interest position and update the stakeholder register and en…" at bounding box center [197, 100] width 189 height 20
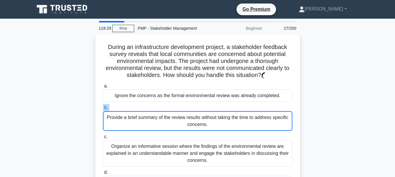
click at [244, 105] on label "b. Provide a brief summary of the review results without taking the time to add…" at bounding box center [197, 117] width 189 height 27
click at [103, 106] on input "b. Provide a brief summary of the review results without taking the time to add…" at bounding box center [103, 108] width 0 height 4
click at [244, 105] on label "b. Provide a brief summary of the review results without taking the time to add…" at bounding box center [197, 117] width 189 height 27
click at [103, 106] on input "b. Provide a brief summary of the review results without taking the time to add…" at bounding box center [103, 108] width 0 height 4
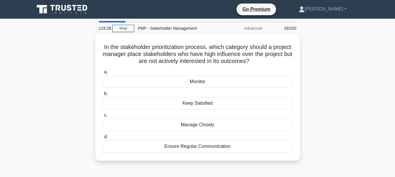
click at [244, 105] on div "Keep Satisfied" at bounding box center [197, 103] width 189 height 12
click at [103, 96] on input "b. Keep Satisfied" at bounding box center [103, 94] width 0 height 4
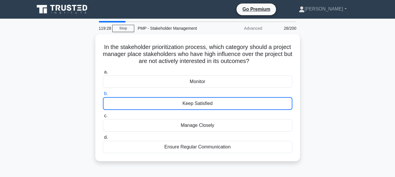
click at [244, 105] on div "Keep Satisfied" at bounding box center [197, 103] width 189 height 13
click at [103, 96] on input "b. Keep Satisfied" at bounding box center [103, 94] width 0 height 4
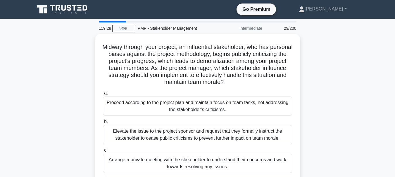
click at [244, 105] on div "Proceed according to the project plan and maintain focus on team tasks, not add…" at bounding box center [197, 106] width 189 height 19
click at [103, 95] on input "a. Proceed according to the project plan and maintain focus on team tasks, not …" at bounding box center [103, 94] width 0 height 4
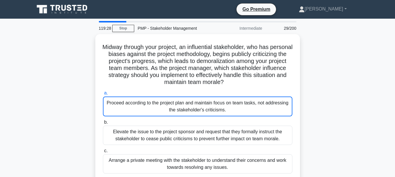
click at [244, 105] on div "Proceed according to the project plan and maintain focus on team tasks, not add…" at bounding box center [197, 107] width 189 height 20
click at [103, 95] on input "a. Proceed according to the project plan and maintain focus on team tasks, not …" at bounding box center [103, 94] width 0 height 4
click at [244, 105] on div "Proceed according to the project plan and maintain focus on team tasks, not add…" at bounding box center [197, 107] width 189 height 20
click at [103, 95] on input "a. Proceed according to the project plan and maintain focus on team tasks, not …" at bounding box center [103, 94] width 0 height 4
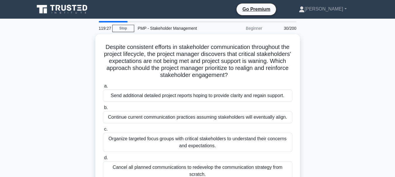
click at [244, 105] on label "b. Continue current communication practices assuming stakeholders will eventual…" at bounding box center [197, 113] width 189 height 19
click at [103, 106] on input "b. Continue current communication practices assuming stakeholders will eventual…" at bounding box center [103, 108] width 0 height 4
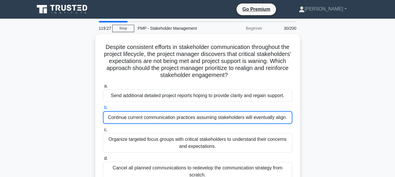
click at [244, 105] on label "b. Continue current communication practices assuming stakeholders will eventual…" at bounding box center [197, 114] width 189 height 20
click at [103, 106] on input "b. Continue current communication practices assuming stakeholders will eventual…" at bounding box center [103, 108] width 0 height 4
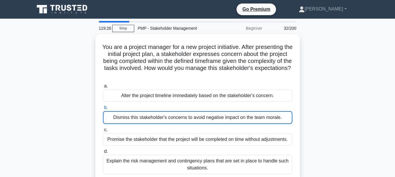
click at [244, 105] on label "b. Dismiss this stakeholder's concerns to avoid negative impact on the team mor…" at bounding box center [197, 114] width 189 height 20
click at [103, 106] on input "b. Dismiss this stakeholder's concerns to avoid negative impact on the team mor…" at bounding box center [103, 108] width 0 height 4
click at [244, 105] on label "b. Dismiss this stakeholder's concerns to avoid negative impact on the team mor…" at bounding box center [197, 114] width 189 height 20
click at [103, 106] on input "b. Dismiss this stakeholder's concerns to avoid negative impact on the team mor…" at bounding box center [103, 108] width 0 height 4
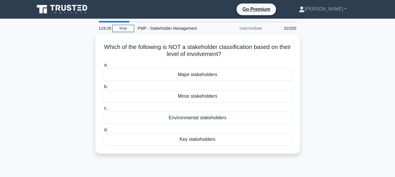
click at [244, 105] on label "c. Environmental stakeholders" at bounding box center [197, 114] width 189 height 19
click at [103, 107] on input "c. Environmental stakeholders" at bounding box center [103, 109] width 0 height 4
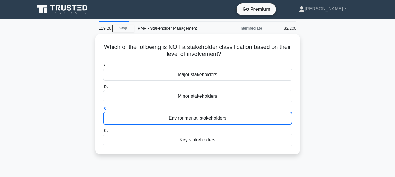
click at [244, 105] on label "c. Environmental stakeholders" at bounding box center [197, 115] width 189 height 20
click at [103, 107] on input "c. Environmental stakeholders" at bounding box center [103, 109] width 0 height 4
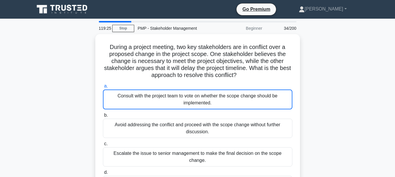
click at [244, 105] on div "Consult with the project team to vote on whether the scope change should be imp…" at bounding box center [197, 100] width 189 height 20
click at [103, 88] on input "a. Consult with the project team to vote on whether the scope change should be …" at bounding box center [103, 86] width 0 height 4
click at [244, 105] on div "Consult with the project team to vote on whether the scope change should be imp…" at bounding box center [197, 100] width 189 height 20
click at [103, 88] on input "a. Consult with the project team to vote on whether the scope change should be …" at bounding box center [103, 86] width 0 height 4
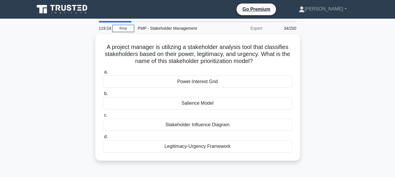
click at [244, 105] on div "Salience Model" at bounding box center [197, 103] width 189 height 12
click at [103, 96] on input "b. Salience Model" at bounding box center [103, 94] width 0 height 4
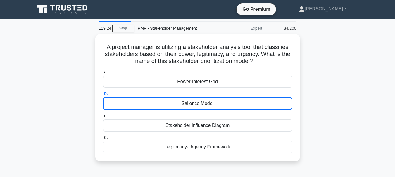
click at [244, 105] on div "Salience Model" at bounding box center [197, 103] width 189 height 13
click at [103, 96] on input "b. Salience Model" at bounding box center [103, 94] width 0 height 4
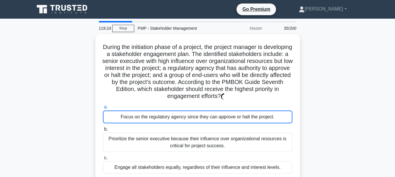
click at [244, 105] on label "a. Focus on the regulatory agency since they can approve or halt the project." at bounding box center [197, 114] width 189 height 20
click at [103, 106] on input "a. Focus on the regulatory agency since they can approve or halt the project." at bounding box center [103, 108] width 0 height 4
click at [244, 105] on label "a. Focus on the regulatory agency since they can approve or halt the project." at bounding box center [197, 114] width 189 height 20
click at [103, 106] on input "a. Focus on the regulatory agency since they can approve or halt the project." at bounding box center [103, 108] width 0 height 4
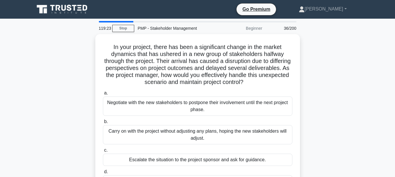
click at [244, 105] on div "Negotiate with the new stakeholders to postpone their involvement until the nex…" at bounding box center [197, 106] width 189 height 19
click at [103, 95] on input "a. Negotiate with the new stakeholders to postpone their involvement until the …" at bounding box center [103, 94] width 0 height 4
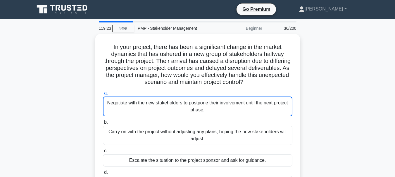
click at [244, 105] on div "Negotiate with the new stakeholders to postpone their involvement until the nex…" at bounding box center [197, 107] width 189 height 20
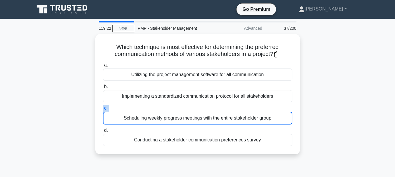
click at [244, 105] on label "c. Scheduling weekly progress meetings with the entire stakeholder group" at bounding box center [197, 115] width 189 height 20
click at [103, 107] on input "c. Scheduling weekly progress meetings with the entire stakeholder group" at bounding box center [103, 109] width 0 height 4
click at [244, 105] on label "c. Scheduling weekly progress meetings with the entire stakeholder group" at bounding box center [197, 115] width 189 height 20
click at [103, 107] on input "c. Scheduling weekly progress meetings with the entire stakeholder group" at bounding box center [103, 109] width 0 height 4
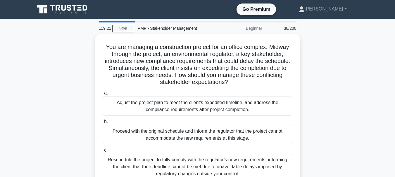
click at [244, 105] on div "Adjust the project plan to meet the client's expedited timeline, and address th…" at bounding box center [197, 106] width 189 height 19
click at [103, 95] on input "a. Adjust the project plan to meet the client's expedited timeline, and address…" at bounding box center [103, 94] width 0 height 4
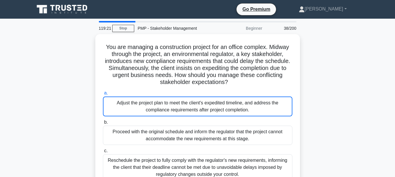
click at [244, 105] on div "Adjust the project plan to meet the client's expedited timeline, and address th…" at bounding box center [197, 107] width 189 height 20
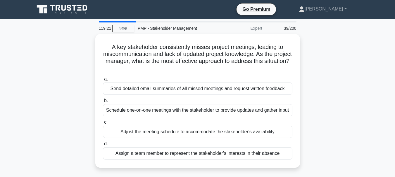
click at [244, 105] on div "Schedule one-on-one meetings with the stakeholder to provide updates and gather…" at bounding box center [197, 110] width 189 height 12
click at [103, 103] on input "b. Schedule one-on-one meetings with the stakeholder to provide updates and gat…" at bounding box center [103, 101] width 0 height 4
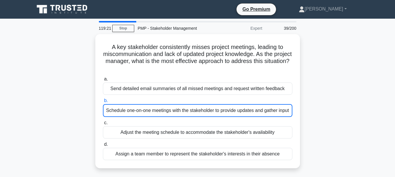
click at [244, 105] on div "Schedule one-on-one meetings with the stakeholder to provide updates and gather…" at bounding box center [197, 110] width 189 height 13
click at [103, 103] on input "b. Schedule one-on-one meetings with the stakeholder to provide updates and gat…" at bounding box center [103, 101] width 0 height 4
click at [244, 105] on div "Schedule one-on-one meetings with the stakeholder to provide updates and gather…" at bounding box center [197, 110] width 189 height 13
click at [103, 103] on input "b. Schedule one-on-one meetings with the stakeholder to provide updates and gat…" at bounding box center [103, 101] width 0 height 4
click at [244, 105] on div "Schedule one-on-one meetings with the stakeholder to provide updates and gather…" at bounding box center [197, 110] width 189 height 13
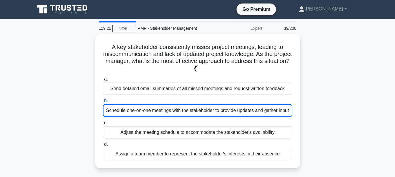
click at [103, 103] on input "b. Schedule one-on-one meetings with the stakeholder to provide updates and gat…" at bounding box center [103, 101] width 0 height 4
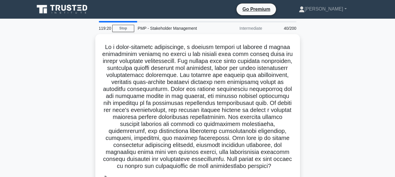
click at [244, 105] on h5 ".spinner_0XTQ{transform-origin:center;animation:spinner_y6GP .75s linear infini…" at bounding box center [197, 107] width 191 height 127
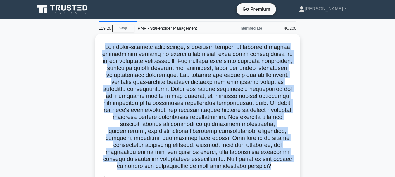
click at [244, 105] on h5 ".spinner_0XTQ{transform-origin:center;animation:spinner_y6GP .75s linear infini…" at bounding box center [197, 107] width 191 height 127
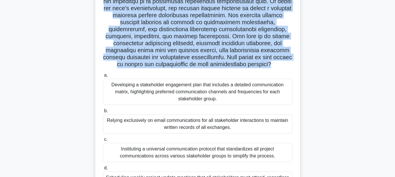
scroll to position [102, 0]
click at [244, 105] on div "a. Developing a stakeholder engagement plan that includes a detailed communicat…" at bounding box center [197, 131] width 196 height 122
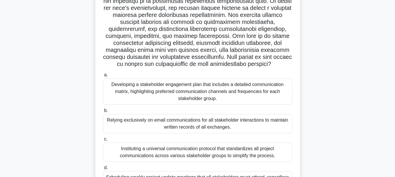
click at [244, 105] on div "a. Developing a stakeholder engagement plan that includes a detailed communicat…" at bounding box center [197, 131] width 196 height 122
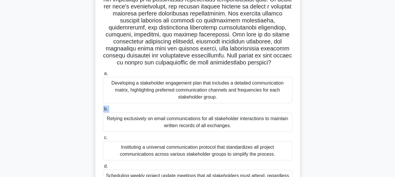
click at [249, 98] on div "Developing a stakeholder engagement plan that includes a detailed communication…" at bounding box center [197, 90] width 189 height 26
click at [103, 76] on input "a. Developing a stakeholder engagement plan that includes a detailed communicat…" at bounding box center [103, 74] width 0 height 4
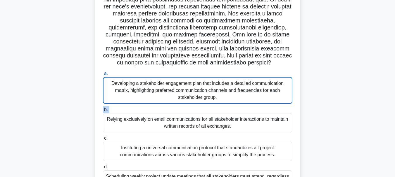
click at [249, 98] on div "Developing a stakeholder engagement plan that includes a detailed communication…" at bounding box center [197, 90] width 189 height 27
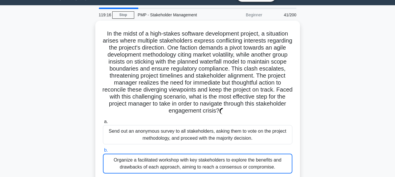
scroll to position [0, 0]
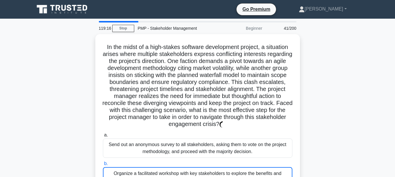
click at [249, 98] on h5 "In the midst of a high-stakes software development project, a situation arises …" at bounding box center [197, 86] width 191 height 85
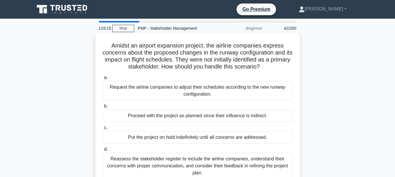
click at [256, 128] on label "c. Put the project on hold indefinitely until all concerns are addressed." at bounding box center [197, 134] width 189 height 19
click at [103, 128] on input "c. Put the project on hold indefinitely until all concerns are addressed." at bounding box center [103, 128] width 0 height 4
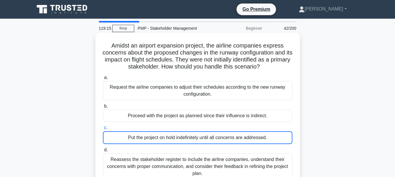
click at [256, 128] on label "c. Put the project on hold indefinitely until all concerns are addressed." at bounding box center [197, 135] width 189 height 20
click at [103, 128] on input "c. Put the project on hold indefinitely until all concerns are addressed." at bounding box center [103, 128] width 0 height 4
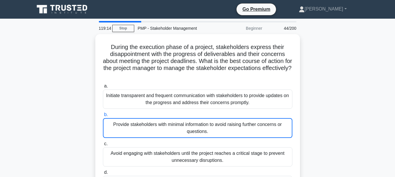
click at [256, 128] on div "Provide stakeholders with minimal information to avoid raising further concerns…" at bounding box center [197, 128] width 189 height 20
click at [103, 117] on input "b. Provide stakeholders with minimal information to avoid raising further conce…" at bounding box center [103, 115] width 0 height 4
click at [256, 128] on div "Provide stakeholders with minimal information to avoid raising further concerns…" at bounding box center [197, 128] width 189 height 20
click at [103, 117] on input "b. Provide stakeholders with minimal information to avoid raising further conce…" at bounding box center [103, 115] width 0 height 4
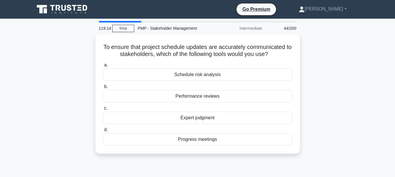
click at [256, 128] on label "d. Progress meetings" at bounding box center [197, 136] width 189 height 19
click at [103, 128] on input "d. Progress meetings" at bounding box center [103, 130] width 0 height 4
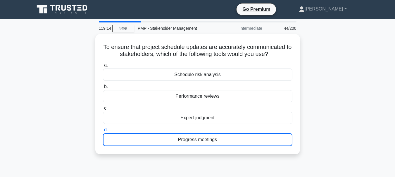
click at [256, 128] on label "d. Progress meetings" at bounding box center [197, 137] width 189 height 20
click at [103, 128] on input "d. Progress meetings" at bounding box center [103, 130] width 0 height 4
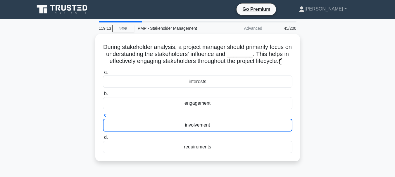
click at [256, 128] on div "involvement" at bounding box center [197, 125] width 189 height 13
click at [103, 118] on input "c. involvement" at bounding box center [103, 116] width 0 height 4
click at [256, 128] on div "involvement" at bounding box center [197, 125] width 189 height 13
click at [103, 118] on input "c. involvement" at bounding box center [103, 116] width 0 height 4
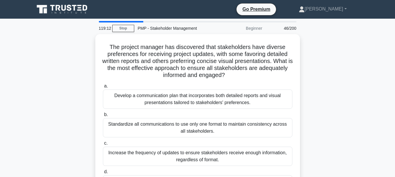
click at [256, 128] on div "Standardize all communications to use only one format to maintain consistency a…" at bounding box center [197, 127] width 189 height 19
click at [103, 117] on input "b. Standardize all communications to use only one format to maintain consistenc…" at bounding box center [103, 115] width 0 height 4
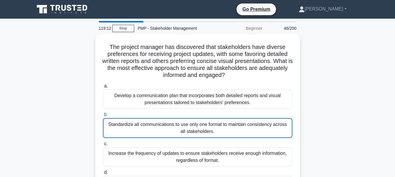
click at [256, 128] on div "Standardize all communications to use only one format to maintain consistency a…" at bounding box center [197, 128] width 189 height 20
click at [103, 117] on input "b. Standardize all communications to use only one format to maintain consistenc…" at bounding box center [103, 115] width 0 height 4
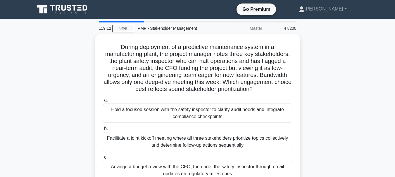
click at [256, 128] on label "b. Facilitate a joint kickoff meeting where all three stakeholders prioritize t…" at bounding box center [197, 138] width 189 height 26
click at [103, 128] on input "b. Facilitate a joint kickoff meeting where all three stakeholders prioritize t…" at bounding box center [103, 129] width 0 height 4
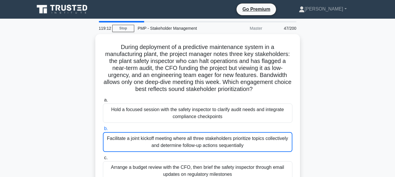
click at [256, 128] on label "b. Facilitate a joint kickoff meeting where all three stakeholders prioritize t…" at bounding box center [197, 138] width 189 height 27
click at [103, 128] on input "b. Facilitate a joint kickoff meeting where all three stakeholders prioritize t…" at bounding box center [103, 129] width 0 height 4
click at [256, 128] on label "b. Facilitate a joint kickoff meeting where all three stakeholders prioritize t…" at bounding box center [197, 138] width 189 height 27
click at [103, 128] on input "b. Facilitate a joint kickoff meeting where all three stakeholders prioritize t…" at bounding box center [103, 129] width 0 height 4
click at [256, 128] on label "b. Facilitate a joint kickoff meeting where all three stakeholders prioritize t…" at bounding box center [197, 138] width 189 height 27
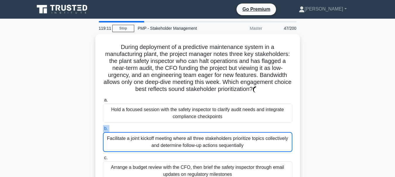
click at [103, 128] on input "b. Facilitate a joint kickoff meeting where all three stakeholders prioritize t…" at bounding box center [103, 129] width 0 height 4
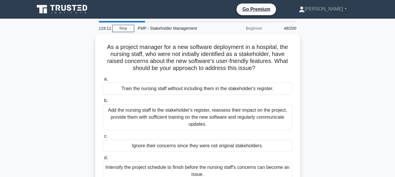
click at [256, 128] on div "Add the nursing staff to the stakeholder's register, reassess their impact on t…" at bounding box center [197, 117] width 189 height 26
click at [103, 103] on input "b. Add the nursing staff to the stakeholder's register, reassess their impact o…" at bounding box center [103, 101] width 0 height 4
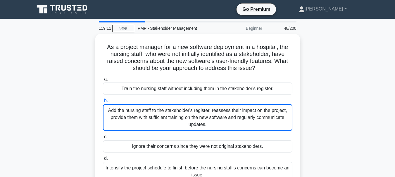
click at [256, 128] on div "Add the nursing staff to the stakeholder's register, reassess their impact on t…" at bounding box center [197, 117] width 189 height 27
click at [103, 103] on input "b. Add the nursing staff to the stakeholder's register, reassess their impact o…" at bounding box center [103, 101] width 0 height 4
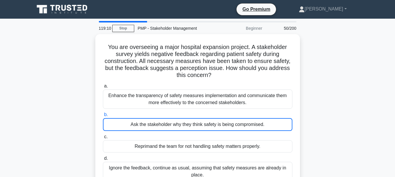
click at [256, 128] on div "Ask the stakeholder why they think safety is being compromised." at bounding box center [197, 124] width 189 height 13
click at [103, 117] on input "b. Ask the stakeholder why they think safety is being compromised." at bounding box center [103, 115] width 0 height 4
click at [256, 128] on div "Ask the stakeholder why they think safety is being compromised." at bounding box center [197, 124] width 189 height 13
click at [103, 117] on input "b. Ask the stakeholder why they think safety is being compromised." at bounding box center [103, 115] width 0 height 4
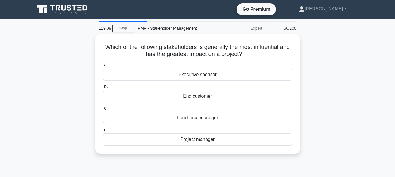
click at [256, 128] on label "d. Project manager" at bounding box center [197, 136] width 189 height 19
click at [103, 128] on input "d. Project manager" at bounding box center [103, 130] width 0 height 4
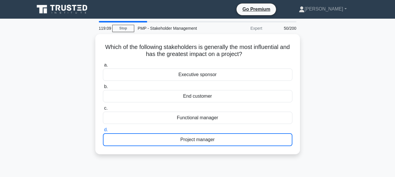
click at [256, 128] on label "d. Project manager" at bounding box center [197, 137] width 189 height 20
click at [103, 128] on input "d. Project manager" at bounding box center [103, 130] width 0 height 4
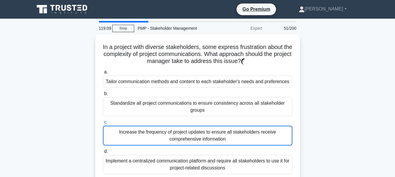
click at [256, 128] on div "Increase the frequency of project updates to ensure all stakeholders receive co…" at bounding box center [197, 136] width 189 height 20
click at [103, 125] on input "c. Increase the frequency of project updates to ensure all stakeholders receive…" at bounding box center [103, 123] width 0 height 4
click at [256, 128] on div "Increase the frequency of project updates to ensure all stakeholders receive co…" at bounding box center [197, 136] width 189 height 20
click at [103, 125] on input "c. Increase the frequency of project updates to ensure all stakeholders receive…" at bounding box center [103, 123] width 0 height 4
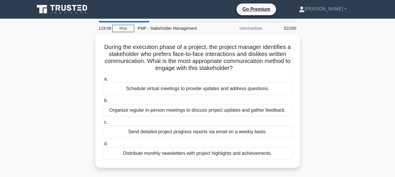
click at [256, 128] on div "Send detailed project progress reports via email on a weekly basis." at bounding box center [197, 132] width 189 height 12
click at [103, 125] on input "c. Send detailed project progress reports via email on a weekly basis." at bounding box center [103, 123] width 0 height 4
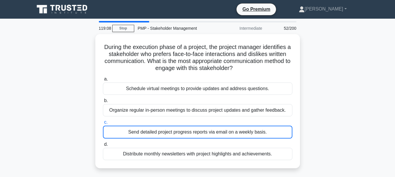
click at [256, 128] on div "Send detailed project progress reports via email on a weekly basis." at bounding box center [197, 132] width 189 height 13
click at [103, 125] on input "c. Send detailed project progress reports via email on a weekly basis." at bounding box center [103, 123] width 0 height 4
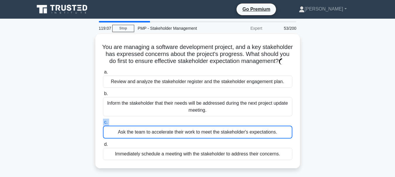
click at [256, 128] on label "c. Ask the team to accelerate their work to meet the stakeholder's expectations." at bounding box center [197, 129] width 189 height 20
click at [103, 125] on input "c. Ask the team to accelerate their work to meet the stakeholder's expectations." at bounding box center [103, 123] width 0 height 4
click at [256, 128] on label "c. Ask the team to accelerate their work to meet the stakeholder's expectations." at bounding box center [197, 129] width 189 height 20
click at [103, 125] on input "c. Ask the team to accelerate their work to meet the stakeholder's expectations." at bounding box center [103, 123] width 0 height 4
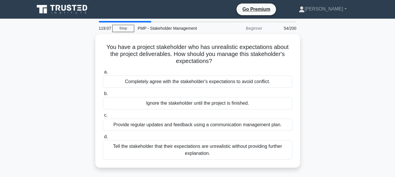
click at [256, 128] on div "Provide regular updates and feedback using a communication management plan." at bounding box center [197, 125] width 189 height 12
click at [103, 118] on input "c. Provide regular updates and feedback using a communication management plan." at bounding box center [103, 116] width 0 height 4
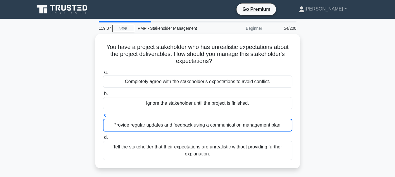
click at [256, 128] on div "Provide regular updates and feedback using a communication management plan." at bounding box center [197, 125] width 189 height 13
click at [103, 118] on input "c. Provide regular updates and feedback using a communication management plan." at bounding box center [103, 116] width 0 height 4
click at [256, 128] on div "Provide regular updates and feedback using a communication management plan." at bounding box center [197, 125] width 189 height 13
click at [103, 118] on input "c. Provide regular updates and feedback using a communication management plan." at bounding box center [103, 116] width 0 height 4
click at [256, 128] on div "Provide regular updates and feedback using a communication management plan." at bounding box center [197, 125] width 189 height 13
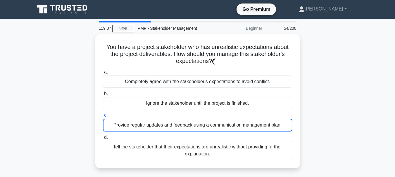
click at [103, 118] on input "c. Provide regular updates and feedback using a communication management plan." at bounding box center [103, 116] width 0 height 4
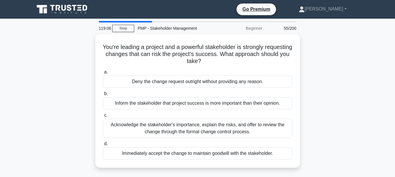
click at [256, 128] on div "Acknowledge the stakeholder's importance, explain the risks, and offer to revie…" at bounding box center [197, 128] width 189 height 19
click at [103, 118] on input "c. Acknowledge the stakeholder's importance, explain the risks, and offer to re…" at bounding box center [103, 116] width 0 height 4
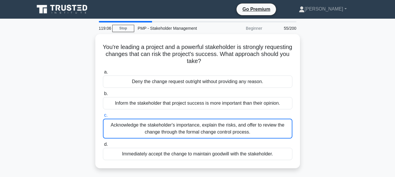
click at [256, 128] on div "Acknowledge the stakeholder's importance, explain the risks, and offer to revie…" at bounding box center [197, 129] width 189 height 20
click at [103, 118] on input "c. Acknowledge the stakeholder's importance, explain the risks, and offer to re…" at bounding box center [103, 116] width 0 height 4
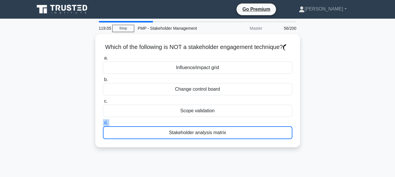
click at [256, 128] on label "d. Stakeholder analysis matrix" at bounding box center [197, 130] width 189 height 20
click at [103, 125] on input "d. Stakeholder analysis matrix" at bounding box center [103, 123] width 0 height 4
click at [256, 128] on label "d. Stakeholder analysis matrix" at bounding box center [197, 130] width 189 height 20
click at [103, 125] on input "d. Stakeholder analysis matrix" at bounding box center [103, 123] width 0 height 4
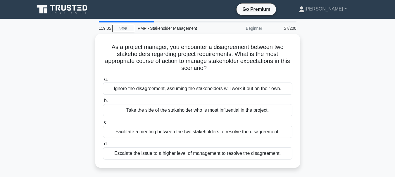
click at [256, 128] on div "Facilitate a meeting between the two stakeholders to resolve the disagreement." at bounding box center [197, 132] width 189 height 12
click at [103, 125] on input "c. Facilitate a meeting between the two stakeholders to resolve the disagreemen…" at bounding box center [103, 123] width 0 height 4
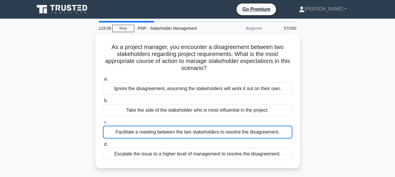
click at [256, 128] on div "Facilitate a meeting between the two stakeholders to resolve the disagreement." at bounding box center [197, 132] width 189 height 13
click at [103, 125] on input "c. Facilitate a meeting between the two stakeholders to resolve the disagreemen…" at bounding box center [103, 123] width 0 height 4
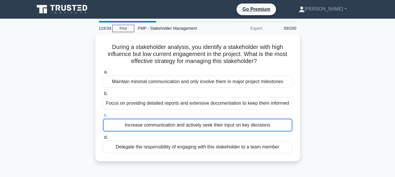
click at [256, 128] on div "Increase communication and actively seek their input on key decisions" at bounding box center [197, 125] width 189 height 13
click at [103, 118] on input "c. Increase communication and actively seek their input on key decisions" at bounding box center [103, 116] width 0 height 4
click at [256, 128] on div "Increase communication and actively seek their input on key decisions" at bounding box center [197, 125] width 189 height 13
click at [103, 118] on input "c. Increase communication and actively seek their input on key decisions" at bounding box center [103, 116] width 0 height 4
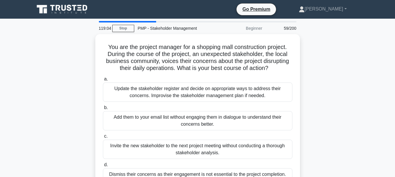
click at [256, 128] on div "Add them to your email list without engaging them in dialogue to understand the…" at bounding box center [197, 120] width 189 height 19
click at [103, 110] on input "b. Add them to your email list without engaging them in dialogue to understand …" at bounding box center [103, 108] width 0 height 4
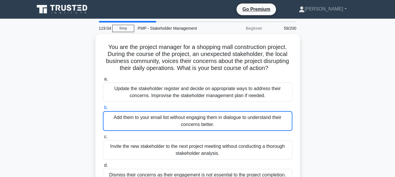
click at [256, 128] on div "Add them to your email list without engaging them in dialogue to understand the…" at bounding box center [197, 121] width 189 height 20
click at [103, 110] on input "b. Add them to your email list without engaging them in dialogue to understand …" at bounding box center [103, 108] width 0 height 4
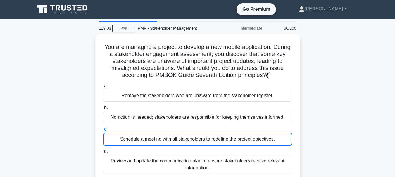
click at [256, 128] on label "c. Schedule a meeting with all stakeholders to redefine the project objectives." at bounding box center [197, 136] width 189 height 20
click at [103, 128] on input "c. Schedule a meeting with all stakeholders to redefine the project objectives." at bounding box center [103, 130] width 0 height 4
click at [256, 128] on label "c. Schedule a meeting with all stakeholders to redefine the project objectives." at bounding box center [197, 136] width 189 height 20
click at [103, 128] on input "c. Schedule a meeting with all stakeholders to redefine the project objectives." at bounding box center [103, 130] width 0 height 4
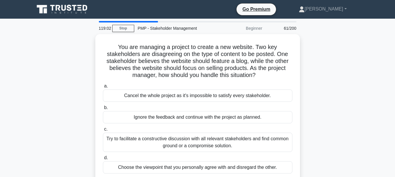
click at [256, 128] on label "c. Try to facilitate a constructive discussion with all relevant stakeholders a…" at bounding box center [197, 139] width 189 height 26
click at [103, 128] on input "c. Try to facilitate a constructive discussion with all relevant stakeholders a…" at bounding box center [103, 130] width 0 height 4
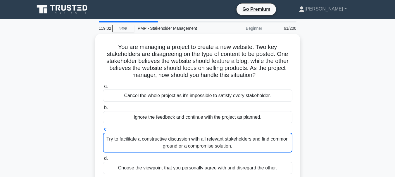
click at [256, 128] on label "c. Try to facilitate a constructive discussion with all relevant stakeholders a…" at bounding box center [197, 139] width 189 height 27
click at [103, 128] on input "c. Try to facilitate a constructive discussion with all relevant stakeholders a…" at bounding box center [103, 130] width 0 height 4
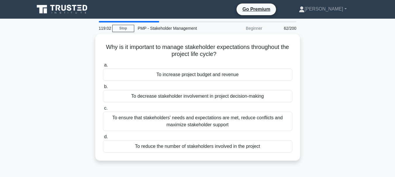
click at [256, 128] on div "To ensure that stakeholders' needs and expectations are met, reduce conflicts a…" at bounding box center [197, 121] width 189 height 19
click at [103, 111] on input "c. To ensure that stakeholders' needs and expectations are met, reduce conflict…" at bounding box center [103, 109] width 0 height 4
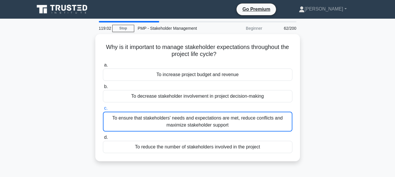
click at [256, 128] on div "To ensure that stakeholders' needs and expectations are met, reduce conflicts a…" at bounding box center [197, 122] width 189 height 20
click at [103, 111] on input "c. To ensure that stakeholders' needs and expectations are met, reduce conflict…" at bounding box center [103, 109] width 0 height 4
click at [256, 128] on div "To ensure that stakeholders' needs and expectations are met, reduce conflicts a…" at bounding box center [197, 122] width 189 height 20
click at [103, 111] on input "c. To ensure that stakeholders' needs and expectations are met, reduce conflict…" at bounding box center [103, 109] width 0 height 4
click at [256, 128] on div "To ensure that stakeholders' needs and expectations are met, reduce conflicts a…" at bounding box center [197, 122] width 189 height 20
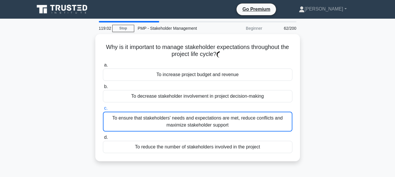
click at [103, 111] on input "c. To ensure that stakeholders' needs and expectations are met, reduce conflict…" at bounding box center [103, 109] width 0 height 4
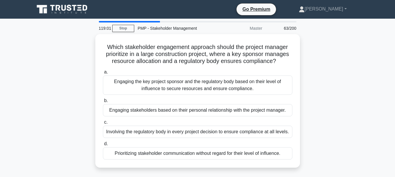
click at [256, 128] on div "Involving the regulatory body in every project decision to ensure compliance at…" at bounding box center [197, 132] width 189 height 12
click at [103, 125] on input "c. Involving the regulatory body in every project decision to ensure compliance…" at bounding box center [103, 123] width 0 height 4
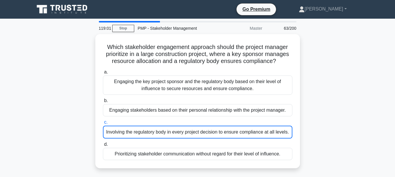
click at [256, 128] on div "Involving the regulatory body in every project decision to ensure compliance at…" at bounding box center [197, 132] width 189 height 13
click at [103, 125] on input "c. Involving the regulatory body in every project decision to ensure compliance…" at bounding box center [103, 123] width 0 height 4
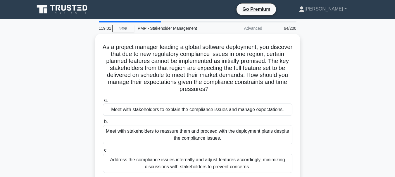
click at [256, 128] on div "Meet with stakeholders to reassure them and proceed with the deployment plans d…" at bounding box center [197, 134] width 189 height 19
click at [103, 124] on input "b. Meet with stakeholders to reassure them and proceed with the deployment plan…" at bounding box center [103, 122] width 0 height 4
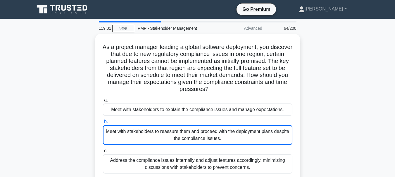
click at [256, 128] on div "Meet with stakeholders to reassure them and proceed with the deployment plans d…" at bounding box center [197, 135] width 189 height 20
click at [103, 124] on input "b. Meet with stakeholders to reassure them and proceed with the deployment plan…" at bounding box center [103, 122] width 0 height 4
click at [256, 128] on div "Meet with stakeholders to reassure them and proceed with the deployment plans d…" at bounding box center [197, 135] width 189 height 20
click at [103, 124] on input "b. Meet with stakeholders to reassure them and proceed with the deployment plan…" at bounding box center [103, 122] width 0 height 4
click at [256, 128] on div "Meet with stakeholders to reassure them and proceed with the deployment plans d…" at bounding box center [197, 135] width 189 height 20
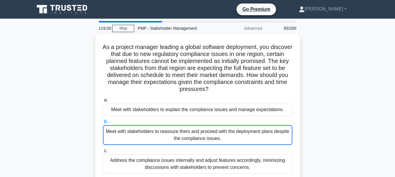
click at [103, 124] on input "b. Meet with stakeholders to reassure them and proceed with the deployment plan…" at bounding box center [103, 122] width 0 height 4
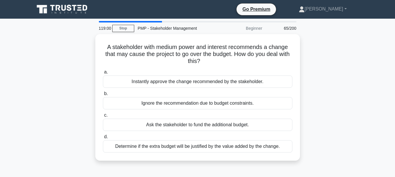
click at [256, 128] on div "Ask the stakeholder to fund the additional budget." at bounding box center [197, 125] width 189 height 12
click at [103, 118] on input "c. Ask the stakeholder to fund the additional budget." at bounding box center [103, 116] width 0 height 4
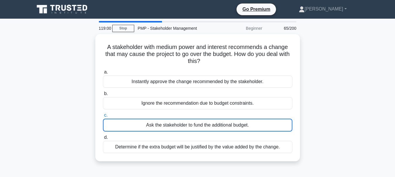
click at [256, 128] on div "Ask the stakeholder to fund the additional budget." at bounding box center [197, 125] width 189 height 13
click at [103, 118] on input "c. Ask the stakeholder to fund the additional budget." at bounding box center [103, 116] width 0 height 4
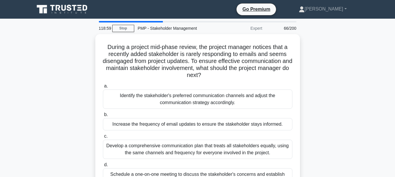
click at [256, 128] on div "Increase the frequency of email updates to ensure the stakeholder stays informe…" at bounding box center [197, 124] width 189 height 12
click at [103, 117] on input "b. Increase the frequency of email updates to ensure the stakeholder stays info…" at bounding box center [103, 115] width 0 height 4
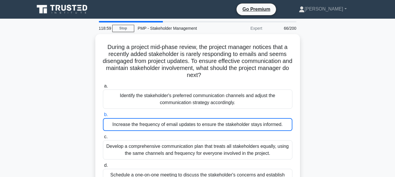
click at [256, 128] on div "Increase the frequency of email updates to ensure the stakeholder stays informe…" at bounding box center [197, 124] width 189 height 13
click at [103, 117] on input "b. Increase the frequency of email updates to ensure the stakeholder stays info…" at bounding box center [103, 115] width 0 height 4
click at [256, 128] on div "Increase the frequency of email updates to ensure the stakeholder stays informe…" at bounding box center [197, 124] width 189 height 13
click at [103, 117] on input "b. Increase the frequency of email updates to ensure the stakeholder stays info…" at bounding box center [103, 115] width 0 height 4
click at [256, 128] on div "Increase the frequency of email updates to ensure the stakeholder stays informe…" at bounding box center [197, 124] width 189 height 13
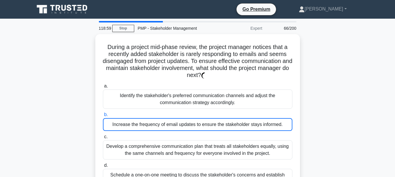
click at [103, 117] on input "b. Increase the frequency of email updates to ensure the stakeholder stays info…" at bounding box center [103, 115] width 0 height 4
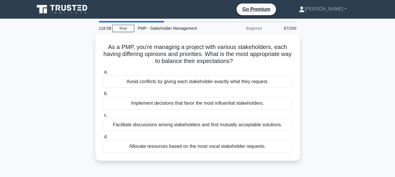
click at [256, 128] on div "Facilitate discussions among stakeholders and find mutually acceptable solution…" at bounding box center [197, 125] width 189 height 12
click at [103, 118] on input "c. Facilitate discussions among stakeholders and find mutually acceptable solut…" at bounding box center [103, 116] width 0 height 4
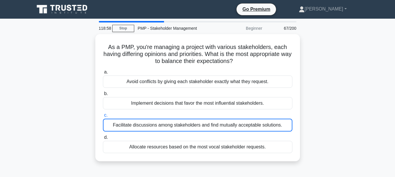
click at [256, 128] on div "Facilitate discussions among stakeholders and find mutually acceptable solution…" at bounding box center [197, 125] width 189 height 13
click at [103, 118] on input "c. Facilitate discussions among stakeholders and find mutually acceptable solut…" at bounding box center [103, 116] width 0 height 4
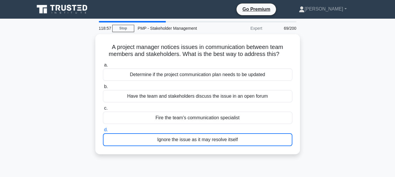
click at [256, 128] on label "d. Ignore the issue as it may resolve itself" at bounding box center [197, 137] width 189 height 20
click at [103, 128] on input "d. Ignore the issue as it may resolve itself" at bounding box center [103, 130] width 0 height 4
click at [256, 128] on label "d. Ignore the issue as it may resolve itself" at bounding box center [197, 137] width 189 height 20
click at [103, 128] on input "d. Ignore the issue as it may resolve itself" at bounding box center [103, 130] width 0 height 4
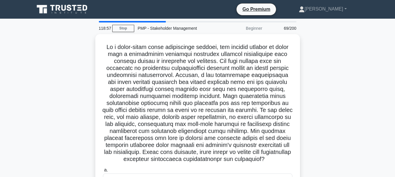
click at [256, 128] on h5 ".spinner_0XTQ{transform-origin:center;animation:spinner_y6GP .75s linear infini…" at bounding box center [197, 104] width 191 height 120
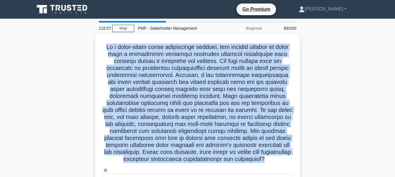
click at [256, 128] on h5 ".spinner_0XTQ{transform-origin:center;animation:spinner_y6GP .75s linear infini…" at bounding box center [197, 104] width 191 height 120
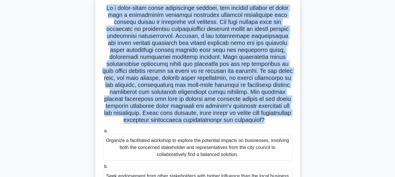
scroll to position [49, 0]
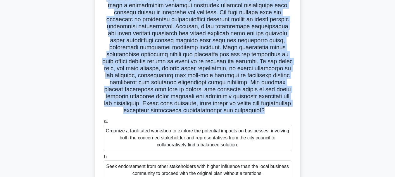
click at [256, 128] on label "a. Organize a facilitated workshop to explore the potential impacts on business…" at bounding box center [197, 134] width 189 height 33
click at [103, 124] on input "a. Organize a facilitated workshop to explore the potential impacts on business…" at bounding box center [103, 122] width 0 height 4
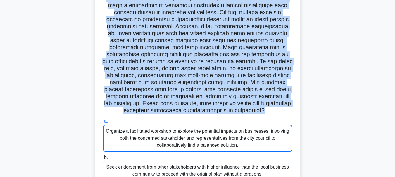
click at [256, 128] on label "a. Organize a facilitated workshop to explore the potential impacts on business…" at bounding box center [197, 135] width 189 height 34
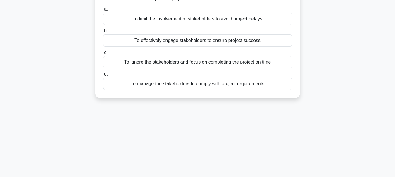
scroll to position [0, 0]
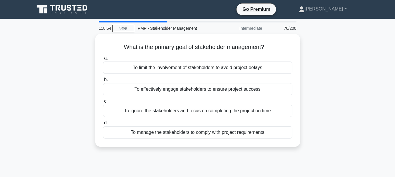
click at [258, 137] on div "To manage the stakeholders to comply with project requirements" at bounding box center [197, 133] width 189 height 12
click at [103, 125] on input "d. To manage the stakeholders to comply with project requirements" at bounding box center [103, 123] width 0 height 4
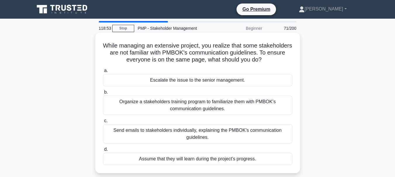
click at [260, 134] on div "Send emails to stakeholders individually, explaining the PMBOK's communication …" at bounding box center [197, 134] width 189 height 19
click at [103, 123] on input "c. Send emails to stakeholders individually, explaining the PMBOK's communicati…" at bounding box center [103, 121] width 0 height 4
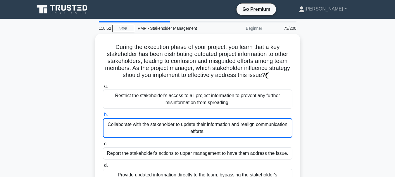
click at [260, 134] on div "Collaborate with the stakeholder to update their information and realign commun…" at bounding box center [197, 128] width 189 height 20
click at [103, 117] on input "b. Collaborate with the stakeholder to update their information and realign com…" at bounding box center [103, 115] width 0 height 4
click at [260, 134] on div "Collaborate with the stakeholder to update their information and realign commun…" at bounding box center [197, 128] width 189 height 20
click at [103, 117] on input "b. Collaborate with the stakeholder to update their information and realign com…" at bounding box center [103, 115] width 0 height 4
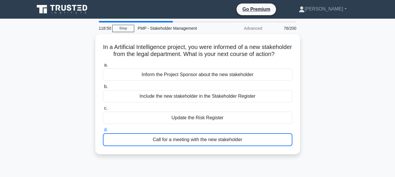
click at [260, 134] on label "d. Call for a meeting with the new stakeholder" at bounding box center [197, 137] width 189 height 20
click at [103, 132] on input "d. Call for a meeting with the new stakeholder" at bounding box center [103, 130] width 0 height 4
click at [260, 134] on label "d. Call for a meeting with the new stakeholder" at bounding box center [197, 137] width 189 height 20
click at [103, 132] on input "d. Call for a meeting with the new stakeholder" at bounding box center [103, 130] width 0 height 4
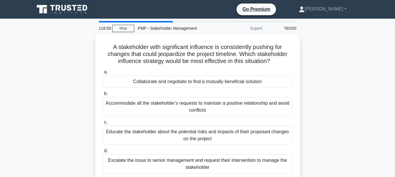
click at [260, 134] on div "Educate the stakeholder about the potential risks and impacts of their proposed…" at bounding box center [197, 135] width 189 height 19
click at [103, 125] on input "c. Educate the stakeholder about the potential risks and impacts of their propo…" at bounding box center [103, 123] width 0 height 4
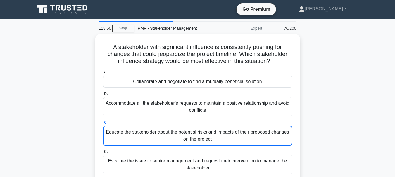
click at [260, 134] on div "Educate the stakeholder about the potential risks and impacts of their proposed…" at bounding box center [197, 136] width 189 height 20
click at [103, 125] on input "c. Educate the stakeholder about the potential risks and impacts of their propo…" at bounding box center [103, 123] width 0 height 4
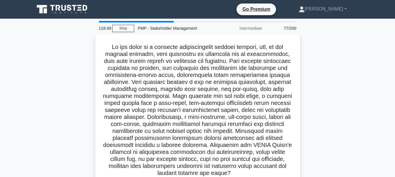
click at [260, 134] on h5 ".spinner_0XTQ{transform-origin:center;animation:spinner_y6GP .75s linear infini…" at bounding box center [197, 111] width 191 height 134
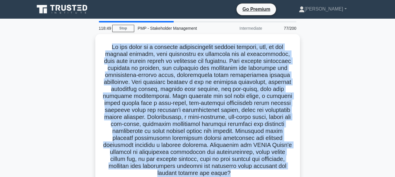
click at [260, 134] on h5 ".spinner_0XTQ{transform-origin:center;animation:spinner_y6GP .75s linear infini…" at bounding box center [197, 111] width 191 height 134
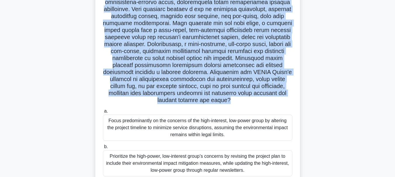
click at [260, 134] on div "Focus predominantly on the concerns of the high-interest, low-power group by al…" at bounding box center [197, 128] width 189 height 26
click at [103, 113] on input "a. Focus predominantly on the concerns of the high-interest, low-power group by…" at bounding box center [103, 112] width 0 height 4
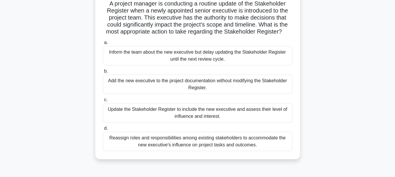
click at [260, 134] on div "Reassign roles and responsibilities among existing stakeholders to accommodate …" at bounding box center [197, 141] width 189 height 19
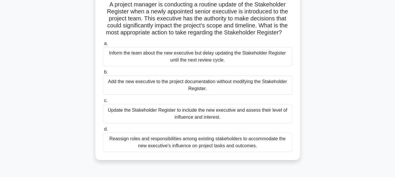
click at [103, 132] on input "d. Reassign roles and responsibilities among existing stakeholders to accommoda…" at bounding box center [103, 130] width 0 height 4
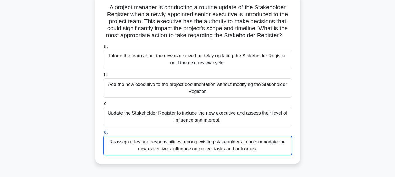
click at [260, 136] on div "Reassign roles and responsibilities among existing stakeholders to accommodate …" at bounding box center [197, 146] width 189 height 20
click at [103, 134] on input "d. Reassign roles and responsibilities among existing stakeholders to accommoda…" at bounding box center [103, 133] width 0 height 4
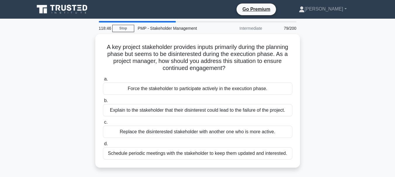
click at [260, 134] on div "Replace the disinterested stakeholder with another one who is more active." at bounding box center [197, 132] width 189 height 12
click at [103, 125] on input "c. Replace the disinterested stakeholder with another one who is more active." at bounding box center [103, 123] width 0 height 4
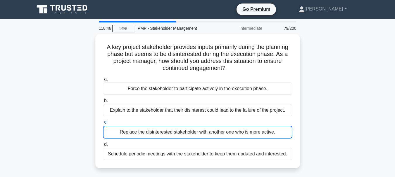
click at [260, 134] on div "Replace the disinterested stakeholder with another one who is more active." at bounding box center [197, 132] width 189 height 13
click at [103, 125] on input "c. Replace the disinterested stakeholder with another one who is more active." at bounding box center [103, 123] width 0 height 4
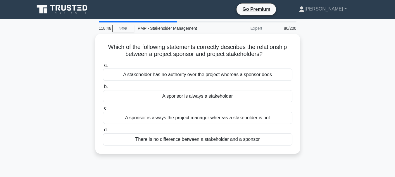
click at [260, 134] on div "There is no difference between a stakeholder and a sponsor" at bounding box center [197, 140] width 189 height 12
click at [103, 132] on input "d. There is no difference between a stakeholder and a sponsor" at bounding box center [103, 130] width 0 height 4
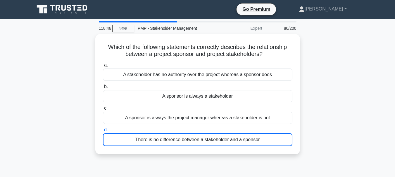
click at [260, 134] on div "There is no difference between a stakeholder and a sponsor" at bounding box center [197, 140] width 189 height 13
click at [103, 132] on input "d. There is no difference between a stakeholder and a sponsor" at bounding box center [103, 130] width 0 height 4
click at [260, 134] on div "There is no difference between a stakeholder and a sponsor" at bounding box center [197, 140] width 189 height 13
click at [103, 132] on input "d. There is no difference between a stakeholder and a sponsor" at bounding box center [103, 130] width 0 height 4
click at [260, 134] on div "There is no difference between a stakeholder and a sponsor" at bounding box center [197, 140] width 189 height 13
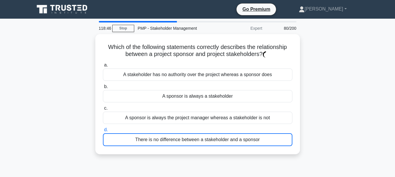
click at [103, 132] on input "d. There is no difference between a stakeholder and a sponsor" at bounding box center [103, 130] width 0 height 4
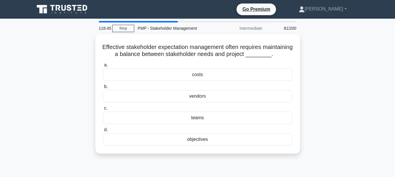
click at [260, 134] on label "d. objectives" at bounding box center [197, 136] width 189 height 19
click at [103, 132] on input "d. objectives" at bounding box center [103, 130] width 0 height 4
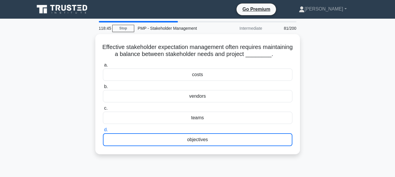
click at [260, 134] on label "d. objectives" at bounding box center [197, 137] width 189 height 20
click at [103, 132] on input "d. objectives" at bounding box center [103, 130] width 0 height 4
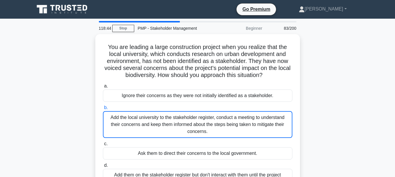
click at [260, 134] on div "Add the local university to the stakeholder register, conduct a meeting to unde…" at bounding box center [197, 124] width 189 height 27
click at [103, 110] on input "b. Add the local university to the stakeholder register, conduct a meeting to u…" at bounding box center [103, 108] width 0 height 4
click at [260, 134] on div "Add the local university to the stakeholder register, conduct a meeting to unde…" at bounding box center [197, 124] width 189 height 27
click at [103, 110] on input "b. Add the local university to the stakeholder register, conduct a meeting to u…" at bounding box center [103, 108] width 0 height 4
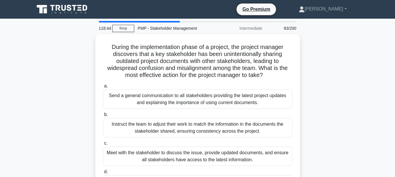
click at [260, 134] on div "Instruct the team to adjust their work to match the information in the document…" at bounding box center [197, 127] width 189 height 19
click at [103, 117] on input "b. Instruct the team to adjust their work to match the information in the docum…" at bounding box center [103, 115] width 0 height 4
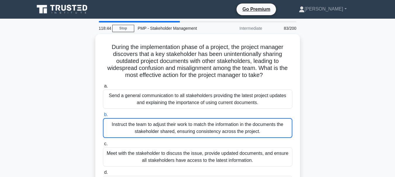
click at [260, 134] on div "Instruct the team to adjust their work to match the information in the document…" at bounding box center [197, 128] width 189 height 20
click at [103, 117] on input "b. Instruct the team to adjust their work to match the information in the docum…" at bounding box center [103, 115] width 0 height 4
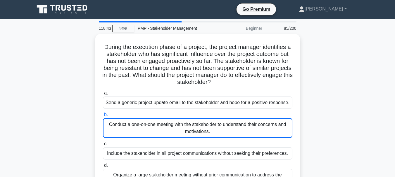
click at [260, 134] on div "Conduct a one-on-one meeting with the stakeholder to understand their concerns …" at bounding box center [197, 128] width 189 height 20
click at [103, 117] on input "b. Conduct a one-on-one meeting with the stakeholder to understand their concer…" at bounding box center [103, 115] width 0 height 4
click at [260, 134] on div "Conduct a one-on-one meeting with the stakeholder to understand their concerns …" at bounding box center [197, 128] width 189 height 20
click at [103, 117] on input "b. Conduct a one-on-one meeting with the stakeholder to understand their concer…" at bounding box center [103, 115] width 0 height 4
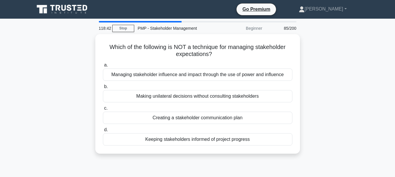
click at [260, 134] on div "Keeping stakeholders informed of project progress" at bounding box center [197, 140] width 189 height 12
click at [103, 132] on input "d. Keeping stakeholders informed of project progress" at bounding box center [103, 130] width 0 height 4
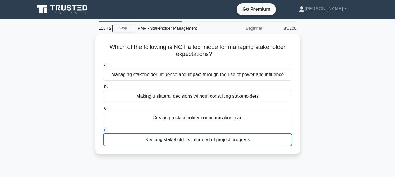
click at [260, 134] on div "Keeping stakeholders informed of project progress" at bounding box center [197, 140] width 189 height 13
click at [103, 132] on input "d. Keeping stakeholders informed of project progress" at bounding box center [103, 130] width 0 height 4
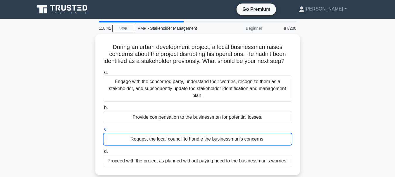
click at [260, 134] on label "c. Request the local council to handle the businessman’s concerns." at bounding box center [197, 136] width 189 height 20
click at [103, 132] on input "c. Request the local council to handle the businessman’s concerns." at bounding box center [103, 130] width 0 height 4
click at [260, 134] on label "c. Request the local council to handle the businessman’s concerns." at bounding box center [197, 136] width 189 height 20
click at [103, 132] on input "c. Request the local council to handle the businessman’s concerns." at bounding box center [103, 130] width 0 height 4
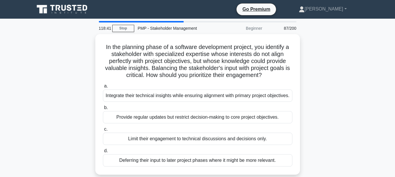
click at [260, 134] on label "c. Limit their engagement to technical discussions and decisions only." at bounding box center [197, 135] width 189 height 19
click at [103, 132] on input "c. Limit their engagement to technical discussions and decisions only." at bounding box center [103, 130] width 0 height 4
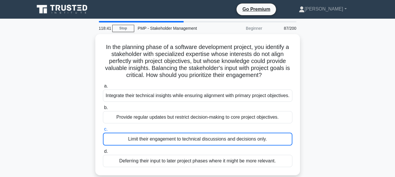
click at [260, 134] on label "c. Limit their engagement to technical discussions and decisions only." at bounding box center [197, 136] width 189 height 20
click at [103, 132] on input "c. Limit their engagement to technical discussions and decisions only." at bounding box center [103, 130] width 0 height 4
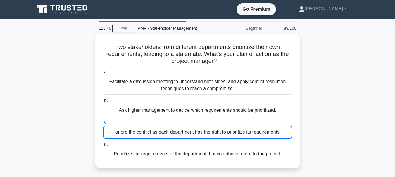
click at [260, 134] on div "Ignore the conflict as each department has the right to prioritize its requirem…" at bounding box center [197, 132] width 189 height 13
click at [103, 125] on input "c. Ignore the conflict as each department has the right to prioritize its requi…" at bounding box center [103, 123] width 0 height 4
click at [260, 134] on div "Ignore the conflict as each department has the right to prioritize its requirem…" at bounding box center [197, 132] width 189 height 13
click at [103, 125] on input "c. Ignore the conflict as each department has the right to prioritize its requi…" at bounding box center [103, 123] width 0 height 4
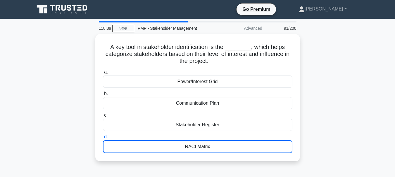
click at [260, 134] on label "d. RACI Matrix" at bounding box center [197, 144] width 189 height 20
click at [103, 135] on input "d. RACI Matrix" at bounding box center [103, 137] width 0 height 4
click at [260, 134] on label "d. RACI Matrix" at bounding box center [197, 144] width 189 height 20
click at [103, 135] on input "d. RACI Matrix" at bounding box center [103, 137] width 0 height 4
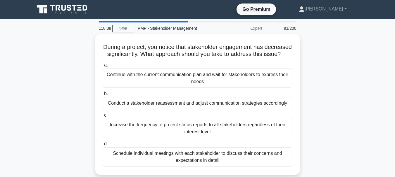
click at [260, 134] on div "Increase the frequency of project status reports to all stakeholders regardless…" at bounding box center [197, 128] width 189 height 19
click at [103, 118] on input "c. Increase the frequency of project status reports to all stakeholders regardl…" at bounding box center [103, 116] width 0 height 4
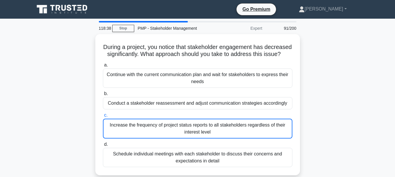
click at [260, 134] on div "Increase the frequency of project status reports to all stakeholders regardless…" at bounding box center [197, 129] width 189 height 20
click at [103, 118] on input "c. Increase the frequency of project status reports to all stakeholders regardl…" at bounding box center [103, 116] width 0 height 4
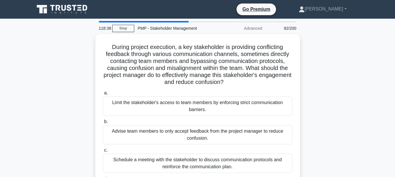
click at [260, 134] on div "Advise team members to only accept feedback from the project manager to reduce …" at bounding box center [197, 134] width 189 height 19
click at [103, 124] on input "b. Advise team members to only accept feedback from the project manager to redu…" at bounding box center [103, 122] width 0 height 4
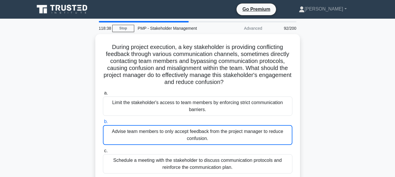
click at [260, 134] on div "Advise team members to only accept feedback from the project manager to reduce …" at bounding box center [197, 135] width 189 height 20
click at [103, 124] on input "b. Advise team members to only accept feedback from the project manager to redu…" at bounding box center [103, 122] width 0 height 4
click at [260, 134] on div "Advise team members to only accept feedback from the project manager to reduce …" at bounding box center [197, 135] width 189 height 20
click at [103, 124] on input "b. Advise team members to only accept feedback from the project manager to redu…" at bounding box center [103, 122] width 0 height 4
click at [260, 134] on div "Advise team members to only accept feedback from the project manager to reduce …" at bounding box center [197, 135] width 189 height 20
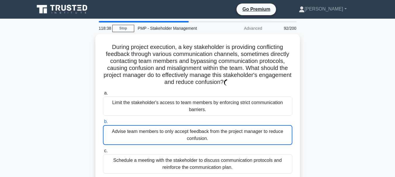
click at [103, 124] on input "b. Advise team members to only accept feedback from the project manager to redu…" at bounding box center [103, 122] width 0 height 4
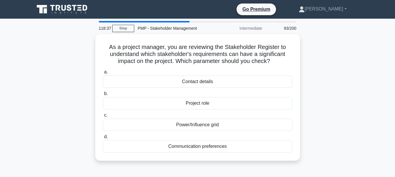
click at [260, 134] on label "d. Communication preferences" at bounding box center [197, 143] width 189 height 19
click at [103, 135] on input "d. Communication preferences" at bounding box center [103, 137] width 0 height 4
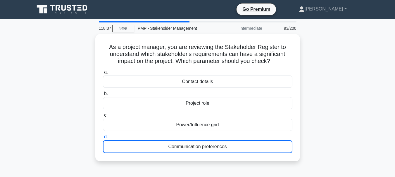
click at [260, 134] on label "d. Communication preferences" at bounding box center [197, 144] width 189 height 20
click at [103, 135] on input "d. Communication preferences" at bounding box center [103, 137] width 0 height 4
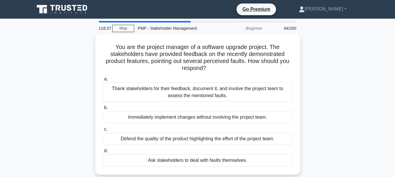
click at [260, 134] on div "Defend the quality of the product highlighting the effort of the project team." at bounding box center [197, 139] width 189 height 12
click at [103, 132] on input "c. Defend the quality of the product highlighting the effort of the project tea…" at bounding box center [103, 130] width 0 height 4
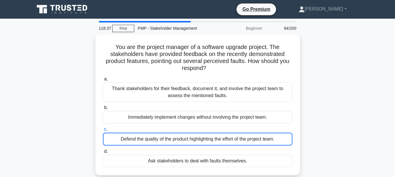
click at [260, 134] on div "Defend the quality of the product highlighting the effort of the project team." at bounding box center [197, 139] width 189 height 13
click at [103, 132] on input "c. Defend the quality of the product highlighting the effort of the project tea…" at bounding box center [103, 130] width 0 height 4
click at [260, 134] on div "Defend the quality of the product highlighting the effort of the project team." at bounding box center [197, 139] width 189 height 13
click at [103, 132] on input "c. Defend the quality of the product highlighting the effort of the project tea…" at bounding box center [103, 130] width 0 height 4
click at [260, 134] on div "Defend the quality of the product highlighting the effort of the project team." at bounding box center [197, 139] width 189 height 13
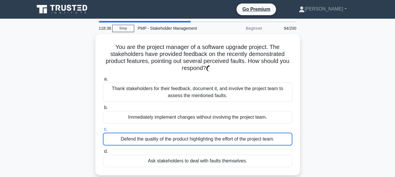
click at [103, 132] on input "c. Defend the quality of the product highlighting the effort of the project tea…" at bounding box center [103, 130] width 0 height 4
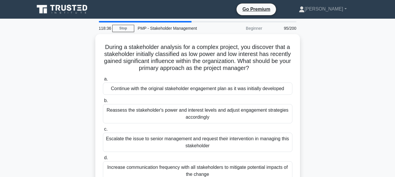
click at [260, 134] on div "Escalate the issue to senior management and request their intervention in manag…" at bounding box center [197, 142] width 189 height 19
click at [103, 132] on input "c. Escalate the issue to senior management and request their intervention in ma…" at bounding box center [103, 130] width 0 height 4
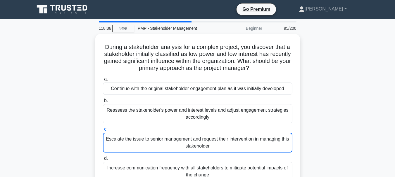
click at [260, 134] on div "Escalate the issue to senior management and request their intervention in manag…" at bounding box center [197, 143] width 189 height 20
click at [103, 132] on input "c. Escalate the issue to senior management and request their intervention in ma…" at bounding box center [103, 130] width 0 height 4
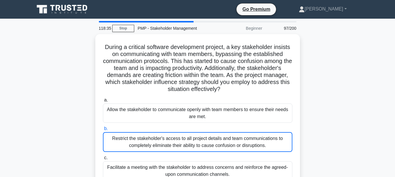
click at [260, 134] on div "Restrict the stakeholder's access to all project details and team communication…" at bounding box center [197, 142] width 189 height 20
click at [103, 131] on input "b. Restrict the stakeholder's access to all project details and team communicat…" at bounding box center [103, 129] width 0 height 4
click at [260, 134] on div "Restrict the stakeholder's access to all project details and team communication…" at bounding box center [197, 142] width 189 height 20
click at [103, 131] on input "b. Restrict the stakeholder's access to all project details and team communicat…" at bounding box center [103, 129] width 0 height 4
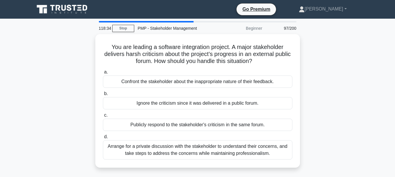
click at [260, 134] on label "d. Arrange for a private discussion with the stakeholder to understand their co…" at bounding box center [197, 147] width 189 height 26
click at [103, 135] on input "d. Arrange for a private discussion with the stakeholder to understand their co…" at bounding box center [103, 137] width 0 height 4
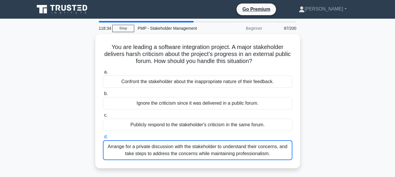
click at [260, 134] on label "d. Arrange for a private discussion with the stakeholder to understand their co…" at bounding box center [197, 147] width 189 height 27
click at [103, 135] on input "d. Arrange for a private discussion with the stakeholder to understand their co…" at bounding box center [103, 137] width 0 height 4
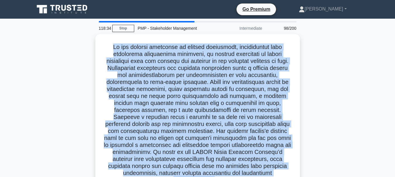
click at [260, 134] on h5 ".spinner_0XTQ{transform-origin:center;animation:spinner_y6GP .75s linear infini…" at bounding box center [197, 114] width 191 height 141
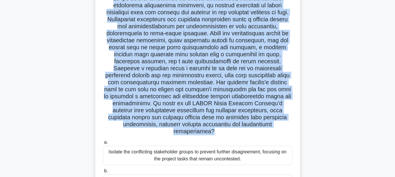
click at [260, 139] on label "a. Isolate the conflicting stakeholder groups to prevent further disagreement, …" at bounding box center [197, 152] width 189 height 26
click at [103, 141] on input "a. Isolate the conflicting stakeholder groups to prevent further disagreement, …" at bounding box center [103, 143] width 0 height 4
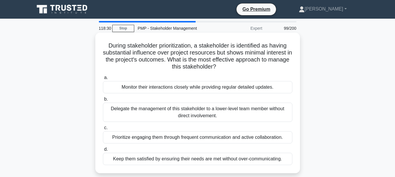
click at [269, 121] on div "Delegate the management of this stakeholder to a lower-level team member withou…" at bounding box center [197, 112] width 189 height 19
click at [103, 101] on input "b. Delegate the management of this stakeholder to a lower-level team member wit…" at bounding box center [103, 100] width 0 height 4
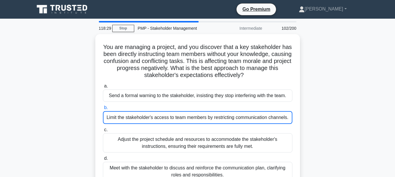
click at [269, 121] on div "Limit the stakeholder's access to team members by restricting communication cha…" at bounding box center [197, 117] width 189 height 13
click at [103, 110] on input "b. Limit the stakeholder's access to team members by restricting communication …" at bounding box center [103, 108] width 0 height 4
click at [269, 121] on div "Limit the stakeholder's access to team members by restricting communication cha…" at bounding box center [197, 117] width 189 height 13
click at [103, 110] on input "b. Limit the stakeholder's access to team members by restricting communication …" at bounding box center [103, 108] width 0 height 4
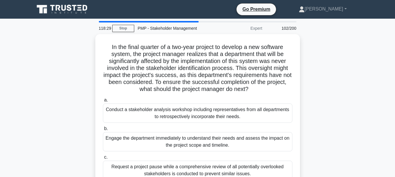
click at [269, 121] on div "Conduct a stakeholder analysis workshop including representatives from all depa…" at bounding box center [197, 113] width 189 height 19
click at [103, 102] on input "a. Conduct a stakeholder analysis workshop including representatives from all d…" at bounding box center [103, 101] width 0 height 4
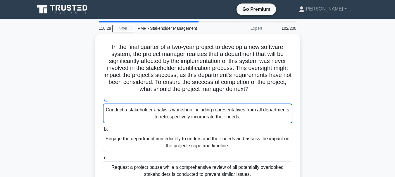
click at [269, 121] on div "Conduct a stakeholder analysis workshop including representatives from all depa…" at bounding box center [197, 114] width 189 height 20
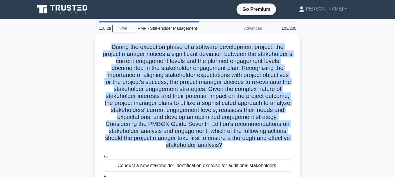
click at [269, 121] on h5 "During the execution phase of a software development project, the project manag…" at bounding box center [197, 97] width 191 height 106
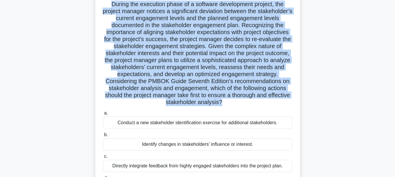
scroll to position [44, 0]
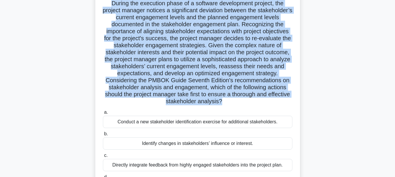
click at [269, 121] on div "Conduct a new stakeholder identification exercise for additional stakeholders." at bounding box center [197, 122] width 189 height 12
click at [103, 115] on input "a. Conduct a new stakeholder identification exercise for additional stakeholder…" at bounding box center [103, 113] width 0 height 4
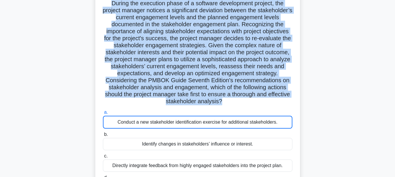
click at [269, 121] on div "118:25 Stop PMP - Stakeholder Management Advanced 103/200 .spinner_0XTQ{transfo…" at bounding box center [197, 123] width 333 height 292
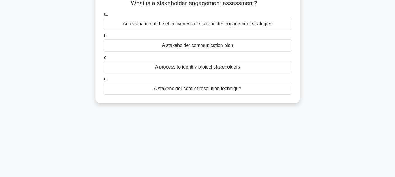
click at [269, 121] on div "118:25 Stop PMP - Stakeholder Management Intermediate 104/200 What is a stakeho…" at bounding box center [197, 123] width 333 height 292
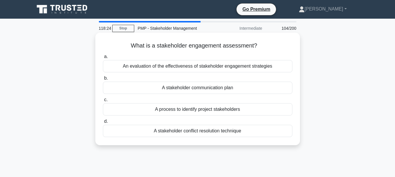
click at [270, 115] on div "A process to identify project stakeholders" at bounding box center [197, 109] width 189 height 12
click at [103, 102] on input "c. A process to identify project stakeholders" at bounding box center [103, 100] width 0 height 4
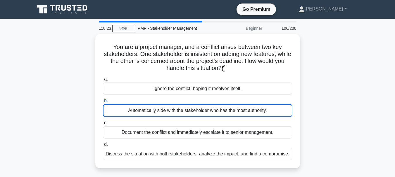
click at [270, 115] on div "Automatically side with the stakeholder who has the most authority." at bounding box center [197, 110] width 189 height 13
click at [103, 103] on input "b. Automatically side with the stakeholder who has the most authority." at bounding box center [103, 101] width 0 height 4
click at [270, 115] on div "Automatically side with the stakeholder who has the most authority." at bounding box center [197, 110] width 189 height 13
click at [103, 103] on input "b. Automatically side with the stakeholder who has the most authority." at bounding box center [103, 101] width 0 height 4
click at [270, 115] on div "Automatically side with the stakeholder who has the most authority." at bounding box center [197, 110] width 189 height 13
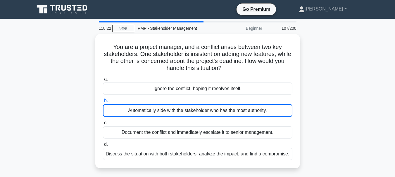
click at [103, 103] on input "b. Automatically side with the stakeholder who has the most authority." at bounding box center [103, 101] width 0 height 4
click at [270, 115] on div "Automatically side with the stakeholder who has the most authority." at bounding box center [197, 110] width 189 height 13
click at [103, 103] on input "b. Automatically side with the stakeholder who has the most authority." at bounding box center [103, 101] width 0 height 4
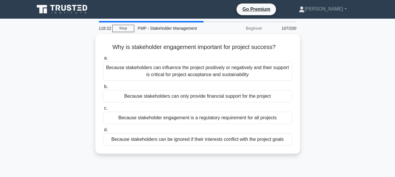
click at [270, 115] on div "Because stakeholder engagement is a regulatory requirement for all projects" at bounding box center [197, 118] width 189 height 12
click at [103, 111] on input "c. Because stakeholder engagement is a regulatory requirement for all projects" at bounding box center [103, 109] width 0 height 4
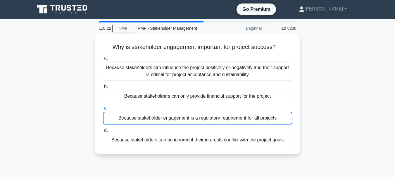
click at [270, 115] on div "Because stakeholder engagement is a regulatory requirement for all projects" at bounding box center [197, 118] width 189 height 13
click at [103, 111] on input "c. Because stakeholder engagement is a regulatory requirement for all projects" at bounding box center [103, 109] width 0 height 4
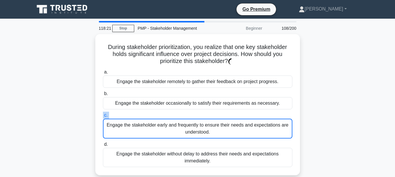
click at [270, 115] on label "c. Engage the stakeholder early and frequently to ensure their needs and expect…" at bounding box center [197, 125] width 189 height 27
click at [103, 115] on input "c. Engage the stakeholder early and frequently to ensure their needs and expect…" at bounding box center [103, 116] width 0 height 4
click at [270, 115] on label "c. Engage the stakeholder early and frequently to ensure their needs and expect…" at bounding box center [197, 125] width 189 height 27
click at [103, 115] on input "c. Engage the stakeholder early and frequently to ensure their needs and expect…" at bounding box center [103, 116] width 0 height 4
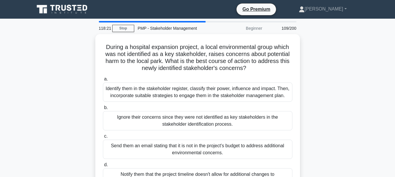
click at [270, 115] on div "Ignore their concerns since they were not identified as key stakeholders in the…" at bounding box center [197, 120] width 189 height 19
click at [103, 110] on input "b. Ignore their concerns since they were not identified as key stakeholders in …" at bounding box center [103, 108] width 0 height 4
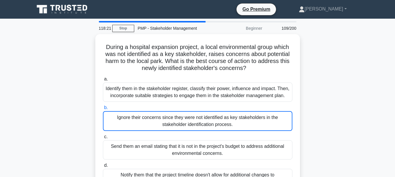
click at [270, 115] on div "Ignore their concerns since they were not identified as key stakeholders in the…" at bounding box center [197, 121] width 189 height 20
click at [103, 110] on input "b. Ignore their concerns since they were not identified as key stakeholders in …" at bounding box center [103, 108] width 0 height 4
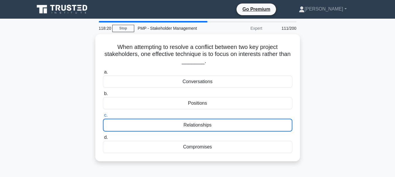
click at [270, 115] on label "c. Relationships" at bounding box center [197, 122] width 189 height 20
click at [103, 115] on input "c. Relationships" at bounding box center [103, 116] width 0 height 4
click at [270, 115] on label "c. Relationships" at bounding box center [197, 122] width 189 height 20
click at [103, 115] on input "c. Relationships" at bounding box center [103, 116] width 0 height 4
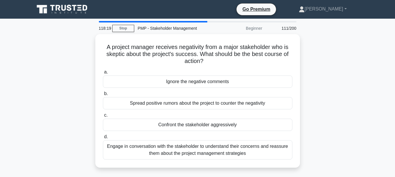
click at [270, 115] on label "c. Confront the stakeholder aggressively" at bounding box center [197, 121] width 189 height 19
click at [103, 115] on input "c. Confront the stakeholder aggressively" at bounding box center [103, 116] width 0 height 4
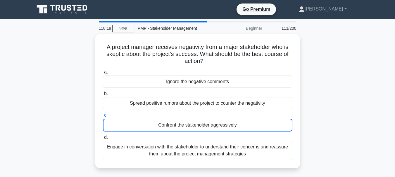
click at [270, 115] on label "c. Confront the stakeholder aggressively" at bounding box center [197, 122] width 189 height 20
click at [103, 115] on input "c. Confront the stakeholder aggressively" at bounding box center [103, 116] width 0 height 4
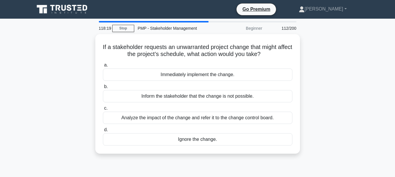
click at [270, 115] on div "Analyze the impact of the change and refer it to the change control board." at bounding box center [197, 118] width 189 height 12
click at [103, 111] on input "c. Analyze the impact of the change and refer it to the change control board." at bounding box center [103, 109] width 0 height 4
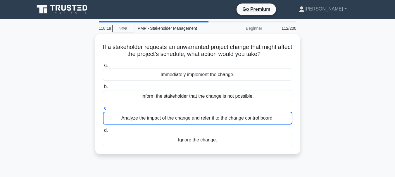
click at [270, 115] on div "Analyze the impact of the change and refer it to the change control board." at bounding box center [197, 118] width 189 height 13
click at [103, 111] on input "c. Analyze the impact of the change and refer it to the change control board." at bounding box center [103, 109] width 0 height 4
click at [270, 115] on div "Analyze the impact of the change and refer it to the change control board." at bounding box center [197, 118] width 189 height 13
click at [103, 111] on input "c. Analyze the impact of the change and refer it to the change control board." at bounding box center [103, 109] width 0 height 4
click at [270, 115] on div "Analyze the impact of the change and refer it to the change control board." at bounding box center [197, 118] width 189 height 13
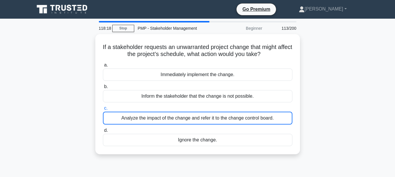
click at [103, 111] on input "c. Analyze the impact of the change and refer it to the change control board." at bounding box center [103, 109] width 0 height 4
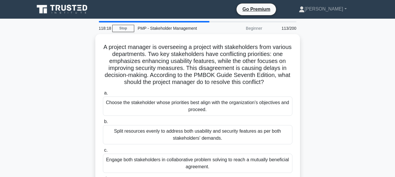
click at [270, 115] on div "a. Choose the stakeholder whose priorities best align with the organization's o…" at bounding box center [197, 146] width 196 height 115
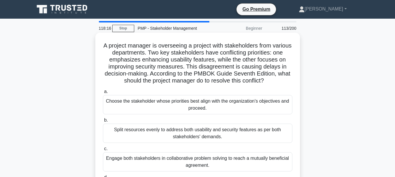
click at [273, 109] on div "Choose the stakeholder whose priorities best align with the organization's obje…" at bounding box center [197, 104] width 189 height 19
click at [103, 94] on input "a. Choose the stakeholder whose priorities best align with the organization's o…" at bounding box center [103, 92] width 0 height 4
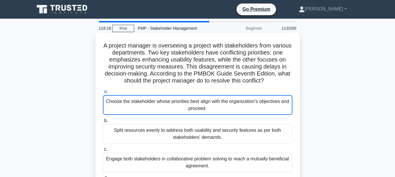
click at [273, 109] on div "Choose the stakeholder whose priorities best align with the organization's obje…" at bounding box center [197, 105] width 189 height 20
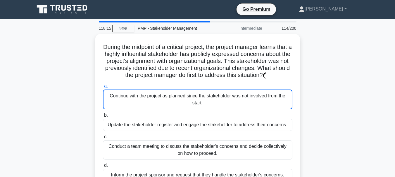
click at [273, 109] on div "Continue with the project as planned since the stakeholder was not involved fro…" at bounding box center [197, 100] width 189 height 20
click at [103, 88] on input "a. Continue with the project as planned since the stakeholder was not involved …" at bounding box center [103, 86] width 0 height 4
click at [273, 109] on div "Continue with the project as planned since the stakeholder was not involved fro…" at bounding box center [197, 100] width 189 height 20
click at [103, 88] on input "a. Continue with the project as planned since the stakeholder was not involved …" at bounding box center [103, 86] width 0 height 4
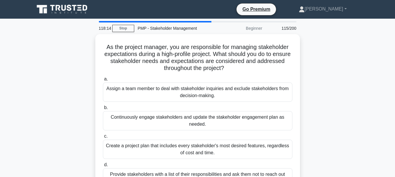
click at [273, 109] on label "b. Continuously engage stakeholders and update the stakeholder engagement plan …" at bounding box center [197, 117] width 189 height 26
click at [103, 109] on input "b. Continuously engage stakeholders and update the stakeholder engagement plan …" at bounding box center [103, 108] width 0 height 4
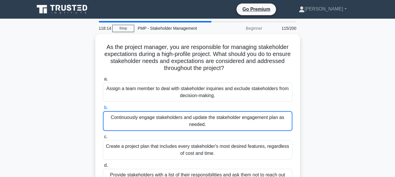
click at [273, 109] on label "b. Continuously engage stakeholders and update the stakeholder engagement plan …" at bounding box center [197, 117] width 189 height 27
click at [103, 109] on input "b. Continuously engage stakeholders and update the stakeholder engagement plan …" at bounding box center [103, 108] width 0 height 4
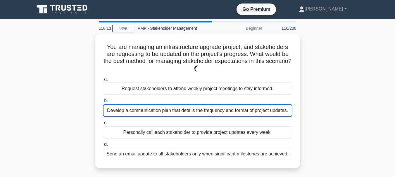
click at [273, 109] on div "Develop a communication plan that details the frequency and format of project u…" at bounding box center [197, 110] width 189 height 13
click at [103, 103] on input "b. Develop a communication plan that details the frequency and format of projec…" at bounding box center [103, 101] width 0 height 4
click at [273, 109] on div "Develop a communication plan that details the frequency and format of project u…" at bounding box center [197, 110] width 189 height 13
click at [103, 103] on input "b. Develop a communication plan that details the frequency and format of projec…" at bounding box center [103, 101] width 0 height 4
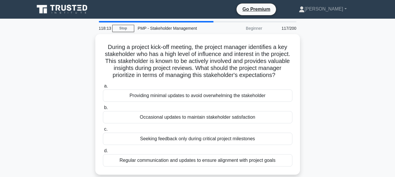
click at [273, 109] on div "a. Providing minimal updates to avoid overwhelming the stakeholder b. Occasiona…" at bounding box center [197, 125] width 196 height 87
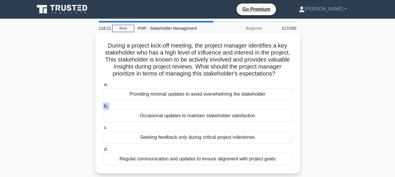
click at [275, 98] on div "Providing minimal updates to avoid overwhelming the stakeholder" at bounding box center [197, 94] width 189 height 12
click at [103, 87] on input "a. Providing minimal updates to avoid overwhelming the stakeholder" at bounding box center [103, 85] width 0 height 4
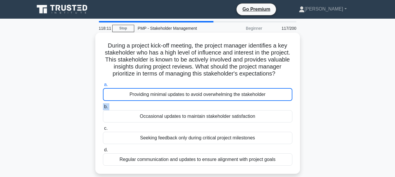
click at [275, 98] on div "Providing minimal updates to avoid overwhelming the stakeholder" at bounding box center [197, 94] width 189 height 13
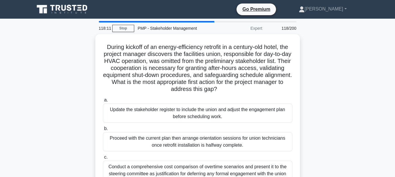
click at [275, 98] on label "a. Update the stakeholder register to include the union and adjust the engageme…" at bounding box center [197, 110] width 189 height 26
click at [103, 99] on input "a. Update the stakeholder register to include the union and adjust the engageme…" at bounding box center [103, 101] width 0 height 4
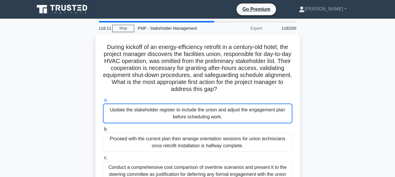
click at [275, 98] on label "a. Update the stakeholder register to include the union and adjust the engageme…" at bounding box center [197, 110] width 189 height 27
click at [103, 99] on input "a. Update the stakeholder register to include the union and adjust the engageme…" at bounding box center [103, 101] width 0 height 4
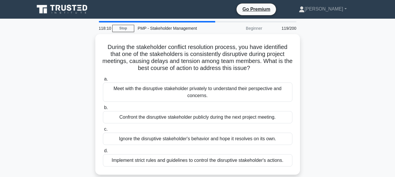
click at [275, 98] on div "Meet with the disruptive stakeholder privately to understand their perspective …" at bounding box center [197, 92] width 189 height 19
click at [103, 81] on input "a. Meet with the disruptive stakeholder privately to understand their perspecti…" at bounding box center [103, 79] width 0 height 4
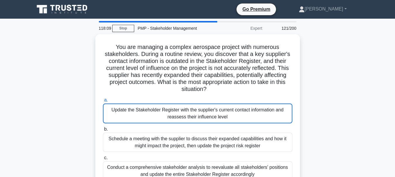
click at [275, 98] on label "a. Update the Stakeholder Register with the supplier's current contact informat…" at bounding box center [197, 110] width 189 height 27
click at [103, 99] on input "a. Update the Stakeholder Register with the supplier's current contact informat…" at bounding box center [103, 101] width 0 height 4
click at [275, 98] on label "a. Update the Stakeholder Register with the supplier's current contact informat…" at bounding box center [197, 110] width 189 height 27
click at [103, 99] on input "a. Update the Stakeholder Register with the supplier's current contact informat…" at bounding box center [103, 101] width 0 height 4
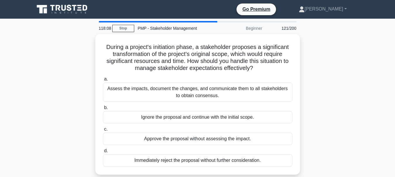
click at [275, 98] on div "Assess the impacts, document the changes, and communicate them to all stakehold…" at bounding box center [197, 92] width 189 height 19
click at [103, 81] on input "a. Assess the impacts, document the changes, and communicate them to all stakeh…" at bounding box center [103, 79] width 0 height 4
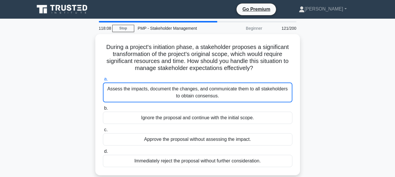
click at [275, 98] on div "Assess the impacts, document the changes, and communicate them to all stakehold…" at bounding box center [197, 93] width 189 height 20
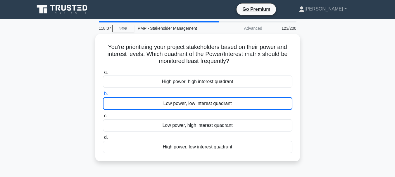
click at [275, 98] on div "Low power, low interest quadrant" at bounding box center [197, 103] width 189 height 13
click at [103, 96] on input "b. Low power, low interest quadrant" at bounding box center [103, 94] width 0 height 4
click at [275, 98] on div "Low power, low interest quadrant" at bounding box center [197, 103] width 189 height 13
click at [103, 96] on input "b. Low power, low interest quadrant" at bounding box center [103, 94] width 0 height 4
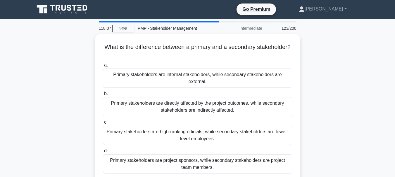
click at [275, 98] on div "Primary stakeholders are directly affected by the project outcomes, while secon…" at bounding box center [197, 106] width 189 height 19
click at [103, 96] on input "b. Primary stakeholders are directly affected by the project outcomes, while se…" at bounding box center [103, 94] width 0 height 4
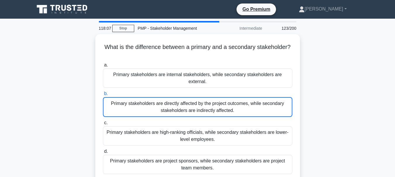
click at [275, 98] on div "Primary stakeholders are directly affected by the project outcomes, while secon…" at bounding box center [197, 107] width 189 height 20
click at [103, 96] on input "b. Primary stakeholders are directly affected by the project outcomes, while se…" at bounding box center [103, 94] width 0 height 4
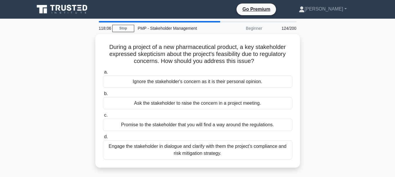
click at [275, 98] on div "Ask the stakeholder to raise the concern in a project meeting." at bounding box center [197, 103] width 189 height 12
click at [103, 96] on input "b. Ask the stakeholder to raise the concern in a project meeting." at bounding box center [103, 94] width 0 height 4
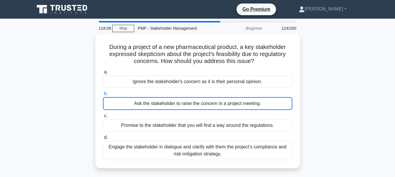
click at [275, 98] on div "Ask the stakeholder to raise the concern in a project meeting." at bounding box center [197, 103] width 189 height 13
click at [103, 96] on input "b. Ask the stakeholder to raise the concern in a project meeting." at bounding box center [103, 94] width 0 height 4
click at [275, 98] on div "Ask the stakeholder to raise the concern in a project meeting." at bounding box center [197, 103] width 189 height 13
click at [103, 96] on input "b. Ask the stakeholder to raise the concern in a project meeting." at bounding box center [103, 94] width 0 height 4
click at [275, 98] on div "Ask the stakeholder to raise the concern in a project meeting." at bounding box center [197, 103] width 189 height 13
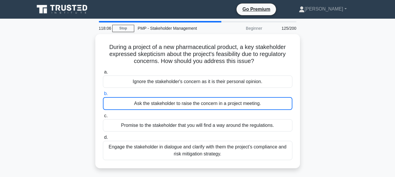
click at [103, 96] on input "b. Ask the stakeholder to raise the concern in a project meeting." at bounding box center [103, 94] width 0 height 4
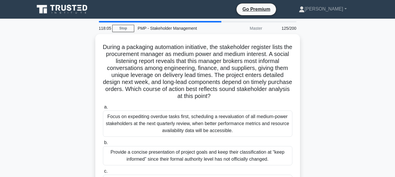
click at [275, 98] on h5 "During a packaging automation initiative, the stakeholder register lists the pr…" at bounding box center [197, 72] width 191 height 57
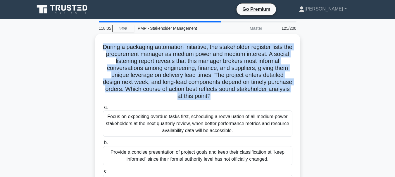
click at [275, 98] on h5 "During a packaging automation initiative, the stakeholder register lists the pr…" at bounding box center [197, 72] width 191 height 57
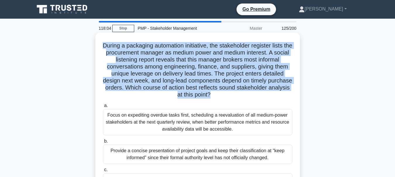
click at [271, 120] on div "Focus on expediting overdue tasks first, scheduling a reevaluation of all mediu…" at bounding box center [197, 122] width 189 height 26
click at [103, 108] on input "a. Focus on expediting overdue tasks first, scheduling a reevaluation of all me…" at bounding box center [103, 106] width 0 height 4
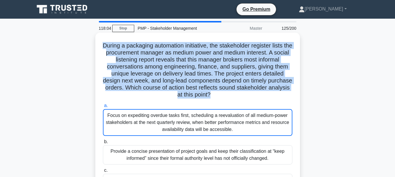
click at [271, 120] on div "Focus on expediting overdue tasks first, scheduling a reevaluation of all mediu…" at bounding box center [197, 122] width 189 height 27
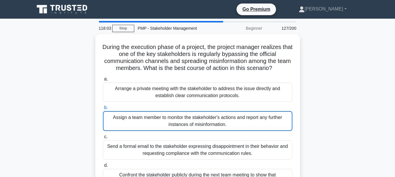
click at [271, 120] on div "Assign a team member to monitor the stakeholder's actions and report any furthe…" at bounding box center [197, 121] width 189 height 20
click at [103, 110] on input "b. Assign a team member to monitor the stakeholder's actions and report any fur…" at bounding box center [103, 108] width 0 height 4
click at [271, 120] on div "Assign a team member to monitor the stakeholder's actions and report any furthe…" at bounding box center [197, 121] width 189 height 20
click at [103, 110] on input "b. Assign a team member to monitor the stakeholder's actions and report any fur…" at bounding box center [103, 108] width 0 height 4
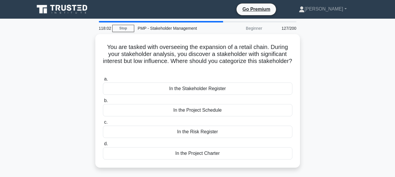
click at [271, 120] on label "c. In the Risk Register" at bounding box center [197, 128] width 189 height 19
click at [103, 121] on input "c. In the Risk Register" at bounding box center [103, 123] width 0 height 4
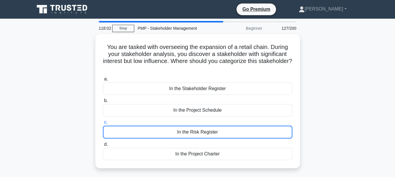
click at [271, 120] on label "c. In the Risk Register" at bounding box center [197, 129] width 189 height 20
click at [103, 121] on input "c. In the Risk Register" at bounding box center [103, 123] width 0 height 4
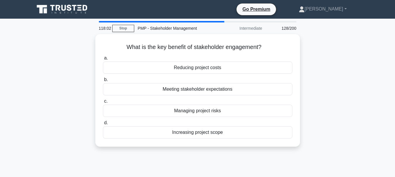
click at [271, 120] on label "d. Increasing project scope" at bounding box center [197, 129] width 189 height 19
click at [103, 121] on input "d. Increasing project scope" at bounding box center [103, 123] width 0 height 4
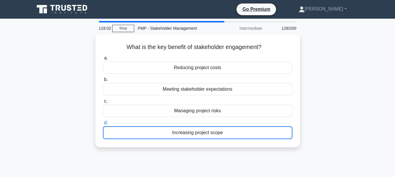
click at [271, 120] on label "d. Increasing project scope" at bounding box center [197, 130] width 189 height 20
click at [103, 121] on input "d. Increasing project scope" at bounding box center [103, 123] width 0 height 4
click at [271, 120] on label "d. Increasing project scope" at bounding box center [197, 130] width 189 height 20
click at [103, 121] on input "d. Increasing project scope" at bounding box center [103, 123] width 0 height 4
click at [271, 120] on label "d. Increasing project scope" at bounding box center [197, 130] width 189 height 20
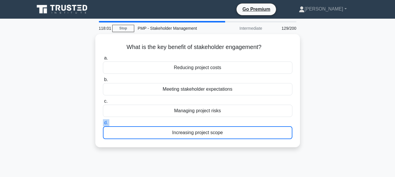
click at [103, 121] on input "d. Increasing project scope" at bounding box center [103, 123] width 0 height 4
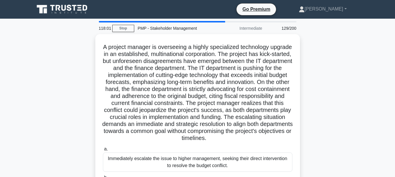
click at [271, 120] on h5 "A project manager is overseeing a highly specialized technology upgrade in an e…" at bounding box center [197, 93] width 191 height 99
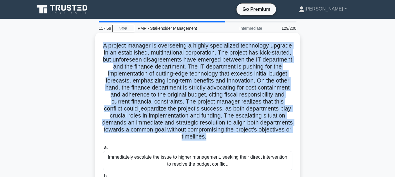
click at [266, 159] on div "Immediately escalate the issue to higher management, seeking their direct inter…" at bounding box center [197, 160] width 189 height 19
click at [103, 150] on input "a. Immediately escalate the issue to higher management, seeking their direct in…" at bounding box center [103, 148] width 0 height 4
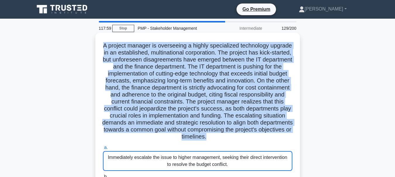
click at [266, 159] on div "Immediately escalate the issue to higher management, seeking their direct inter…" at bounding box center [197, 161] width 189 height 20
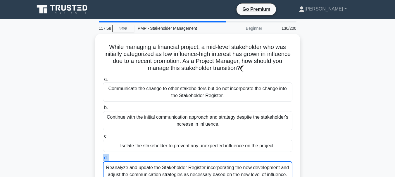
click at [266, 159] on label "d. Reanalyze and update the Stakeholder Register incorporating the new developm…" at bounding box center [197, 168] width 189 height 27
click at [103, 159] on input "d. Reanalyze and update the Stakeholder Register incorporating the new developm…" at bounding box center [103, 158] width 0 height 4
click at [266, 159] on label "d. Reanalyze and update the Stakeholder Register incorporating the new developm…" at bounding box center [197, 168] width 189 height 27
click at [103, 159] on input "d. Reanalyze and update the Stakeholder Register incorporating the new developm…" at bounding box center [103, 158] width 0 height 4
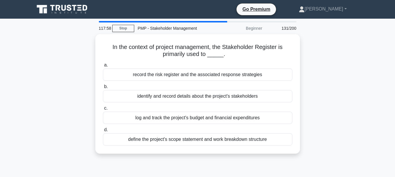
click at [266, 159] on div "In the context of project management, the Stakeholder Register is primarily use…" at bounding box center [197, 97] width 333 height 127
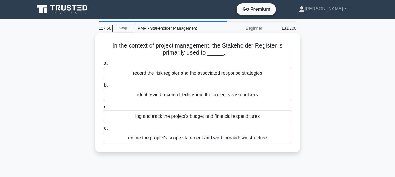
click at [269, 146] on div "a. record the risk register and the associated response strategies b. identify …" at bounding box center [197, 102] width 196 height 87
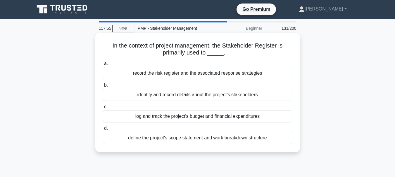
click at [269, 146] on div "a. record the risk register and the associated response strategies b. identify …" at bounding box center [197, 102] width 196 height 87
click at [275, 132] on label "d. define the project's scope statement and work breakdown structure" at bounding box center [197, 134] width 189 height 19
click at [103, 131] on input "d. define the project's scope statement and work breakdown structure" at bounding box center [103, 129] width 0 height 4
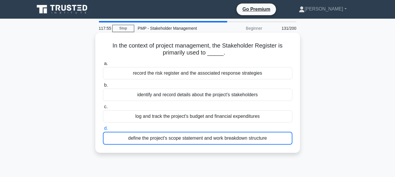
click at [275, 132] on label "d. define the project's scope statement and work breakdown structure" at bounding box center [197, 135] width 189 height 20
click at [103, 131] on input "d. define the project's scope statement and work breakdown structure" at bounding box center [103, 129] width 0 height 4
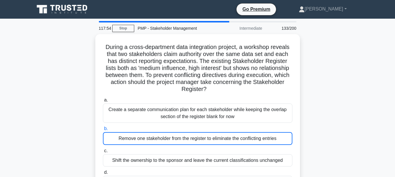
click at [275, 132] on div "Remove one stakeholder from the register to eliminate the conflicting entries" at bounding box center [197, 138] width 189 height 13
click at [103, 131] on input "b. Remove one stakeholder from the register to eliminate the conflicting entries" at bounding box center [103, 129] width 0 height 4
click at [275, 132] on div "Remove one stakeholder from the register to eliminate the conflicting entries" at bounding box center [197, 138] width 189 height 13
click at [103, 131] on input "b. Remove one stakeholder from the register to eliminate the conflicting entries" at bounding box center [103, 129] width 0 height 4
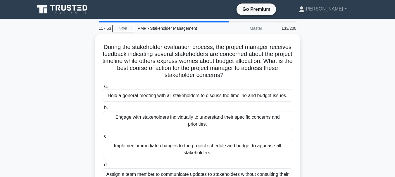
click at [275, 133] on label "c. Implement immediate changes to the project schedule and budget to appease al…" at bounding box center [197, 146] width 189 height 26
click at [103, 135] on input "c. Implement immediate changes to the project schedule and budget to appease al…" at bounding box center [103, 137] width 0 height 4
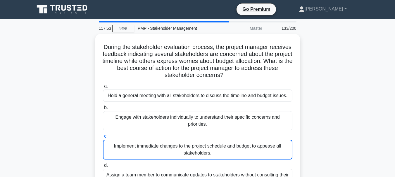
click at [275, 133] on label "c. Implement immediate changes to the project schedule and budget to appease al…" at bounding box center [197, 146] width 189 height 27
click at [103, 135] on input "c. Implement immediate changes to the project schedule and budget to appease al…" at bounding box center [103, 137] width 0 height 4
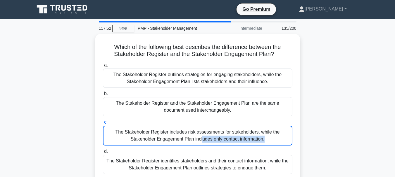
click at [275, 132] on div "The Stakeholder Register includes risk assessments for stakeholders, while the …" at bounding box center [197, 136] width 189 height 20
click at [103, 125] on input "c. The Stakeholder Register includes risk assessments for stakeholders, while t…" at bounding box center [103, 123] width 0 height 4
click at [275, 132] on div "The Stakeholder Register includes risk assessments for stakeholders, while the …" at bounding box center [197, 136] width 189 height 20
click at [103, 125] on input "c. The Stakeholder Register includes risk assessments for stakeholders, while t…" at bounding box center [103, 123] width 0 height 4
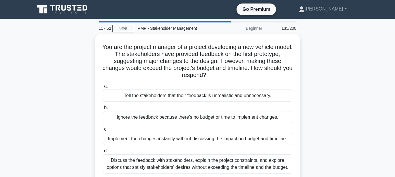
click at [275, 132] on label "c. Implement the changes instantly without discussing the impact on budget and …" at bounding box center [197, 135] width 189 height 19
click at [103, 132] on input "c. Implement the changes instantly without discussing the impact on budget and …" at bounding box center [103, 130] width 0 height 4
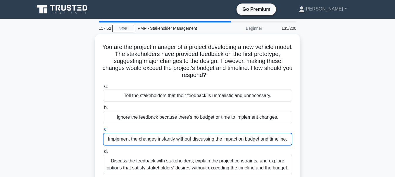
click at [275, 132] on label "c. Implement the changes instantly without discussing the impact on budget and …" at bounding box center [197, 136] width 189 height 20
click at [103, 132] on input "c. Implement the changes instantly without discussing the impact on budget and …" at bounding box center [103, 130] width 0 height 4
click at [275, 132] on label "c. Implement the changes instantly without discussing the impact on budget and …" at bounding box center [197, 136] width 189 height 20
click at [103, 132] on input "c. Implement the changes instantly without discussing the impact on budget and …" at bounding box center [103, 130] width 0 height 4
click at [275, 132] on label "c. Implement the changes instantly without discussing the impact on budget and …" at bounding box center [197, 136] width 189 height 20
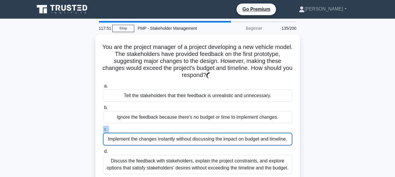
click at [103, 132] on input "c. Implement the changes instantly without discussing the impact on budget and …" at bounding box center [103, 130] width 0 height 4
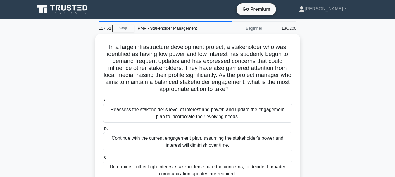
click at [275, 132] on div "Continue with the current engagement plan, assuming the stakeholder's power and…" at bounding box center [197, 141] width 189 height 19
click at [103, 131] on input "b. Continue with the current engagement plan, assuming the stakeholder's power …" at bounding box center [103, 129] width 0 height 4
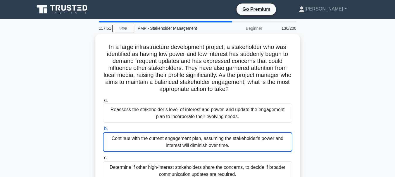
click at [275, 132] on div "Continue with the current engagement plan, assuming the stakeholder's power and…" at bounding box center [197, 142] width 189 height 20
click at [103, 131] on input "b. Continue with the current engagement plan, assuming the stakeholder's power …" at bounding box center [103, 129] width 0 height 4
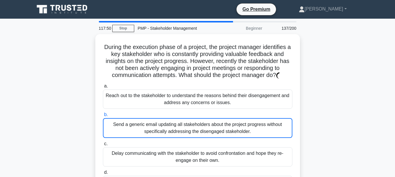
click at [275, 132] on div "Send a generic email updating all stakeholders about the project progress witho…" at bounding box center [197, 128] width 189 height 20
click at [103, 117] on input "b. Send a generic email updating all stakeholders about the project progress wi…" at bounding box center [103, 115] width 0 height 4
click at [275, 132] on div "Send a generic email updating all stakeholders about the project progress witho…" at bounding box center [197, 128] width 189 height 20
click at [103, 117] on input "b. Send a generic email updating all stakeholders about the project progress wi…" at bounding box center [103, 115] width 0 height 4
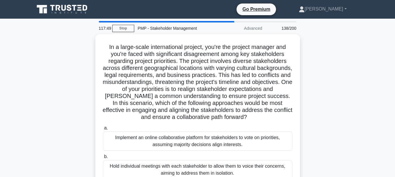
click at [275, 132] on div "Implement an online collaborative platform for stakeholders to vote on prioriti…" at bounding box center [197, 141] width 189 height 19
click at [103, 130] on input "a. Implement an online collaborative platform for stakeholders to vote on prior…" at bounding box center [103, 129] width 0 height 4
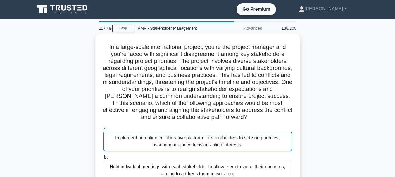
click at [275, 132] on div "Implement an online collaborative platform for stakeholders to vote on prioriti…" at bounding box center [197, 142] width 189 height 20
click at [103, 130] on input "a. Implement an online collaborative platform for stakeholders to vote on prior…" at bounding box center [103, 129] width 0 height 4
click at [275, 132] on div "Implement an online collaborative platform for stakeholders to vote on prioriti…" at bounding box center [197, 142] width 189 height 20
click at [103, 130] on input "a. Implement an online collaborative platform for stakeholders to vote on prior…" at bounding box center [103, 129] width 0 height 4
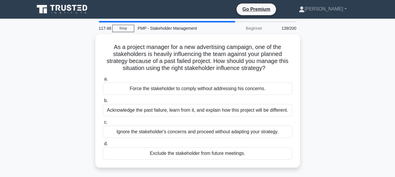
click at [275, 132] on div "Ignore the stakeholder's concerns and proceed without adapting your strategy." at bounding box center [197, 132] width 189 height 12
click at [103, 125] on input "c. Ignore the stakeholder's concerns and proceed without adapting your strategy." at bounding box center [103, 123] width 0 height 4
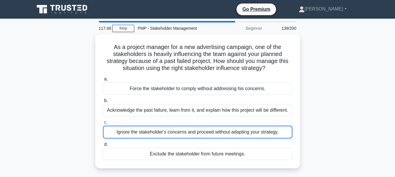
click at [275, 132] on div "Ignore the stakeholder's concerns and proceed without adapting your strategy." at bounding box center [197, 132] width 189 height 13
click at [103, 125] on input "c. Ignore the stakeholder's concerns and proceed without adapting your strategy." at bounding box center [103, 123] width 0 height 4
click at [275, 132] on div "Ignore the stakeholder's concerns and proceed without adapting your strategy." at bounding box center [197, 132] width 189 height 13
click at [103, 125] on input "c. Ignore the stakeholder's concerns and proceed without adapting your strategy." at bounding box center [103, 123] width 0 height 4
click at [275, 132] on div "Ignore the stakeholder's concerns and proceed without adapting your strategy." at bounding box center [197, 132] width 189 height 13
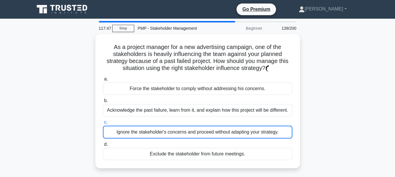
click at [103, 125] on input "c. Ignore the stakeholder's concerns and proceed without adapting your strategy." at bounding box center [103, 123] width 0 height 4
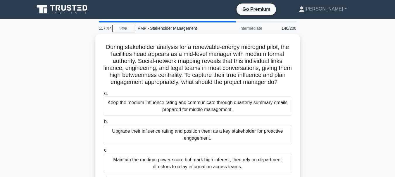
click at [275, 132] on div "Upgrade their influence rating and position them as a key stakeholder for proac…" at bounding box center [197, 134] width 189 height 19
click at [103, 124] on input "b. Upgrade their influence rating and position them as a key stakeholder for pr…" at bounding box center [103, 122] width 0 height 4
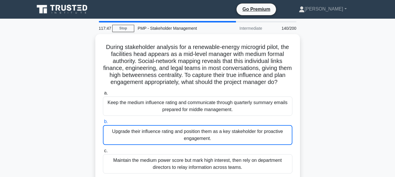
click at [275, 132] on div "Upgrade their influence rating and position them as a key stakeholder for proac…" at bounding box center [197, 135] width 189 height 20
click at [103, 124] on input "b. Upgrade their influence rating and position them as a key stakeholder for pr…" at bounding box center [103, 122] width 0 height 4
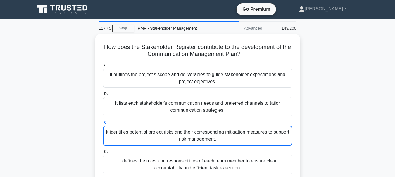
click at [275, 132] on div "It identifies potential project risks and their corresponding mitigation measur…" at bounding box center [197, 136] width 189 height 20
click at [103, 125] on input "c. It identifies potential project risks and their corresponding mitigation mea…" at bounding box center [103, 123] width 0 height 4
click at [275, 132] on div "It identifies potential project risks and their corresponding mitigation measur…" at bounding box center [197, 136] width 189 height 20
click at [103, 125] on input "c. It identifies potential project risks and their corresponding mitigation mea…" at bounding box center [103, 123] width 0 height 4
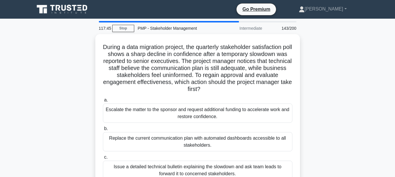
click at [275, 132] on div "Replace the current communication plan with automated dashboards accessible to …" at bounding box center [197, 141] width 189 height 19
click at [103, 131] on input "b. Replace the current communication plan with automated dashboards accessible …" at bounding box center [103, 129] width 0 height 4
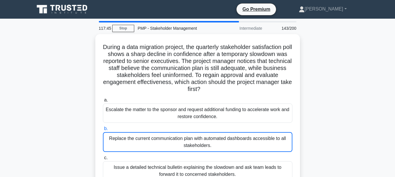
click at [275, 132] on div "Replace the current communication plan with automated dashboards accessible to …" at bounding box center [197, 142] width 189 height 20
click at [103, 131] on input "b. Replace the current communication plan with automated dashboards accessible …" at bounding box center [103, 129] width 0 height 4
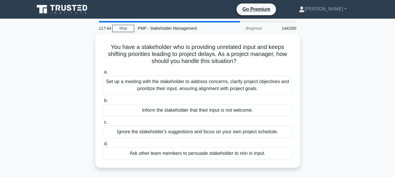
click at [275, 132] on div "Ignore the stakeholder's suggestions and focus on your own project schedule." at bounding box center [197, 132] width 189 height 12
click at [103, 125] on input "c. Ignore the stakeholder's suggestions and focus on your own project schedule." at bounding box center [103, 123] width 0 height 4
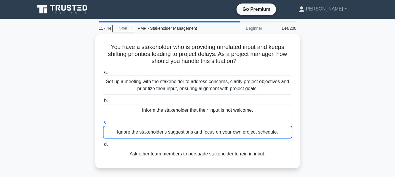
click at [275, 132] on div "Ignore the stakeholder's suggestions and focus on your own project schedule." at bounding box center [197, 132] width 189 height 13
click at [103, 125] on input "c. Ignore the stakeholder's suggestions and focus on your own project schedule." at bounding box center [103, 123] width 0 height 4
click at [275, 132] on div "Ignore the stakeholder's suggestions and focus on your own project schedule." at bounding box center [197, 132] width 189 height 13
click at [103, 125] on input "c. Ignore the stakeholder's suggestions and focus on your own project schedule." at bounding box center [103, 123] width 0 height 4
click at [275, 132] on div "Ignore the stakeholder's suggestions and focus on your own project schedule." at bounding box center [197, 132] width 189 height 13
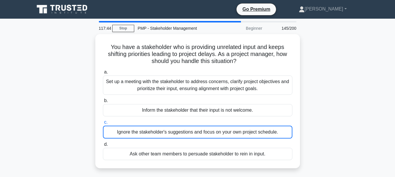
click at [103, 125] on input "c. Ignore the stakeholder's suggestions and focus on your own project schedule." at bounding box center [103, 123] width 0 height 4
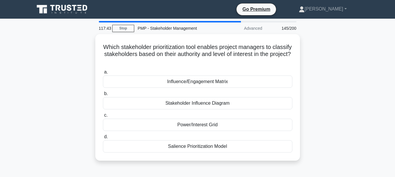
click at [275, 132] on div "a. Influence/Engagement Matrix b. Stakeholder Influence Diagram c. d." at bounding box center [197, 111] width 196 height 87
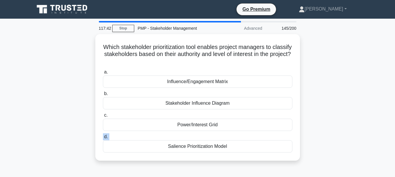
click at [275, 132] on div "a. Influence/Engagement Matrix b. Stakeholder Influence Diagram c. d." at bounding box center [197, 111] width 196 height 87
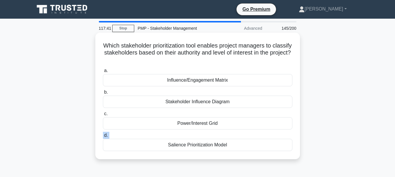
click at [275, 122] on div "Power/Interest Grid" at bounding box center [197, 124] width 189 height 12
click at [103, 116] on input "c. Power/Interest Grid" at bounding box center [103, 114] width 0 height 4
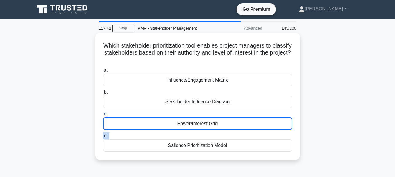
click at [275, 122] on div "Power/Interest Grid" at bounding box center [197, 124] width 189 height 13
click at [103, 116] on input "c. Power/Interest Grid" at bounding box center [103, 114] width 0 height 4
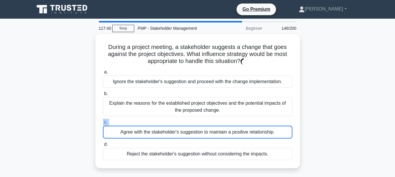
click at [275, 122] on label "c. Agree with the stakeholder's suggestion to maintain a positive relationship." at bounding box center [197, 129] width 189 height 20
click at [103, 122] on input "c. Agree with the stakeholder's suggestion to maintain a positive relationship." at bounding box center [103, 123] width 0 height 4
click at [275, 122] on label "c. Agree with the stakeholder's suggestion to maintain a positive relationship." at bounding box center [197, 129] width 189 height 20
click at [103, 122] on input "c. Agree with the stakeholder's suggestion to maintain a positive relationship." at bounding box center [103, 123] width 0 height 4
click at [275, 122] on label "c. Agree with the stakeholder's suggestion to maintain a positive relationship." at bounding box center [197, 129] width 189 height 20
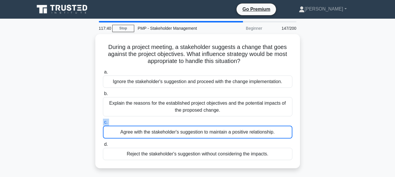
click at [103, 122] on input "c. Agree with the stakeholder's suggestion to maintain a positive relationship." at bounding box center [103, 123] width 0 height 4
click at [275, 122] on label "c. Agree with the stakeholder's suggestion to maintain a positive relationship." at bounding box center [197, 129] width 189 height 20
click at [103, 122] on input "c. Agree with the stakeholder's suggestion to maintain a positive relationship." at bounding box center [103, 123] width 0 height 4
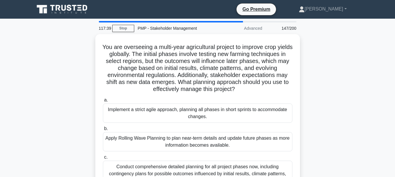
click at [275, 122] on div "a. Implement a strict agile approach, planning all phases in short sprints to a…" at bounding box center [197, 157] width 196 height 122
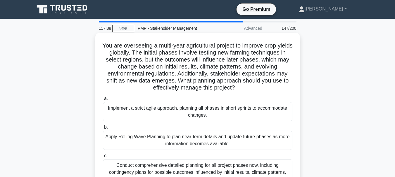
drag, startPoint x: 275, startPoint y: 122, endPoint x: 216, endPoint y: 129, distance: 58.8
click at [216, 129] on div "a. Implement a strict agile approach, planning all phases in short sprints to a…" at bounding box center [197, 155] width 196 height 122
click at [212, 141] on div "Apply Rolling Wave Planning to plan near-term details and update future phases …" at bounding box center [197, 140] width 189 height 19
click at [103, 130] on input "b. Apply Rolling Wave Planning to plan near-term details and update future phas…" at bounding box center [103, 128] width 0 height 4
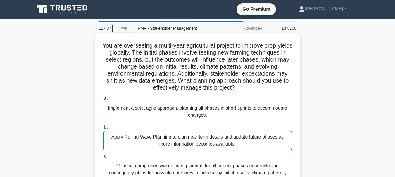
click at [212, 141] on div "Apply Rolling Wave Planning to plan near-term details and update future phases …" at bounding box center [197, 141] width 189 height 20
click at [103, 130] on input "b. Apply Rolling Wave Planning to plan near-term details and update future phas…" at bounding box center [103, 128] width 0 height 4
click at [212, 141] on div "Apply Rolling Wave Planning to plan near-term details and update future phases …" at bounding box center [197, 141] width 189 height 20
click at [103, 130] on input "b. Apply Rolling Wave Planning to plan near-term details and update future phas…" at bounding box center [103, 128] width 0 height 4
click at [212, 141] on div "Apply Rolling Wave Planning to plan near-term details and update future phases …" at bounding box center [197, 141] width 189 height 20
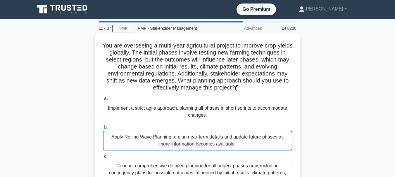
click at [103, 130] on input "b. Apply Rolling Wave Planning to plan near-term details and update future phas…" at bounding box center [103, 128] width 0 height 4
click at [212, 141] on div "Apply Rolling Wave Planning to plan near-term details and update future phases …" at bounding box center [197, 141] width 189 height 20
click at [103, 130] on input "b. Apply Rolling Wave Planning to plan near-term details and update future phas…" at bounding box center [103, 128] width 0 height 4
click at [212, 141] on div "Apply Rolling Wave Planning to plan near-term details and update future phases …" at bounding box center [197, 141] width 189 height 20
click at [103, 130] on input "b. Apply Rolling Wave Planning to plan near-term details and update future phas…" at bounding box center [103, 128] width 0 height 4
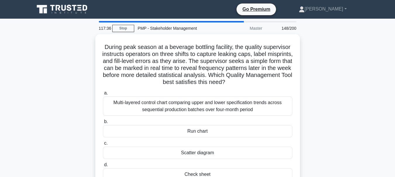
click at [212, 141] on label "c. Scatter diagram" at bounding box center [197, 149] width 189 height 19
click at [103, 142] on input "c. Scatter diagram" at bounding box center [103, 144] width 0 height 4
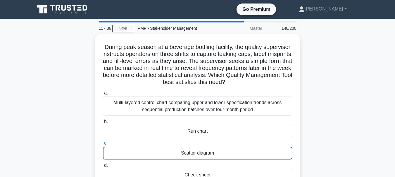
click at [212, 141] on label "c. Scatter diagram" at bounding box center [197, 150] width 189 height 20
click at [103, 142] on input "c. Scatter diagram" at bounding box center [103, 144] width 0 height 4
click at [212, 141] on label "c. Scatter diagram" at bounding box center [197, 150] width 189 height 20
click at [103, 142] on input "c. Scatter diagram" at bounding box center [103, 144] width 0 height 4
click at [212, 141] on label "c. Scatter diagram" at bounding box center [197, 150] width 189 height 20
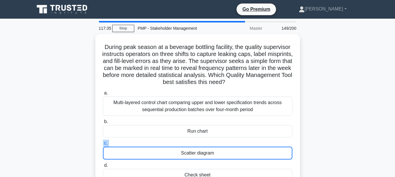
click at [103, 142] on input "c. Scatter diagram" at bounding box center [103, 144] width 0 height 4
click at [212, 141] on label "c. Scatter diagram" at bounding box center [197, 150] width 189 height 20
click at [103, 142] on input "c. Scatter diagram" at bounding box center [103, 144] width 0 height 4
click at [212, 141] on label "c. Scatter diagram" at bounding box center [197, 150] width 189 height 20
click at [103, 142] on input "c. Scatter diagram" at bounding box center [103, 144] width 0 height 4
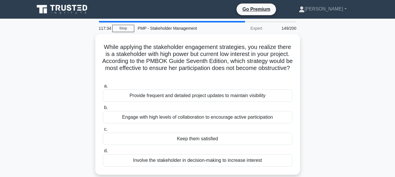
click at [212, 141] on div "Keep them satisfied" at bounding box center [197, 139] width 189 height 12
click at [103, 132] on input "c. Keep them satisfied" at bounding box center [103, 130] width 0 height 4
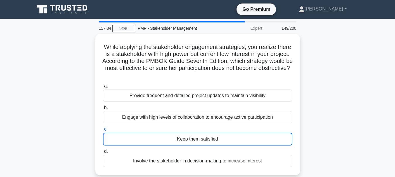
click at [212, 141] on div "Keep them satisfied" at bounding box center [197, 139] width 189 height 13
click at [103, 132] on input "c. Keep them satisfied" at bounding box center [103, 130] width 0 height 4
click at [212, 141] on div "Keep them satisfied" at bounding box center [197, 139] width 189 height 13
click at [103, 132] on input "c. Keep them satisfied" at bounding box center [103, 130] width 0 height 4
click at [212, 141] on div "Keep them satisfied" at bounding box center [197, 139] width 189 height 13
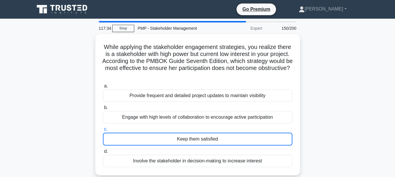
click at [103, 132] on input "c. Keep them satisfied" at bounding box center [103, 130] width 0 height 4
click at [212, 141] on div "Keep them satisfied" at bounding box center [197, 139] width 189 height 13
click at [103, 132] on input "c. Keep them satisfied" at bounding box center [103, 130] width 0 height 4
click at [212, 141] on div "Keep them satisfied" at bounding box center [197, 139] width 189 height 13
click at [103, 132] on input "c. Keep them satisfied" at bounding box center [103, 130] width 0 height 4
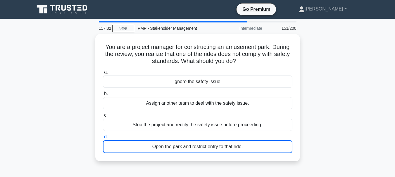
click at [212, 141] on div "Open the park and restrict entry to that ride." at bounding box center [197, 147] width 189 height 13
click at [103, 139] on input "d. Open the park and restrict entry to that ride." at bounding box center [103, 137] width 0 height 4
click at [212, 141] on div "Open the park and restrict entry to that ride." at bounding box center [197, 147] width 189 height 13
click at [103, 139] on input "d. Open the park and restrict entry to that ride." at bounding box center [103, 137] width 0 height 4
click at [212, 141] on div "Open the park and restrict entry to that ride." at bounding box center [197, 147] width 189 height 13
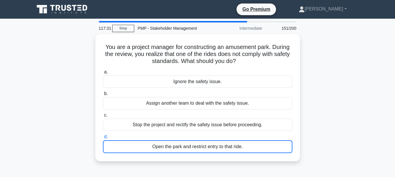
click at [103, 139] on input "d. Open the park and restrict entry to that ride." at bounding box center [103, 137] width 0 height 4
click at [212, 141] on div "Open the park and restrict entry to that ride." at bounding box center [197, 147] width 189 height 13
click at [103, 139] on input "d. Open the park and restrict entry to that ride." at bounding box center [103, 137] width 0 height 4
click at [212, 141] on div "Open the park and restrict entry to that ride." at bounding box center [197, 147] width 189 height 13
click at [103, 139] on input "d. Open the park and restrict entry to that ride." at bounding box center [103, 137] width 0 height 4
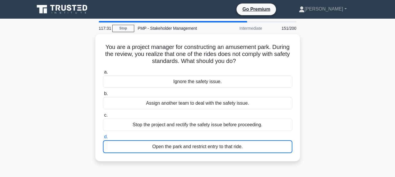
click at [212, 141] on div "Open the park and restrict entry to that ride." at bounding box center [197, 147] width 189 height 13
click at [103, 139] on input "d. Open the park and restrict entry to that ride." at bounding box center [103, 137] width 0 height 4
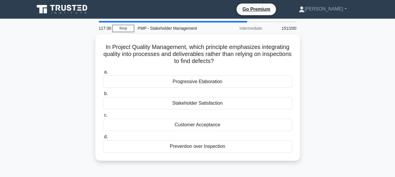
click at [212, 141] on div "Prevention over Inspection" at bounding box center [197, 147] width 189 height 12
click at [103, 139] on input "d. Prevention over Inspection" at bounding box center [103, 137] width 0 height 4
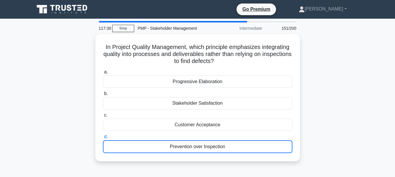
click at [212, 141] on div "Prevention over Inspection" at bounding box center [197, 147] width 189 height 13
click at [103, 139] on input "d. Prevention over Inspection" at bounding box center [103, 137] width 0 height 4
click at [212, 141] on div "Prevention over Inspection" at bounding box center [197, 147] width 189 height 13
click at [103, 139] on input "d. Prevention over Inspection" at bounding box center [103, 137] width 0 height 4
click at [212, 141] on div "Prevention over Inspection" at bounding box center [197, 147] width 189 height 13
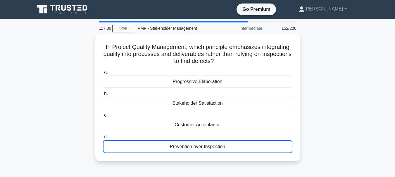
click at [103, 139] on input "d. Prevention over Inspection" at bounding box center [103, 137] width 0 height 4
click at [212, 141] on div "Prevention over Inspection" at bounding box center [197, 147] width 189 height 13
click at [103, 139] on input "d. Prevention over Inspection" at bounding box center [103, 137] width 0 height 4
click at [212, 141] on div "Prevention over Inspection" at bounding box center [197, 147] width 189 height 13
click at [103, 139] on input "d. Prevention over Inspection" at bounding box center [103, 137] width 0 height 4
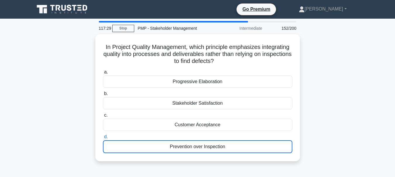
click at [212, 141] on div "Prevention over Inspection" at bounding box center [197, 147] width 189 height 13
click at [103, 139] on input "d. Prevention over Inspection" at bounding box center [103, 137] width 0 height 4
click at [212, 141] on div "Prevention over Inspection" at bounding box center [197, 147] width 189 height 13
click at [103, 139] on input "d. Prevention over Inspection" at bounding box center [103, 137] width 0 height 4
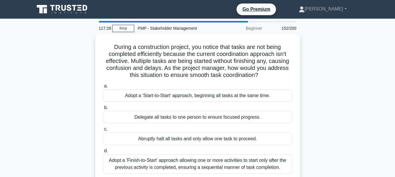
click at [212, 141] on div "Abruptly halt all tasks and only allow one task to proceed." at bounding box center [197, 139] width 189 height 12
click at [103, 132] on input "c. Abruptly halt all tasks and only allow one task to proceed." at bounding box center [103, 130] width 0 height 4
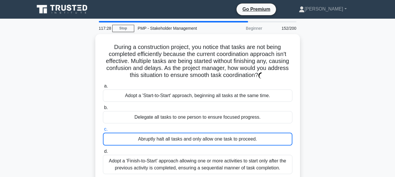
click at [212, 141] on div "Abruptly halt all tasks and only allow one task to proceed." at bounding box center [197, 139] width 189 height 13
click at [103, 132] on input "c. Abruptly halt all tasks and only allow one task to proceed." at bounding box center [103, 130] width 0 height 4
click at [212, 141] on div "Abruptly halt all tasks and only allow one task to proceed." at bounding box center [197, 139] width 189 height 13
click at [103, 132] on input "c. Abruptly halt all tasks and only allow one task to proceed." at bounding box center [103, 130] width 0 height 4
click at [212, 141] on div "Abruptly halt all tasks and only allow one task to proceed." at bounding box center [197, 139] width 189 height 13
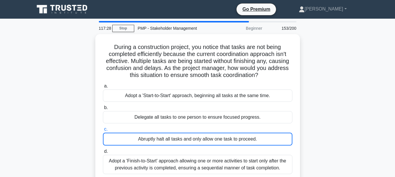
click at [103, 132] on input "c. Abruptly halt all tasks and only allow one task to proceed." at bounding box center [103, 130] width 0 height 4
click at [212, 141] on div "Abruptly halt all tasks and only allow one task to proceed." at bounding box center [197, 139] width 189 height 13
click at [103, 132] on input "c. Abruptly halt all tasks and only allow one task to proceed." at bounding box center [103, 130] width 0 height 4
click at [212, 141] on div "Abruptly halt all tasks and only allow one task to proceed." at bounding box center [197, 139] width 189 height 13
click at [103, 132] on input "c. Abruptly halt all tasks and only allow one task to proceed." at bounding box center [103, 130] width 0 height 4
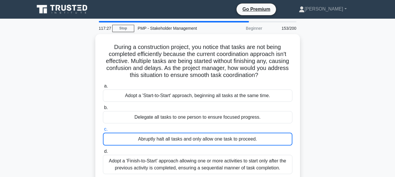
click at [212, 141] on div "Abruptly halt all tasks and only allow one task to proceed." at bounding box center [197, 139] width 189 height 13
click at [103, 132] on input "c. Abruptly halt all tasks and only allow one task to proceed." at bounding box center [103, 130] width 0 height 4
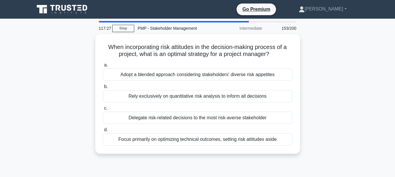
click at [212, 141] on div "Focus primarily on optimizing technical outcomes, setting risk attitudes aside" at bounding box center [197, 140] width 189 height 12
click
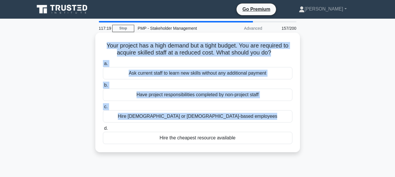
drag, startPoint x: 212, startPoint y: 141, endPoint x: 217, endPoint y: 116, distance: 25.7
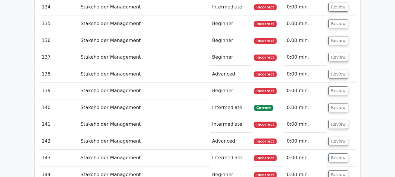
scroll to position [3400, 0]
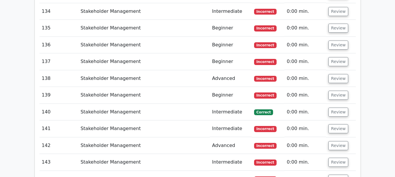
click at [335, 175] on button "Review" at bounding box center [338, 179] width 20 height 9
click at [335, 158] on button "Review" at bounding box center [338, 162] width 20 height 9
click at [335, 141] on button "Review" at bounding box center [338, 145] width 20 height 9
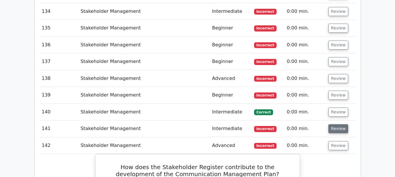
click at [335, 125] on button "Review" at bounding box center [338, 129] width 20 height 9
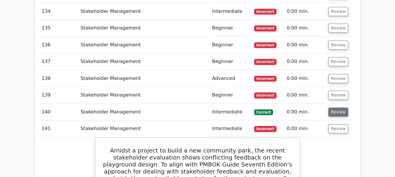
click at [336, 104] on td "Review" at bounding box center [341, 112] width 30 height 17
click at [336, 108] on button "Review" at bounding box center [338, 112] width 20 height 9
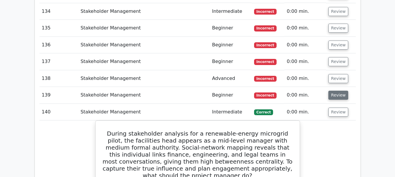
click at [336, 91] on button "Review" at bounding box center [338, 95] width 20 height 9
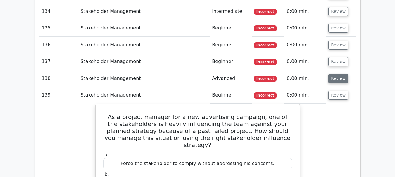
click at [336, 74] on button "Review" at bounding box center [338, 78] width 20 height 9
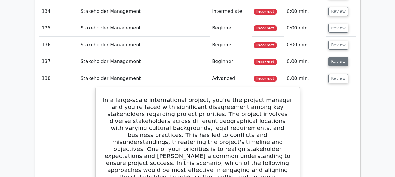
click at [338, 57] on button "Review" at bounding box center [338, 61] width 20 height 9
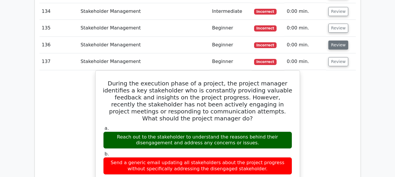
click at [336, 41] on button "Review" at bounding box center [338, 45] width 20 height 9
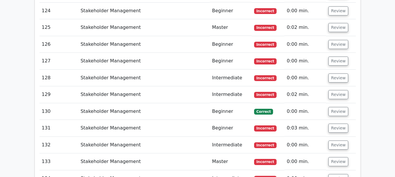
scroll to position [3234, 0]
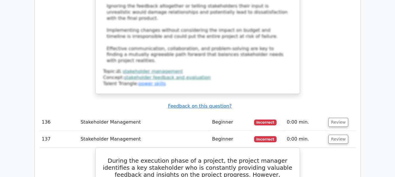
scroll to position [3692, 0]
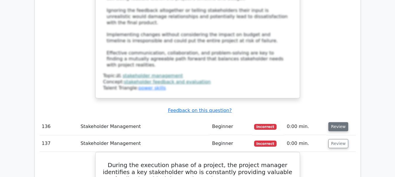
click at [332, 122] on button "Review" at bounding box center [338, 126] width 20 height 9
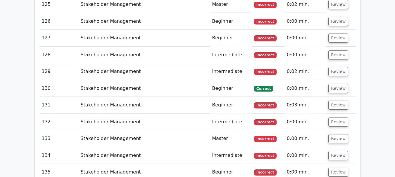
scroll to position [3258, 0]
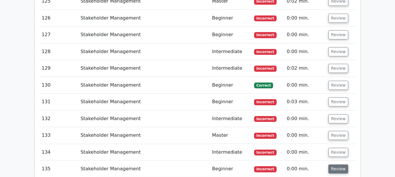
click at [340, 165] on button "Review" at bounding box center [338, 169] width 20 height 9
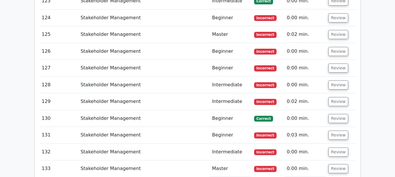
scroll to position [3224, 0]
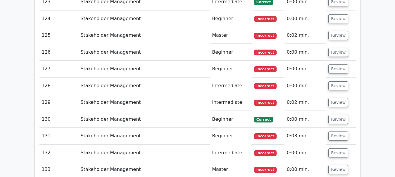
click at [337, 165] on button "Review" at bounding box center [338, 169] width 20 height 9
click at [334, 149] on button "Review" at bounding box center [338, 153] width 20 height 9
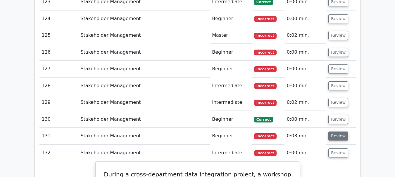
click at [336, 132] on button "Review" at bounding box center [338, 136] width 20 height 9
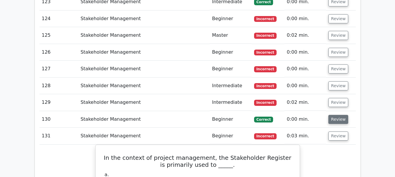
click at [337, 115] on button "Review" at bounding box center [338, 119] width 20 height 9
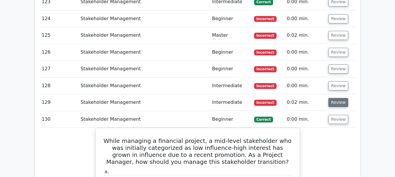
click at [338, 98] on button "Review" at bounding box center [338, 102] width 20 height 9
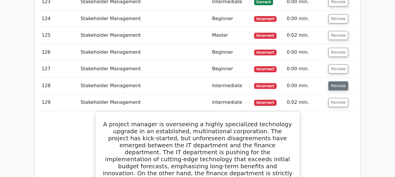
click at [338, 82] on button "Review" at bounding box center [338, 86] width 20 height 9
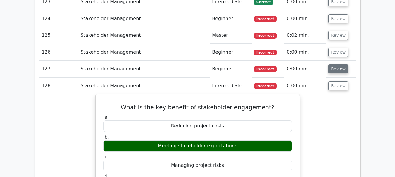
click at [339, 65] on button "Review" at bounding box center [338, 69] width 20 height 9
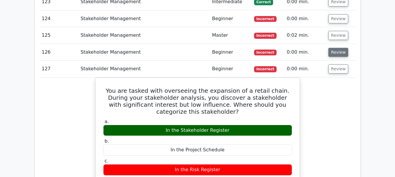
click at [338, 48] on button "Review" at bounding box center [338, 52] width 20 height 9
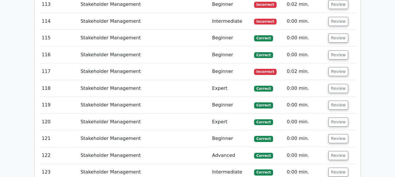
scroll to position [3054, 0]
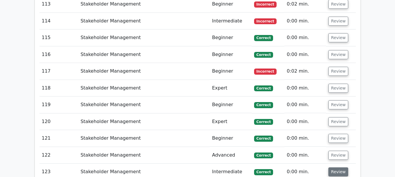
click at [338, 168] on button "Review" at bounding box center [338, 172] width 20 height 9
click at [339, 151] on button "Review" at bounding box center [338, 155] width 20 height 9
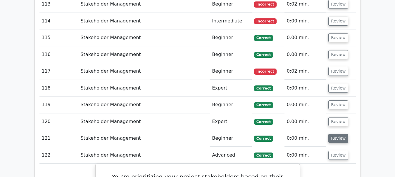
click at [336, 134] on button "Review" at bounding box center [338, 138] width 20 height 9
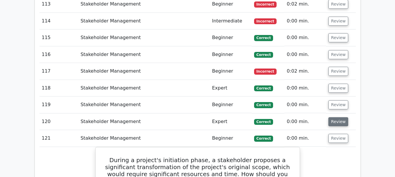
click at [336, 118] on button "Review" at bounding box center [338, 122] width 20 height 9
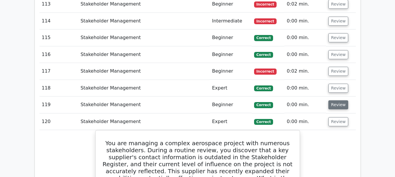
click at [337, 101] on button "Review" at bounding box center [338, 105] width 20 height 9
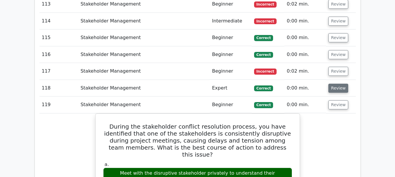
click at [339, 84] on button "Review" at bounding box center [338, 88] width 20 height 9
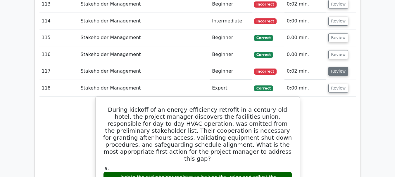
click at [339, 67] on button "Review" at bounding box center [338, 71] width 20 height 9
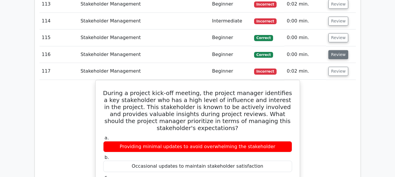
click at [338, 50] on button "Review" at bounding box center [338, 54] width 20 height 9
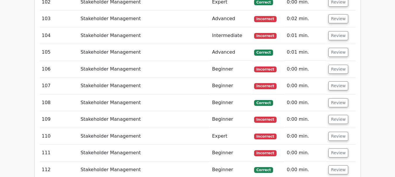
scroll to position [2873, 0]
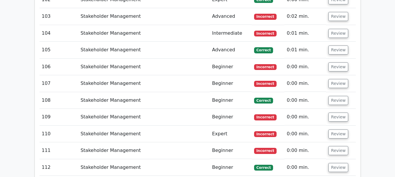
click at [339, 163] on button "Review" at bounding box center [338, 167] width 20 height 9
click at [337, 146] on button "Review" at bounding box center [338, 150] width 20 height 9
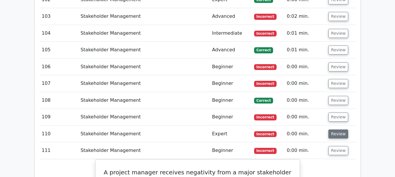
click at [337, 130] on button "Review" at bounding box center [338, 134] width 20 height 9
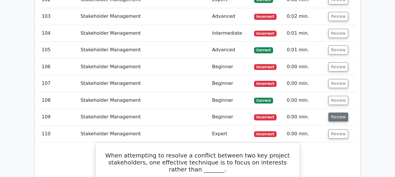
click at [339, 113] on button "Review" at bounding box center [338, 117] width 20 height 9
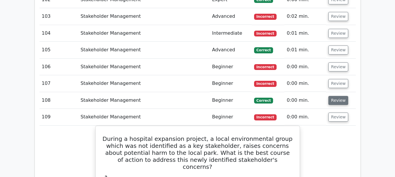
click at [339, 96] on button "Review" at bounding box center [338, 100] width 20 height 9
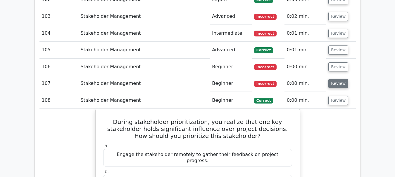
click at [338, 79] on button "Review" at bounding box center [338, 83] width 20 height 9
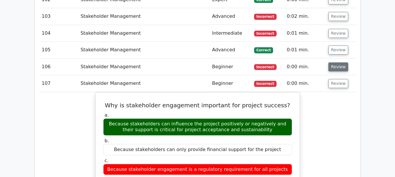
click at [338, 63] on button "Review" at bounding box center [338, 67] width 20 height 9
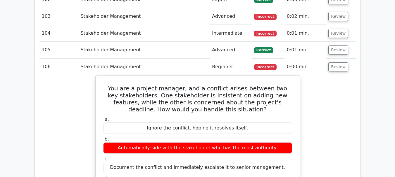
click at [338, 42] on td "Review" at bounding box center [341, 50] width 30 height 17
click at [338, 46] on button "Review" at bounding box center [338, 50] width 20 height 9
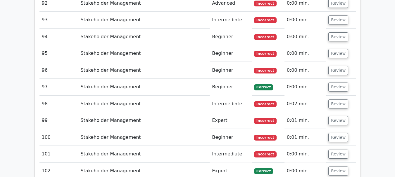
scroll to position [2703, 0]
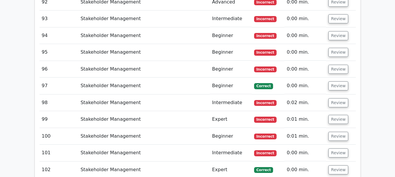
click at [340, 166] on button "Review" at bounding box center [338, 170] width 20 height 9
click at [338, 149] on button "Review" at bounding box center [338, 153] width 20 height 9
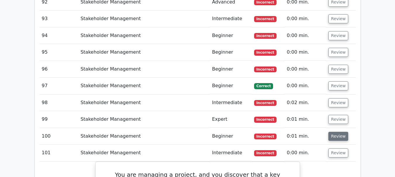
click at [336, 132] on button "Review" at bounding box center [338, 136] width 20 height 9
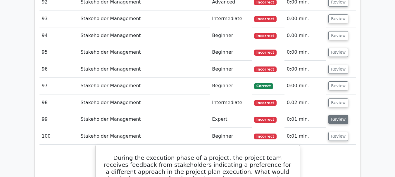
click at [335, 115] on button "Review" at bounding box center [338, 119] width 20 height 9
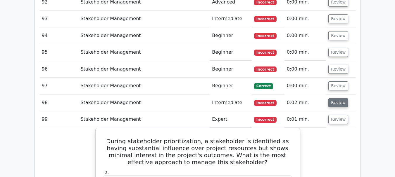
click at [335, 99] on button "Review" at bounding box center [338, 103] width 20 height 9
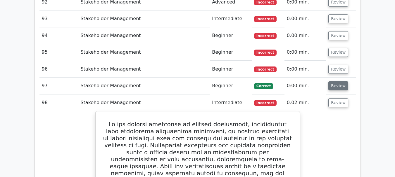
click at [334, 82] on button "Review" at bounding box center [338, 86] width 20 height 9
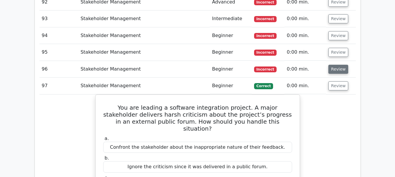
click at [336, 65] on button "Review" at bounding box center [338, 69] width 20 height 9
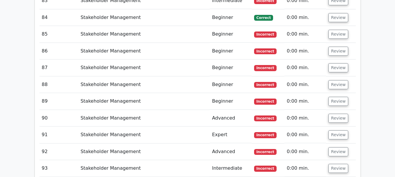
scroll to position [2552, 0]
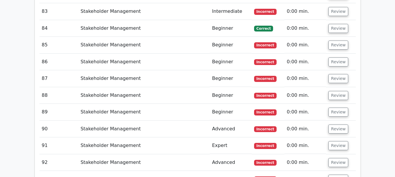
click at [335, 175] on button "Review" at bounding box center [338, 179] width 20 height 9
click at [336, 158] on button "Review" at bounding box center [338, 162] width 20 height 9
click at [336, 141] on button "Review" at bounding box center [338, 145] width 20 height 9
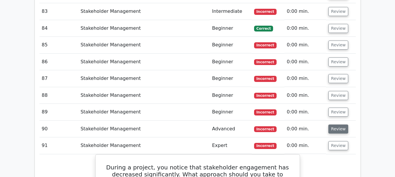
click at [336, 125] on button "Review" at bounding box center [338, 129] width 20 height 9
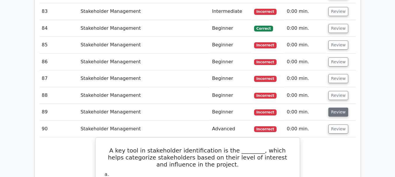
click at [336, 108] on button "Review" at bounding box center [338, 112] width 20 height 9
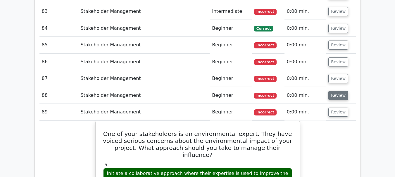
click at [336, 91] on button "Review" at bounding box center [338, 95] width 20 height 9
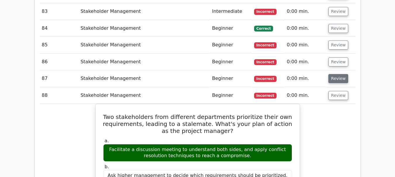
click at [338, 74] on button "Review" at bounding box center [338, 78] width 20 height 9
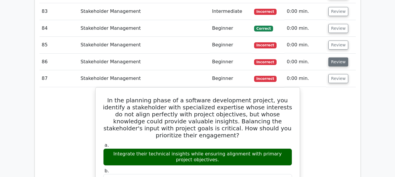
click at [339, 58] on button "Review" at bounding box center [338, 62] width 20 height 9
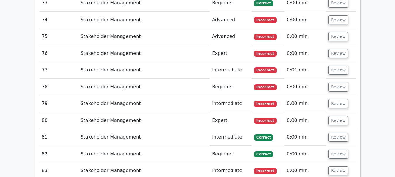
scroll to position [2381, 0]
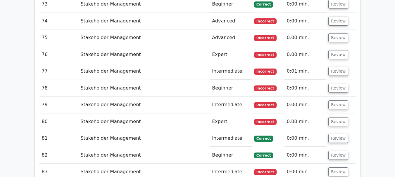
click at [337, 168] on button "Review" at bounding box center [338, 172] width 20 height 9
click at [336, 151] on button "Review" at bounding box center [338, 155] width 20 height 9
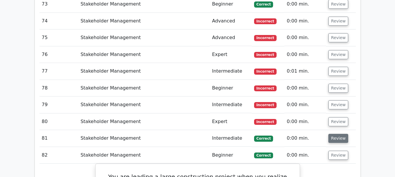
drag, startPoint x: 337, startPoint y: 96, endPoint x: 336, endPoint y: 91, distance: 4.4
click at [337, 134] on button "Review" at bounding box center [338, 138] width 20 height 9
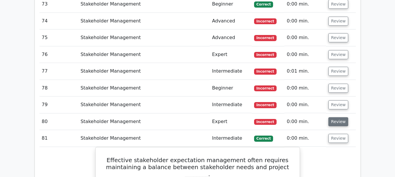
click at [335, 118] on button "Review" at bounding box center [338, 122] width 20 height 9
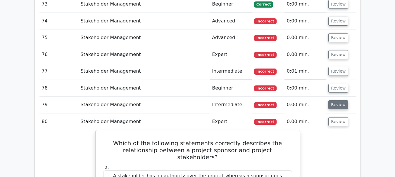
click at [333, 101] on button "Review" at bounding box center [338, 105] width 20 height 9
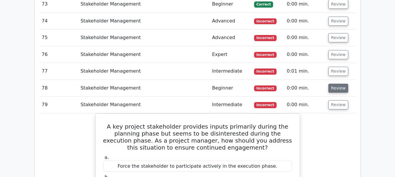
click at [333, 84] on button "Review" at bounding box center [338, 88] width 20 height 9
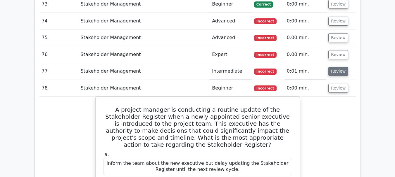
click at [335, 67] on button "Review" at bounding box center [338, 71] width 20 height 9
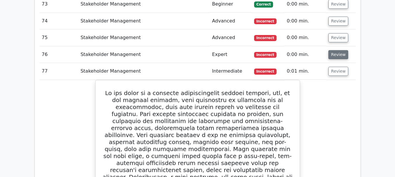
click at [335, 50] on button "Review" at bounding box center [338, 54] width 20 height 9
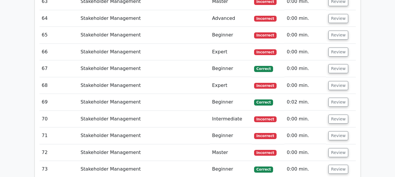
scroll to position [2216, 0]
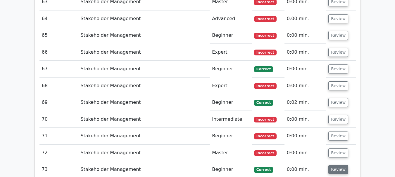
click at [340, 165] on button "Review" at bounding box center [338, 169] width 20 height 9
click at [338, 149] on button "Review" at bounding box center [338, 153] width 20 height 9
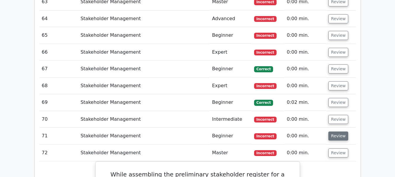
click at [338, 132] on button "Review" at bounding box center [338, 136] width 20 height 9
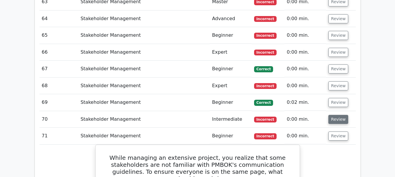
click at [340, 115] on button "Review" at bounding box center [338, 119] width 20 height 9
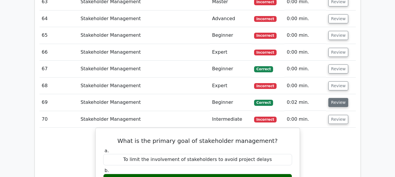
click at [340, 98] on button "Review" at bounding box center [338, 102] width 20 height 9
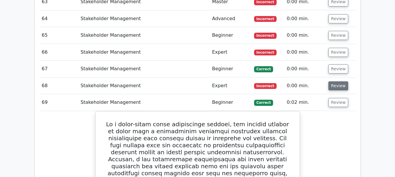
click at [340, 82] on button "Review" at bounding box center [338, 86] width 20 height 9
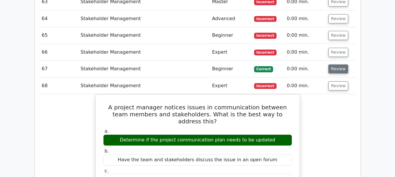
click at [339, 65] on button "Review" at bounding box center [338, 69] width 20 height 9
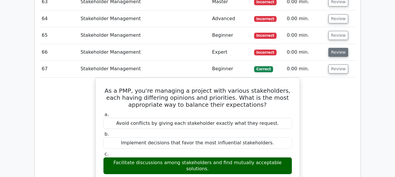
click at [338, 48] on button "Review" at bounding box center [338, 52] width 20 height 9
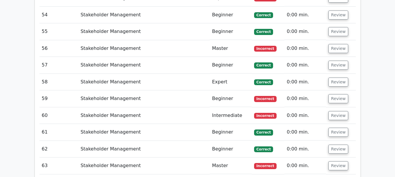
scroll to position [2050, 0]
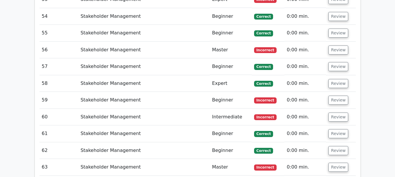
click at [336, 163] on button "Review" at bounding box center [338, 167] width 20 height 9
click at [339, 146] on button "Review" at bounding box center [338, 150] width 20 height 9
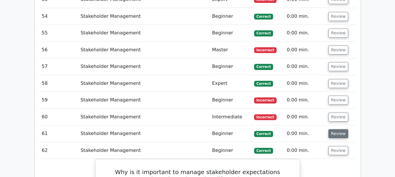
click at [339, 130] on button "Review" at bounding box center [338, 134] width 20 height 9
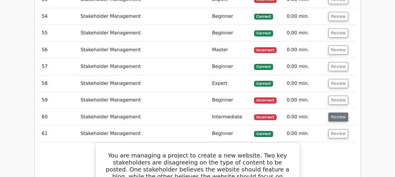
click at [338, 113] on button "Review" at bounding box center [338, 117] width 20 height 9
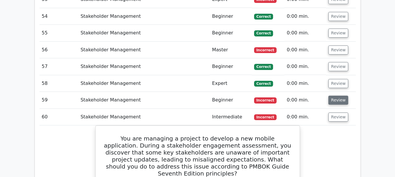
click at [337, 96] on button "Review" at bounding box center [338, 100] width 20 height 9
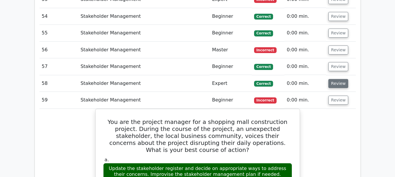
click at [339, 79] on button "Review" at bounding box center [338, 83] width 20 height 9
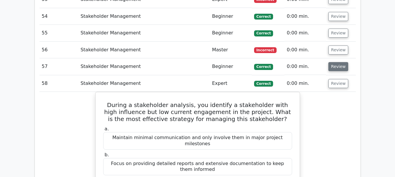
click at [337, 62] on button "Review" at bounding box center [338, 66] width 20 height 9
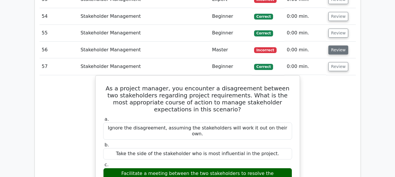
click at [338, 46] on button "Review" at bounding box center [338, 50] width 20 height 9
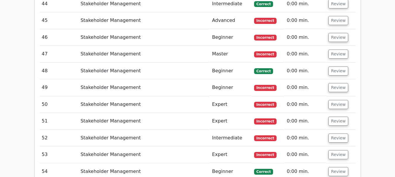
scroll to position [1894, 0]
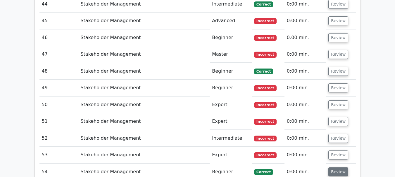
click at [341, 168] on button "Review" at bounding box center [338, 172] width 20 height 9
click at [338, 151] on button "Review" at bounding box center [338, 155] width 20 height 9
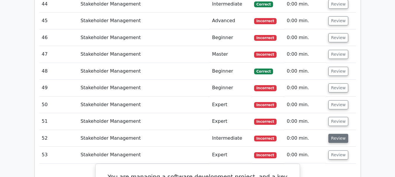
click at [337, 134] on button "Review" at bounding box center [338, 138] width 20 height 9
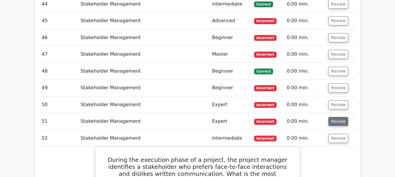
click at [336, 117] on button "Review" at bounding box center [338, 121] width 20 height 9
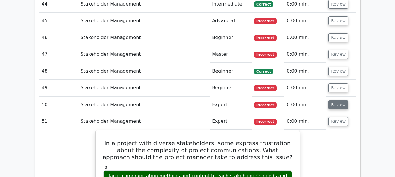
click at [333, 101] on button "Review" at bounding box center [338, 105] width 20 height 9
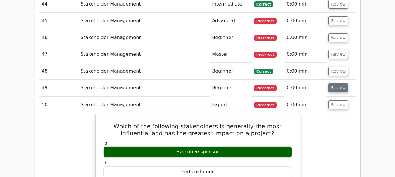
click at [333, 84] on button "Review" at bounding box center [338, 88] width 20 height 9
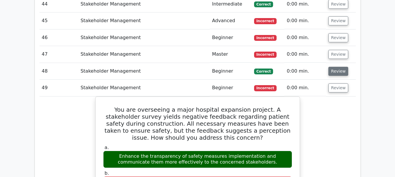
click at [335, 67] on button "Review" at bounding box center [338, 71] width 20 height 9
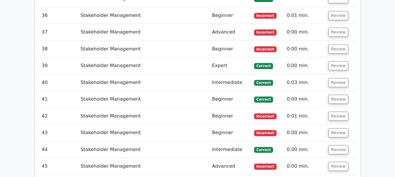
scroll to position [1748, 0]
click at [337, 163] on button "Review" at bounding box center [338, 167] width 20 height 9
click at [339, 146] on button "Review" at bounding box center [338, 150] width 20 height 9
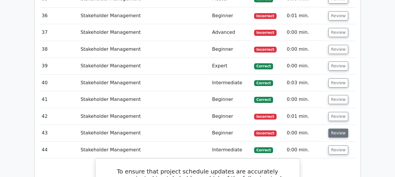
click at [335, 129] on button "Review" at bounding box center [338, 133] width 20 height 9
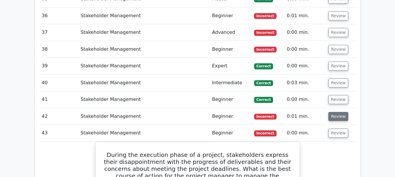
click at [333, 112] on button "Review" at bounding box center [338, 116] width 20 height 9
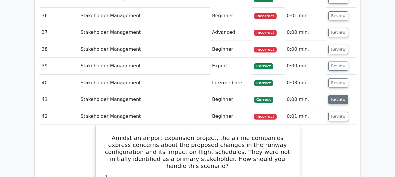
click at [334, 95] on button "Review" at bounding box center [338, 99] width 20 height 9
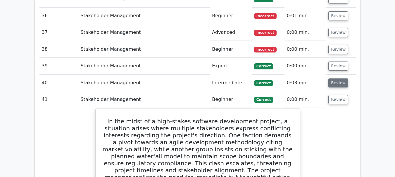
click at [336, 79] on button "Review" at bounding box center [338, 83] width 20 height 9
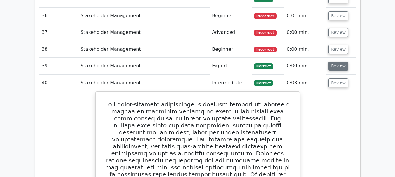
click at [337, 62] on button "Review" at bounding box center [338, 66] width 20 height 9
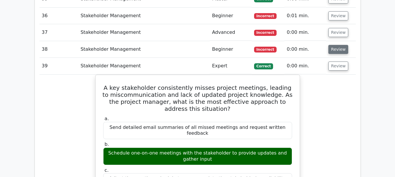
click at [336, 45] on button "Review" at bounding box center [338, 49] width 20 height 9
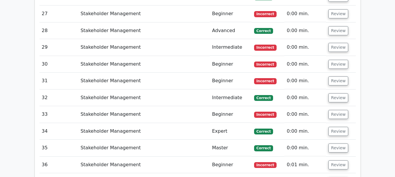
scroll to position [1607, 0]
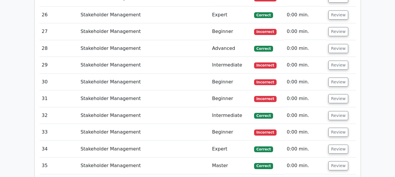
scroll to position [1577, 0]
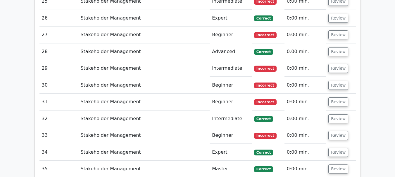
click at [336, 165] on button "Review" at bounding box center [338, 169] width 20 height 9
click at [336, 148] on button "Review" at bounding box center [338, 152] width 20 height 9
click at [337, 131] on button "Review" at bounding box center [338, 135] width 20 height 9
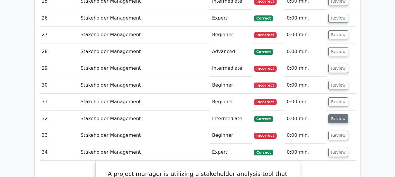
click at [339, 115] on button "Review" at bounding box center [338, 119] width 20 height 9
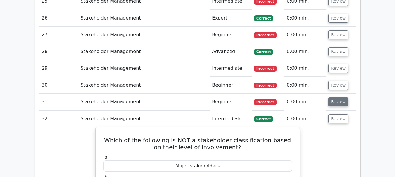
click at [336, 98] on button "Review" at bounding box center [338, 102] width 20 height 9
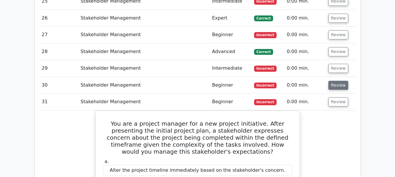
click at [335, 81] on button "Review" at bounding box center [338, 85] width 20 height 9
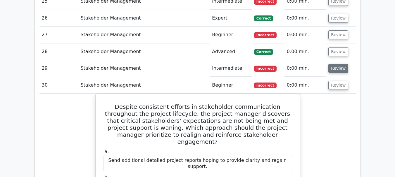
click at [335, 64] on button "Review" at bounding box center [338, 68] width 20 height 9
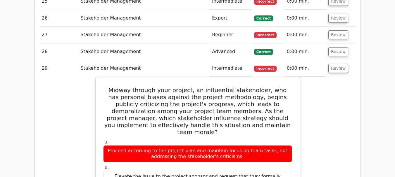
click at [335, 44] on td "Review" at bounding box center [341, 52] width 30 height 17
click at [336, 47] on button "Review" at bounding box center [338, 51] width 20 height 9
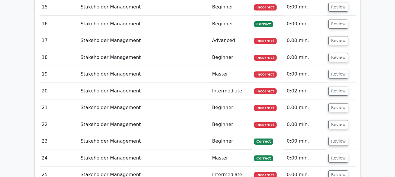
scroll to position [1397, 0]
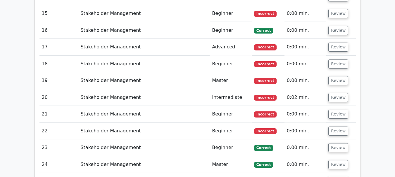
click at [337, 160] on button "Review" at bounding box center [338, 164] width 20 height 9
click at [336, 144] on button "Review" at bounding box center [338, 148] width 20 height 9
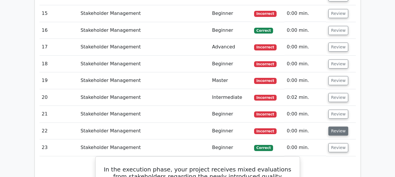
click at [335, 127] on button "Review" at bounding box center [338, 131] width 20 height 9
click at [335, 110] on button "Review" at bounding box center [338, 114] width 20 height 9
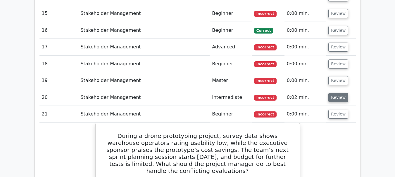
click at [335, 93] on button "Review" at bounding box center [338, 97] width 20 height 9
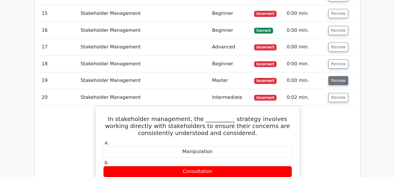
click at [336, 76] on button "Review" at bounding box center [338, 80] width 20 height 9
click at [337, 60] on button "Review" at bounding box center [338, 64] width 20 height 9
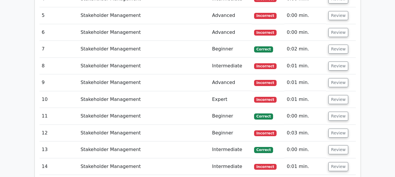
scroll to position [1227, 0]
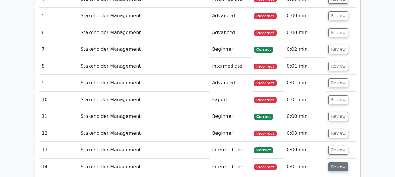
click at [337, 163] on button "Review" at bounding box center [338, 167] width 20 height 9
click at [335, 146] on button "Review" at bounding box center [338, 150] width 20 height 9
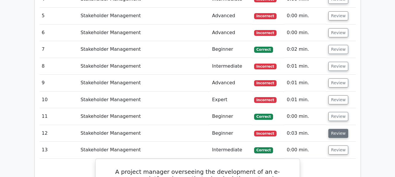
click at [334, 129] on button "Review" at bounding box center [338, 133] width 20 height 9
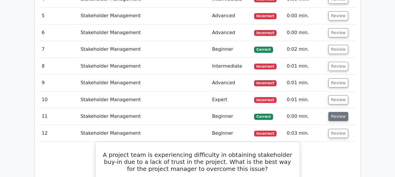
click at [334, 112] on button "Review" at bounding box center [338, 116] width 20 height 9
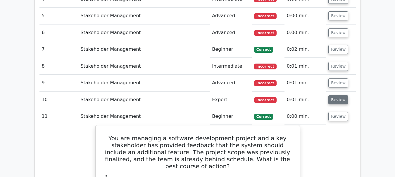
click at [335, 96] on button "Review" at bounding box center [338, 100] width 20 height 9
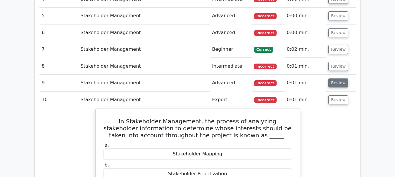
click at [336, 79] on button "Review" at bounding box center [338, 83] width 20 height 9
click at [336, 62] on button "Review" at bounding box center [338, 66] width 20 height 9
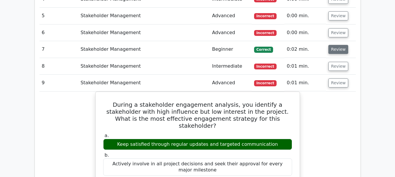
click at [338, 45] on button "Review" at bounding box center [338, 49] width 20 height 9
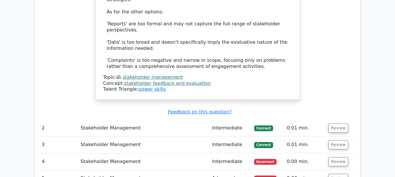
scroll to position [1061, 0]
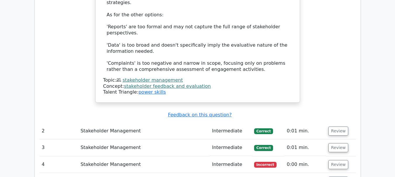
click at [338, 160] on button "Review" at bounding box center [338, 164] width 20 height 9
click at [338, 144] on button "Review" at bounding box center [338, 148] width 20 height 9
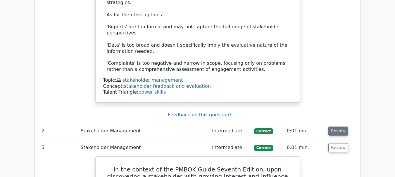
click at [337, 127] on button "Review" at bounding box center [338, 131] width 20 height 9
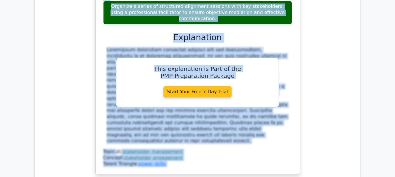
scroll to position [46822, 0]
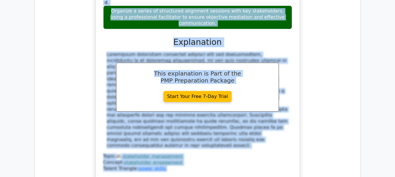
drag, startPoint x: 42, startPoint y: 79, endPoint x: 169, endPoint y: 87, distance: 126.8
copy table "Question # Topic Difficulty Result Time Spent Action 1 Stakeholder Management I…"
